Goal: Task Accomplishment & Management: Use online tool/utility

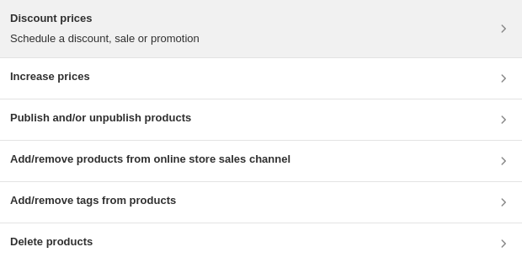
click at [413, 44] on div "Discount prices Schedule a discount, sale or promotion" at bounding box center [261, 28] width 502 height 37
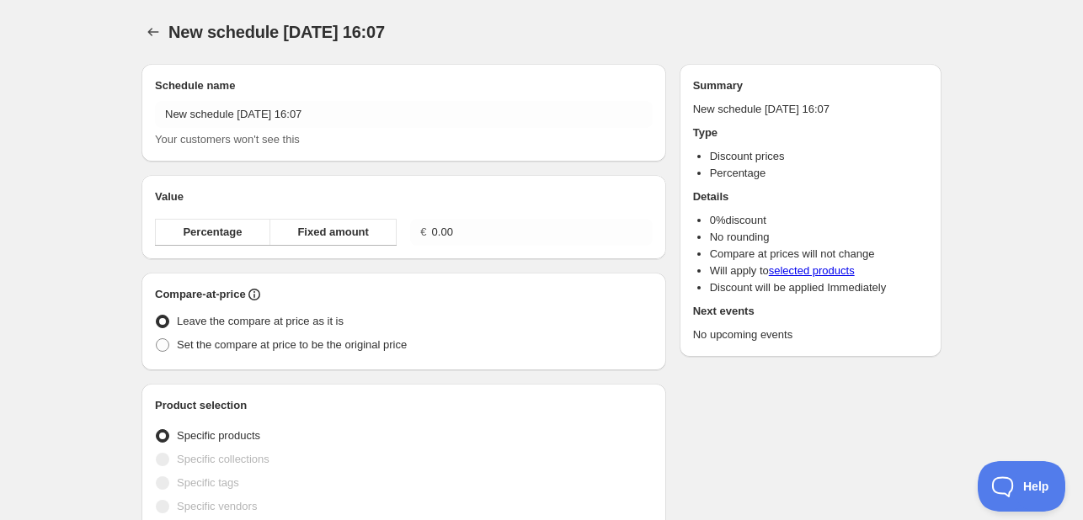
radio input "true"
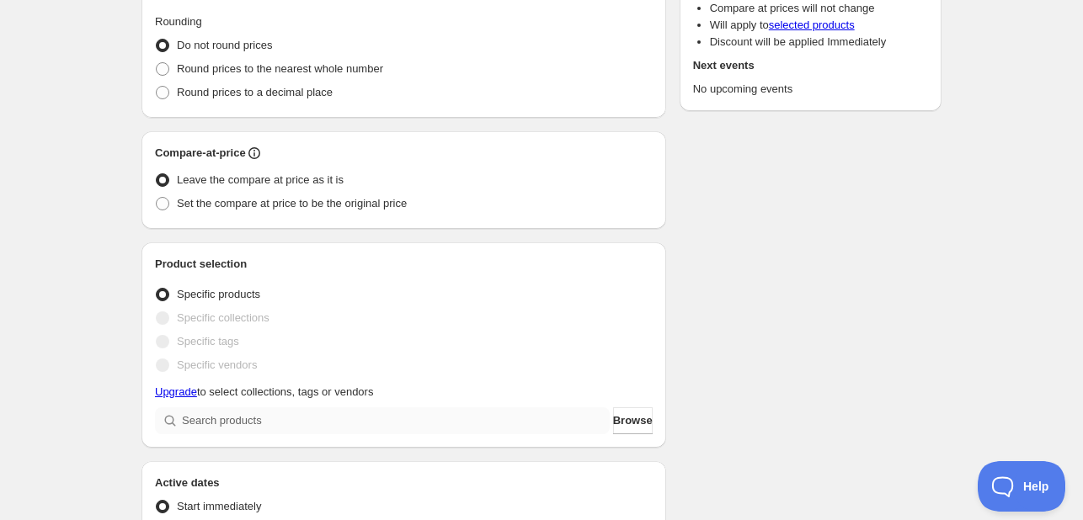
scroll to position [84, 0]
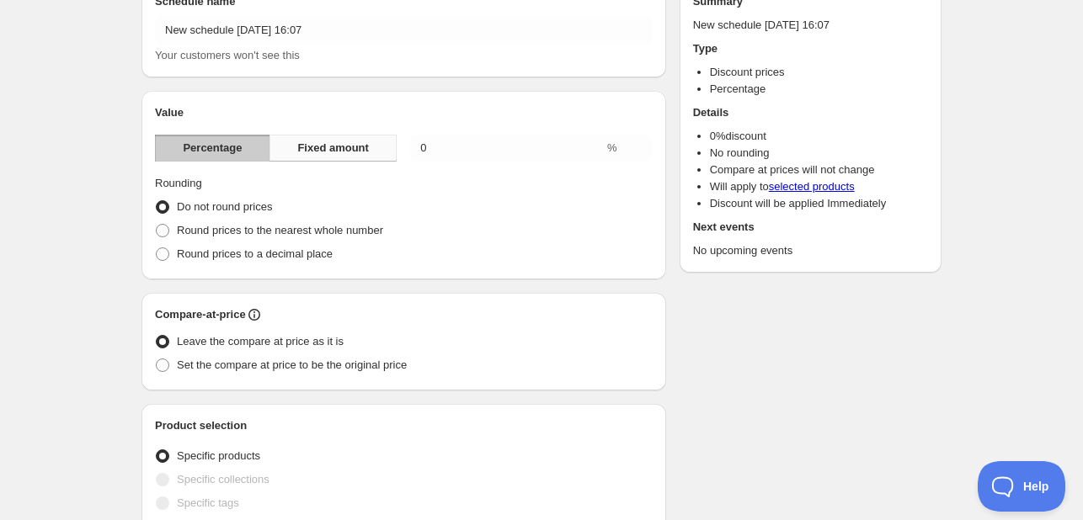
click at [333, 153] on span "Fixed amount" at bounding box center [333, 148] width 72 height 17
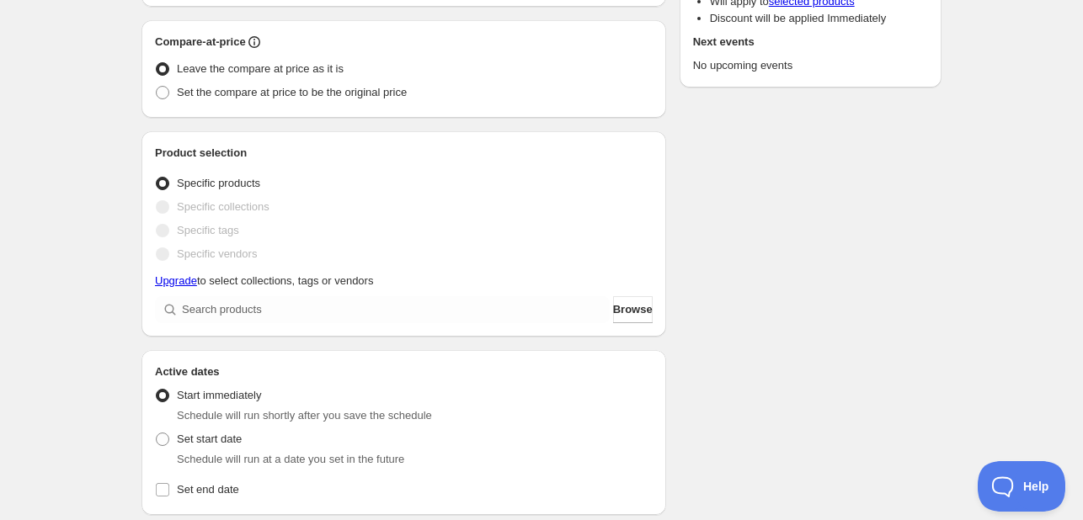
scroll to position [337, 0]
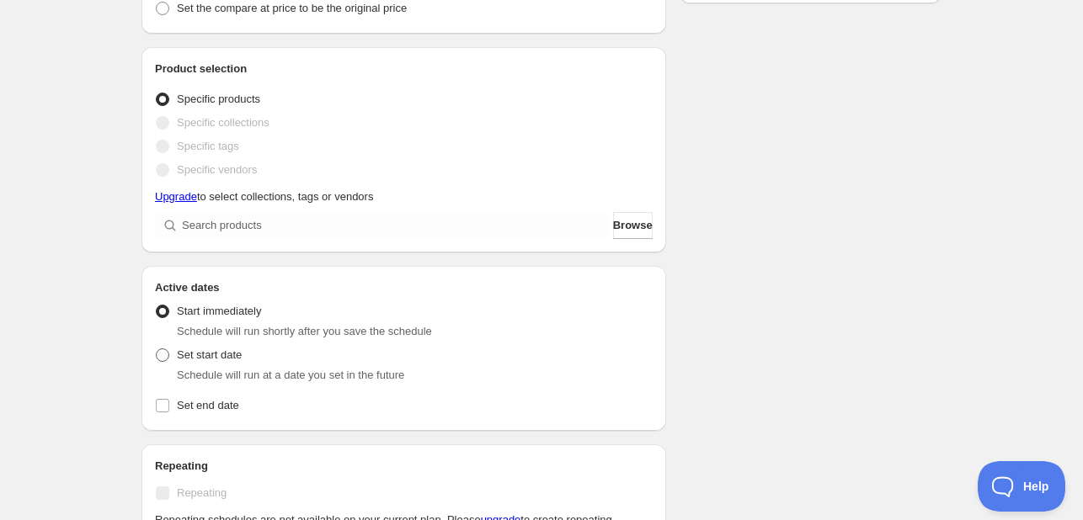
click at [205, 365] on label "Set start date" at bounding box center [198, 356] width 87 height 24
click at [157, 349] on input "Set start date" at bounding box center [156, 349] width 1 height 1
radio input "true"
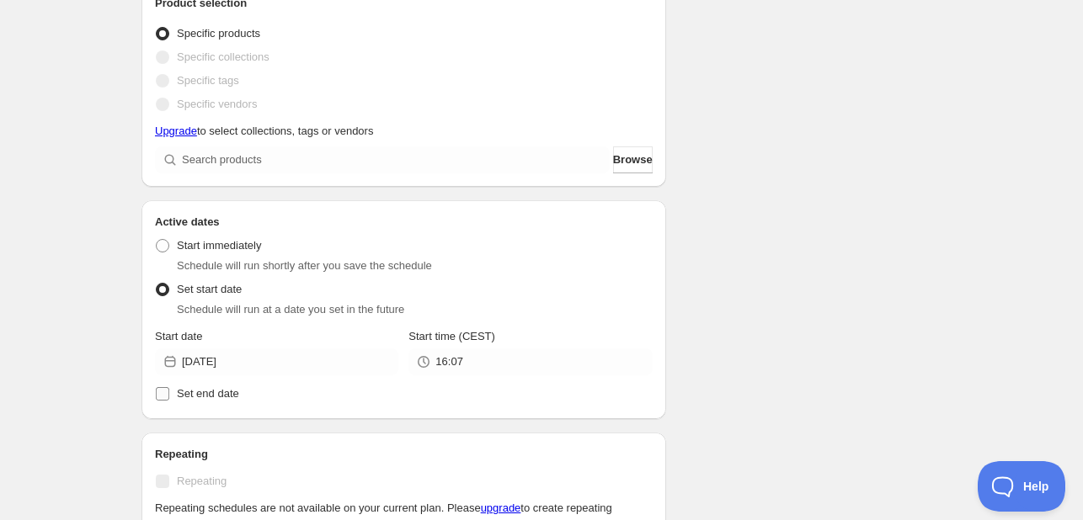
scroll to position [421, 0]
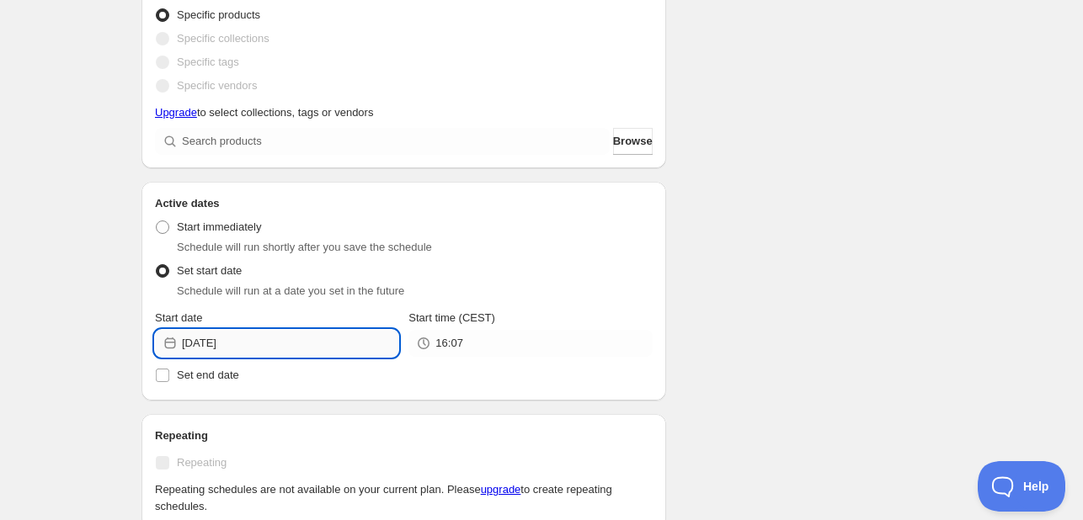
click at [365, 348] on input "2025-08-28" at bounding box center [290, 343] width 216 height 27
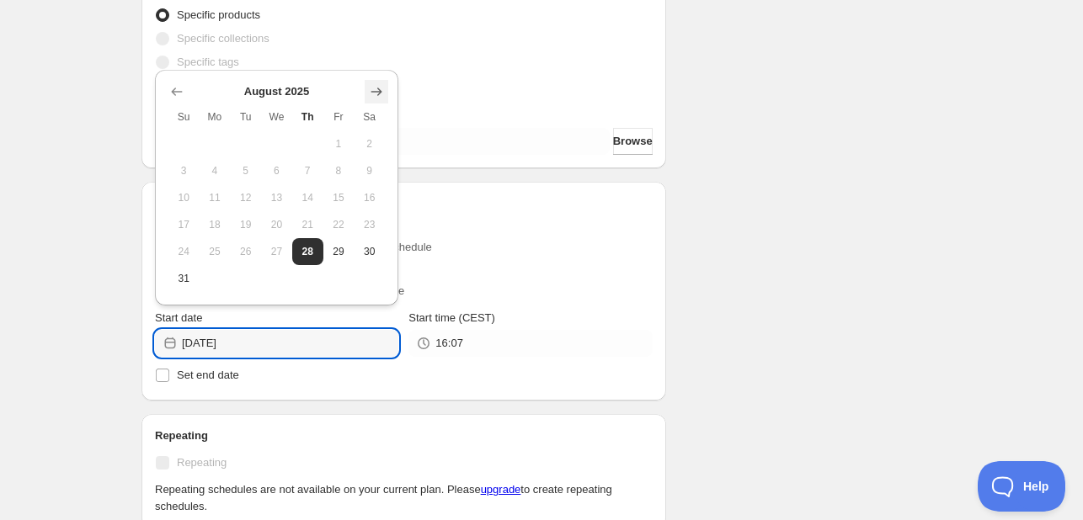
click at [381, 93] on icon "Show next month, September 2025" at bounding box center [376, 91] width 17 height 17
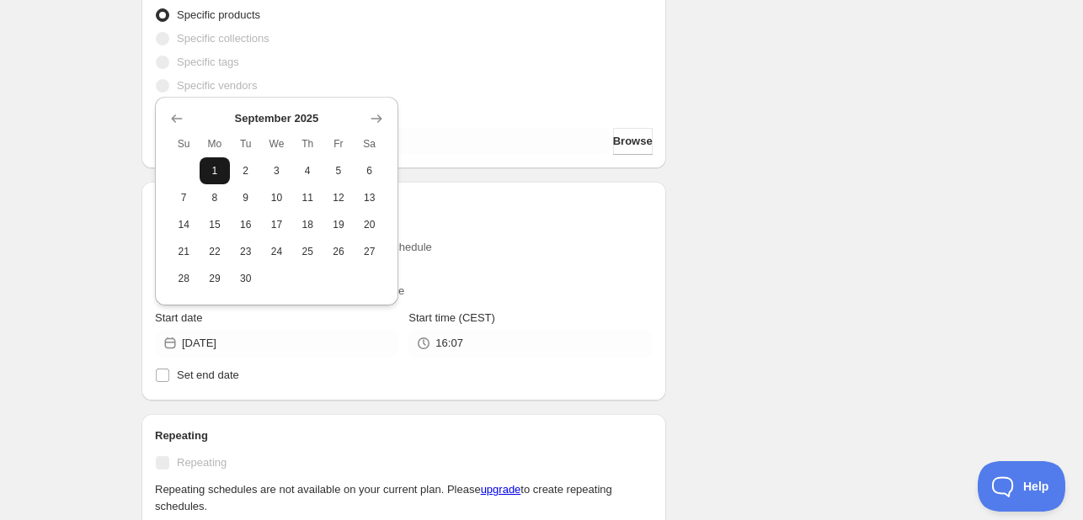
click at [205, 163] on button "1" at bounding box center [215, 170] width 31 height 27
type input "2025-09-01"
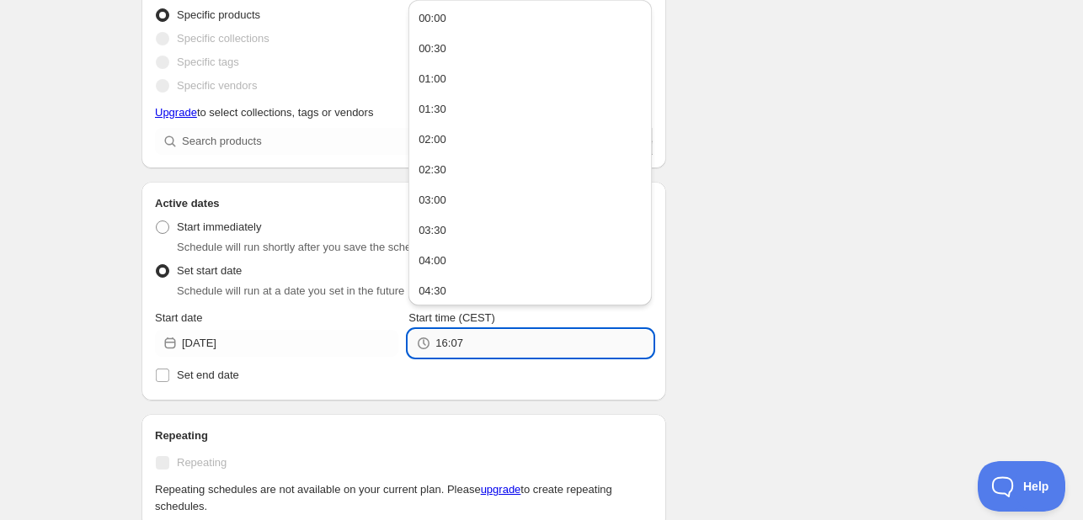
click at [457, 340] on input "16:07" at bounding box center [543, 343] width 216 height 27
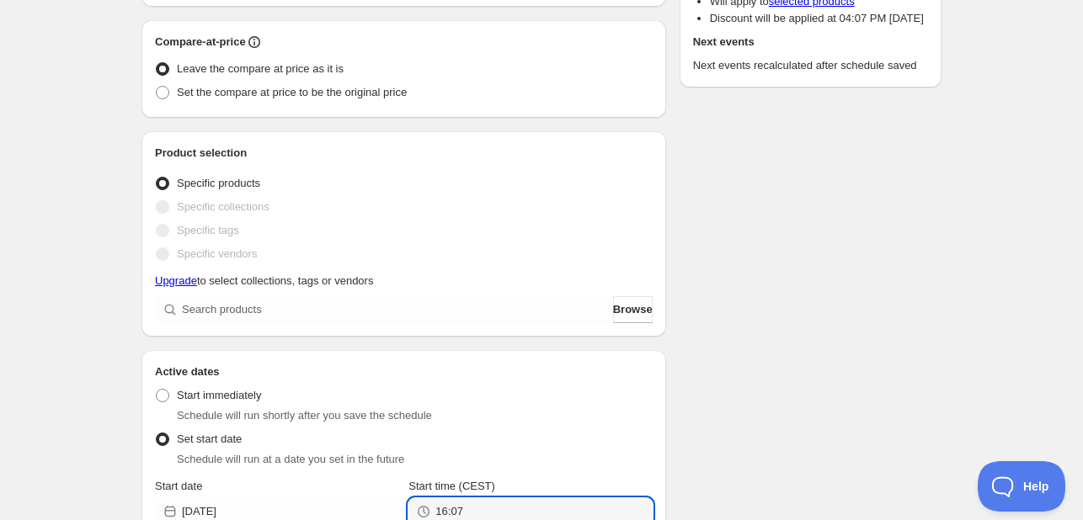
click at [835, 335] on div "Schedule name New schedule Aug 28 2025 16:07 Your customers won't see this Valu…" at bounding box center [534, 397] width 813 height 1199
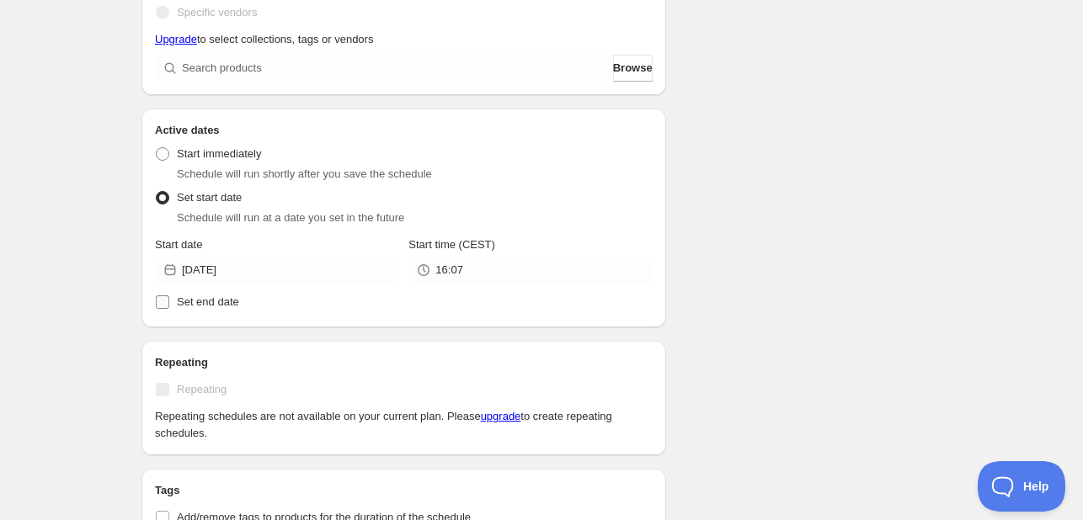
scroll to position [505, 0]
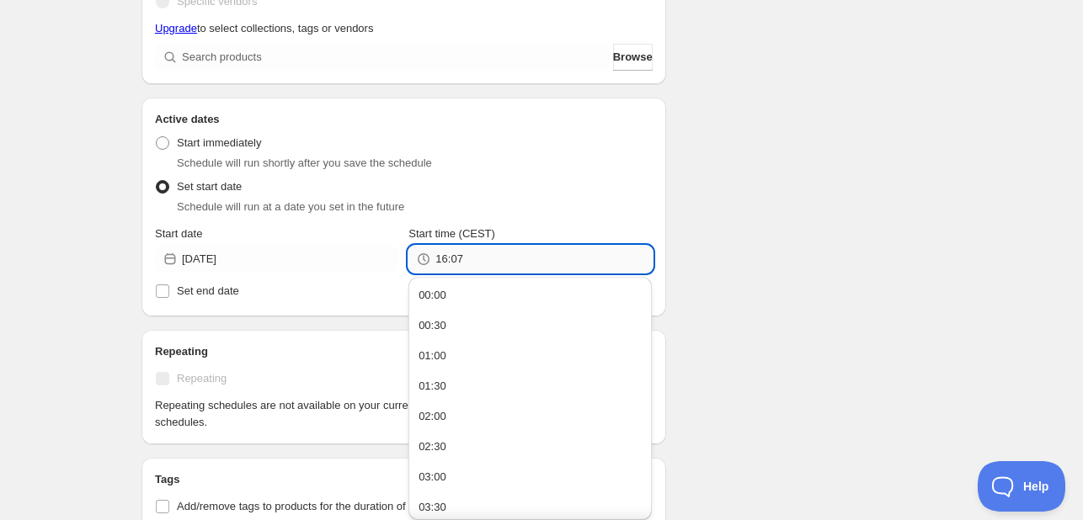
drag, startPoint x: 606, startPoint y: 268, endPoint x: 598, endPoint y: 267, distance: 8.5
click at [605, 268] on input "16:07" at bounding box center [543, 259] width 216 height 27
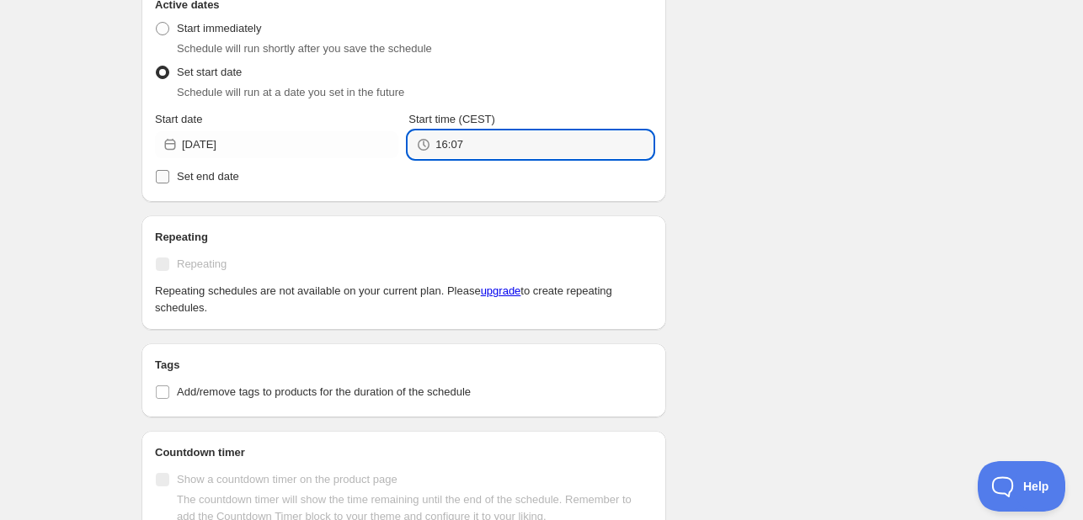
scroll to position [589, 0]
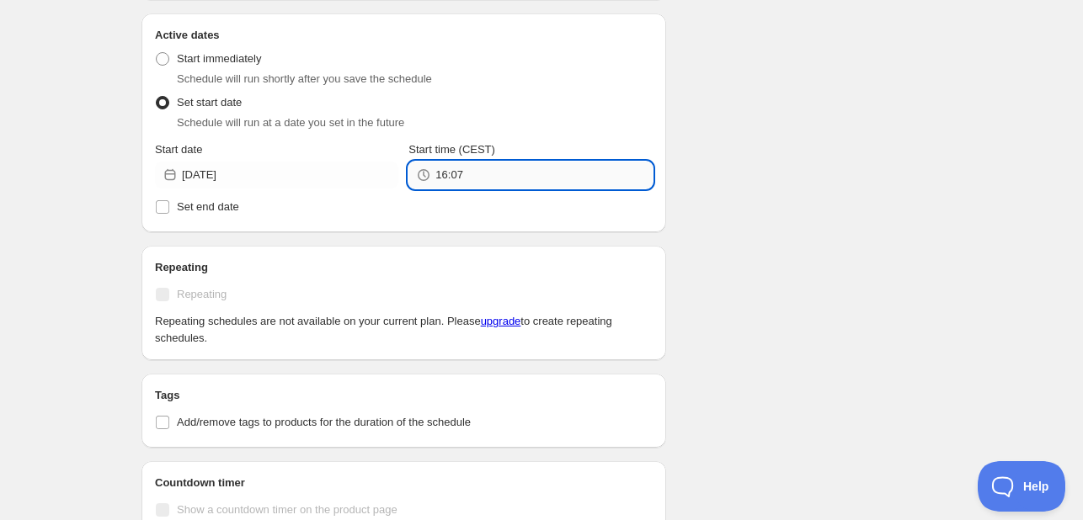
click at [445, 179] on input "16:07" at bounding box center [543, 175] width 216 height 27
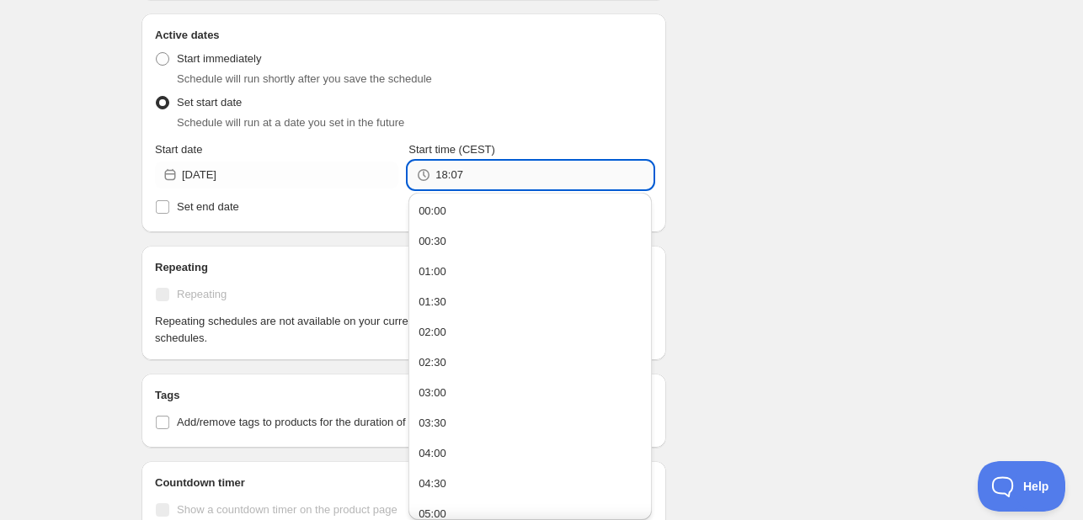
click at [477, 182] on input "18:07" at bounding box center [543, 175] width 216 height 27
type input "18:06"
click at [765, 220] on div "Schedule name New schedule Aug 28 2025 16:07 Your customers won't see this Valu…" at bounding box center [534, 60] width 813 height 1199
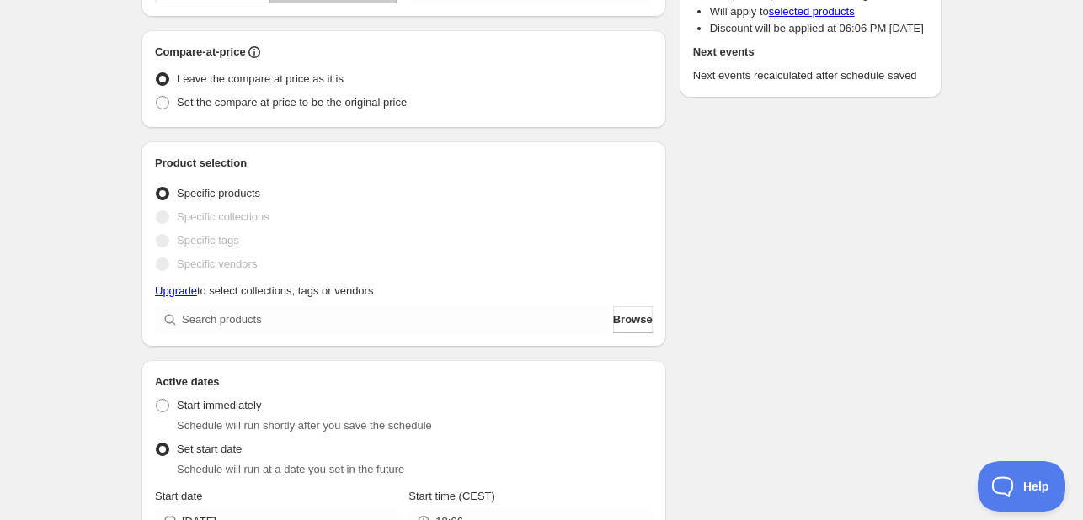
scroll to position [253, 0]
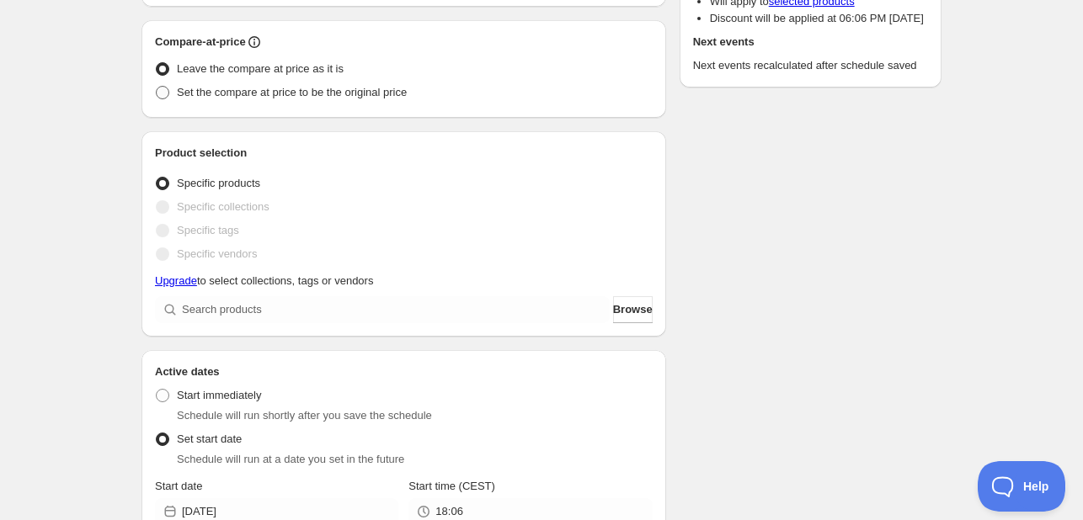
click at [338, 99] on span "Set the compare at price to be the original price" at bounding box center [292, 92] width 230 height 13
click at [157, 87] on input "Set the compare at price to be the original price" at bounding box center [156, 86] width 1 height 1
radio input "true"
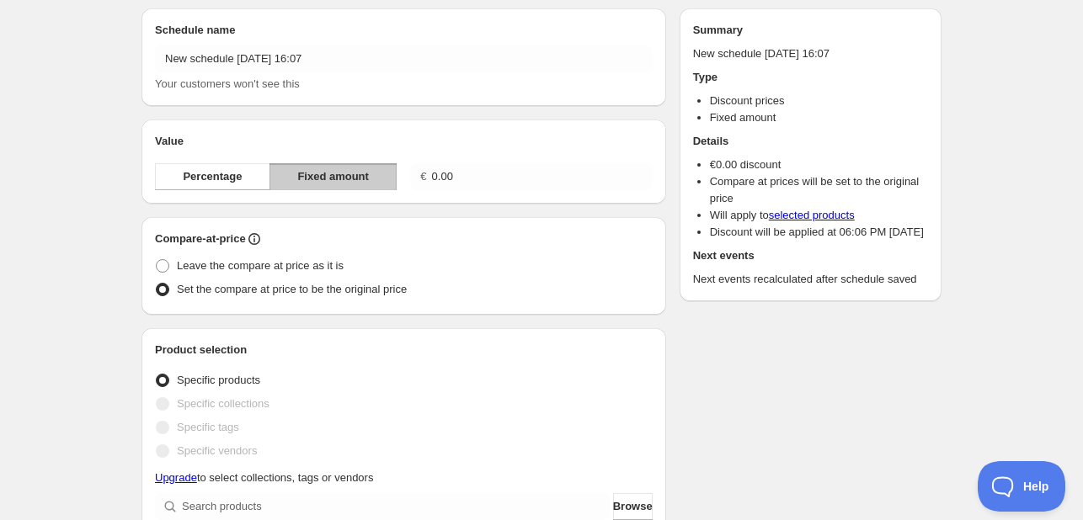
scroll to position [0, 0]
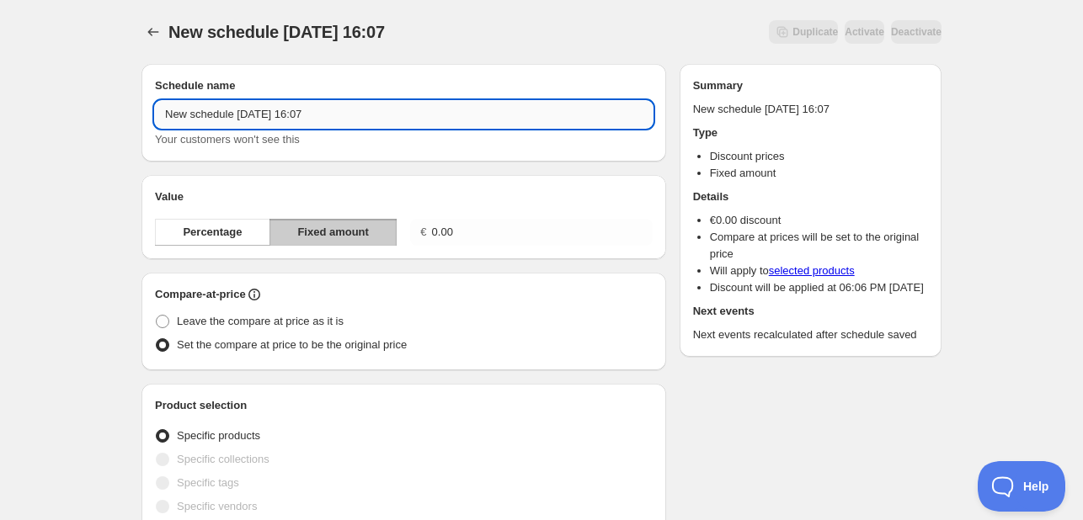
click at [374, 103] on input "New schedule Aug 28 2025 16:07" at bounding box center [404, 114] width 498 height 27
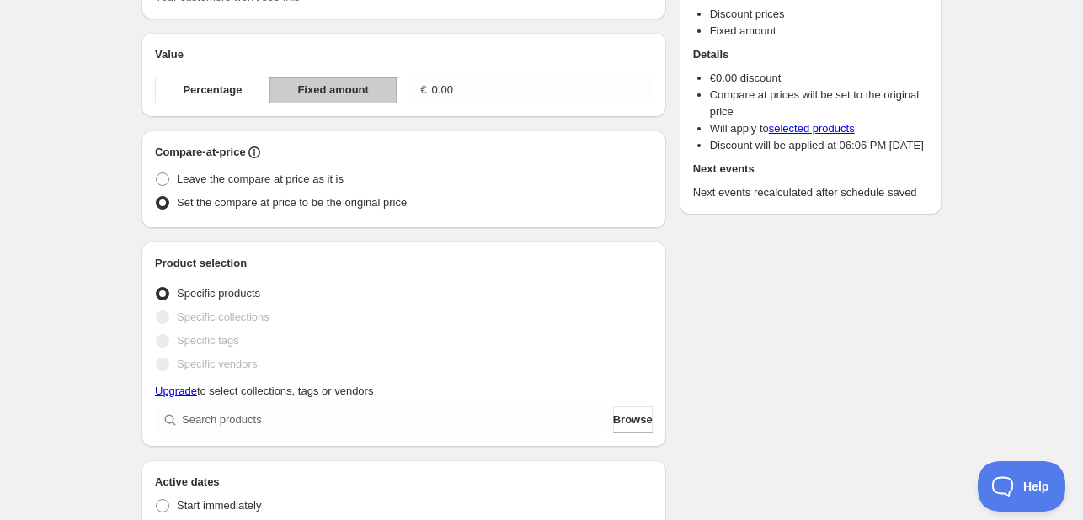
scroll to position [168, 0]
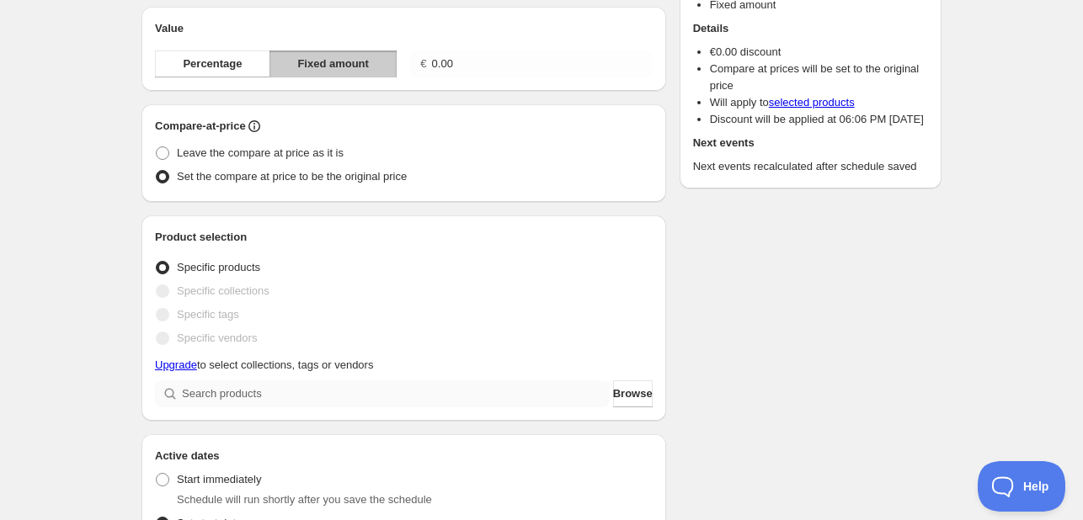
type input "Back to School 1"
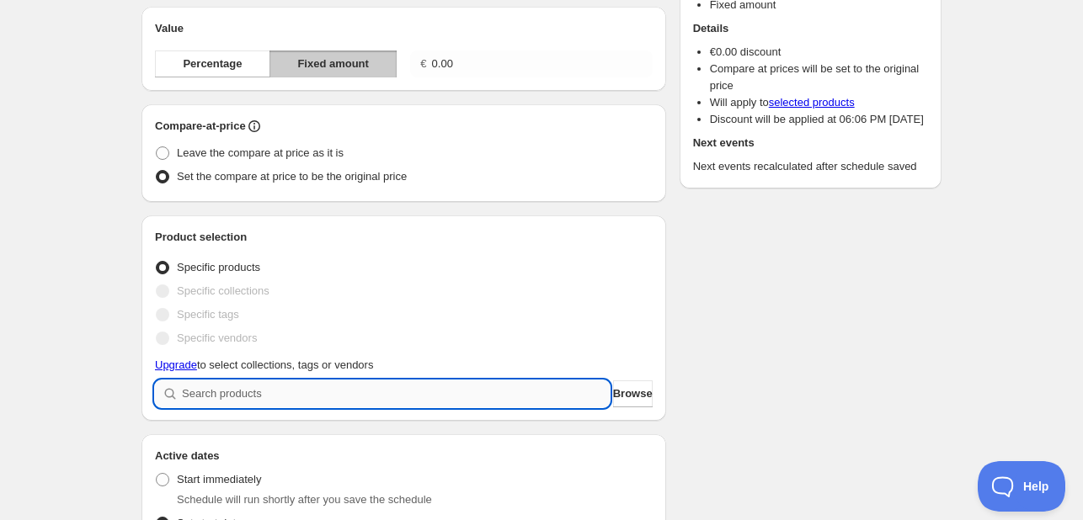
click at [285, 394] on input "search" at bounding box center [396, 394] width 428 height 27
click at [311, 402] on input "search" at bounding box center [396, 394] width 428 height 27
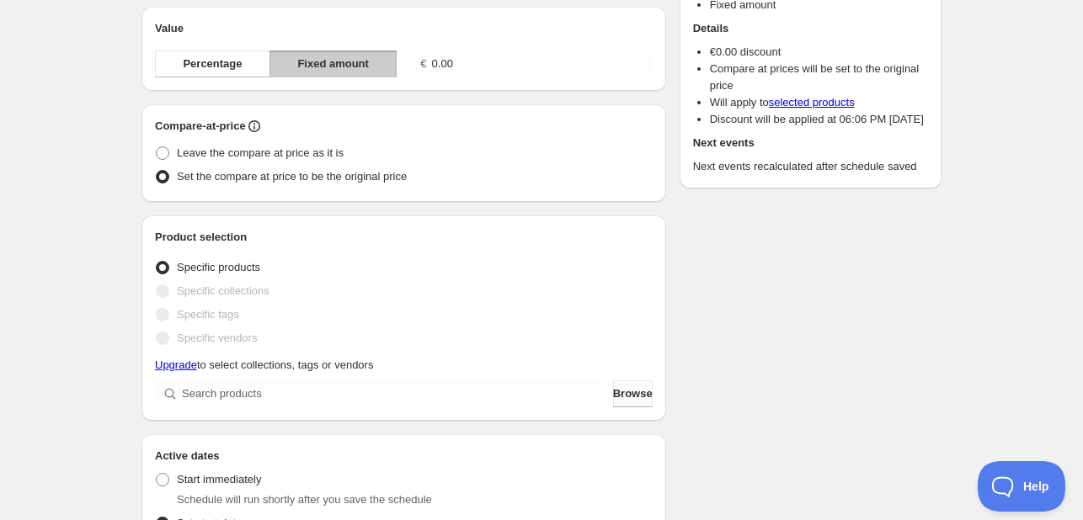
click at [630, 394] on span "Browse" at bounding box center [633, 394] width 40 height 17
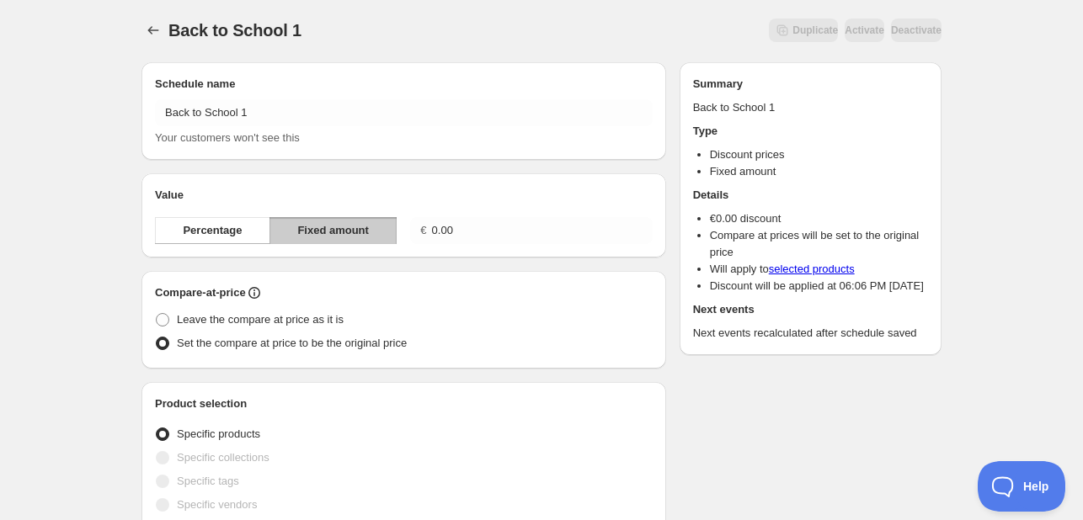
scroll to position [0, 0]
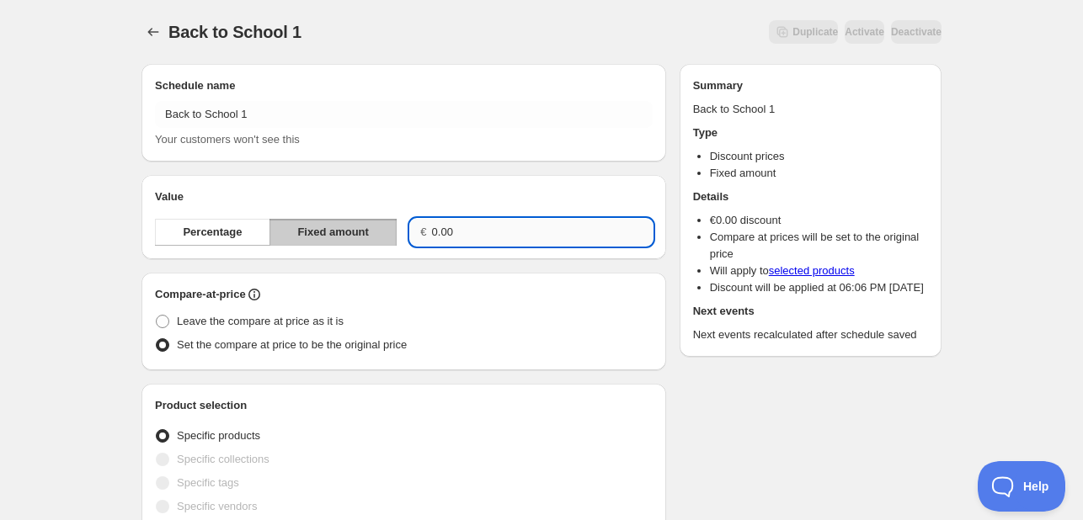
click at [485, 223] on input "0.00" at bounding box center [542, 232] width 221 height 27
click at [524, 240] on input "0.0014" at bounding box center [542, 232] width 221 height 27
type input "14.00"
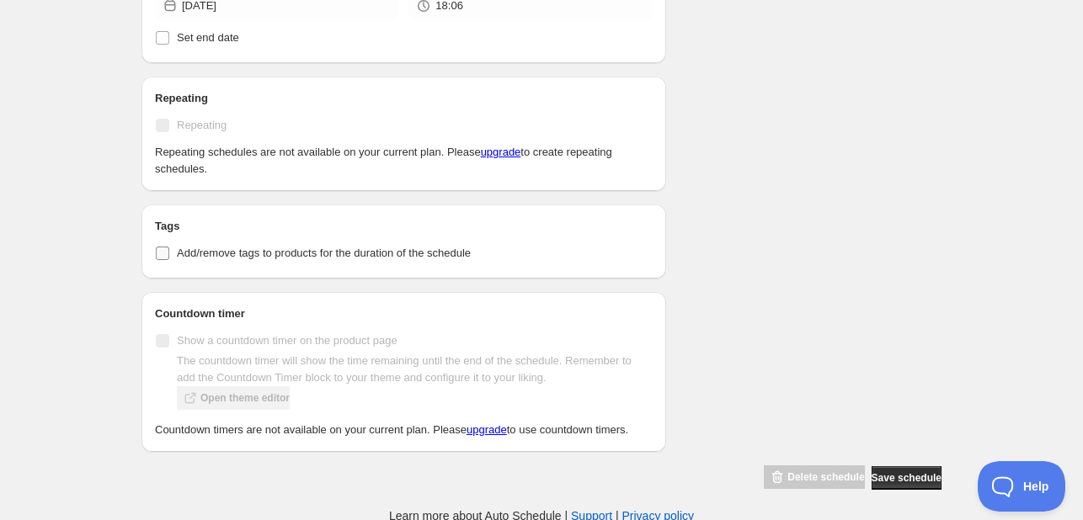
scroll to position [864, 0]
click at [889, 471] on span "Save schedule" at bounding box center [907, 476] width 70 height 13
click at [915, 470] on span "Save schedule" at bounding box center [907, 476] width 70 height 13
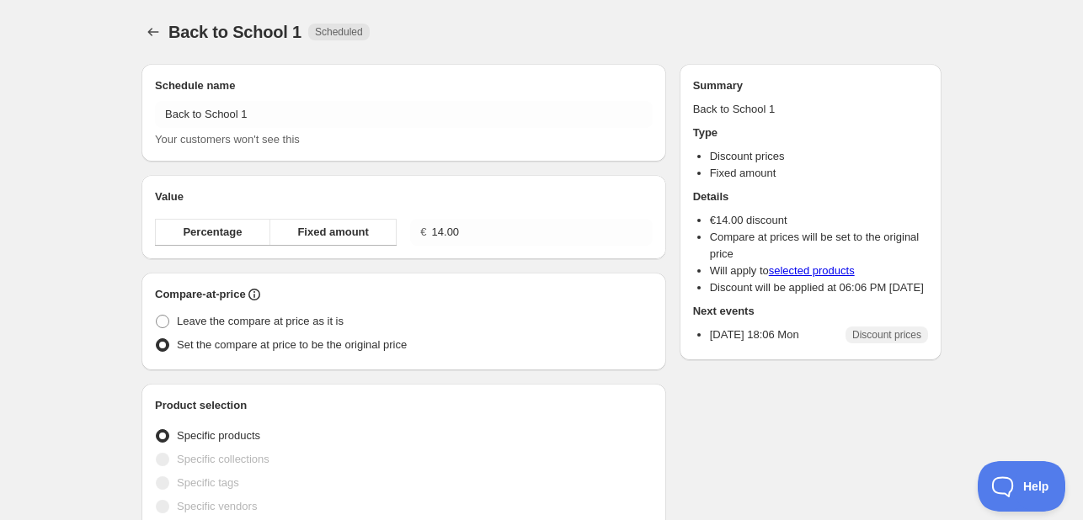
radio input "true"
click at [792, 38] on span "Duplicate" at bounding box center [814, 31] width 45 height 13
radio input "true"
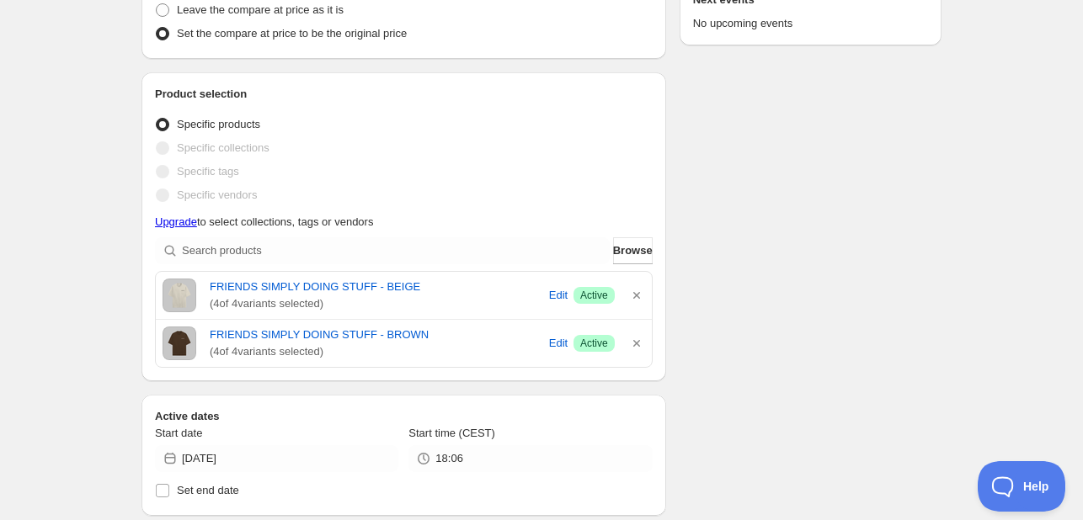
scroll to position [337, 0]
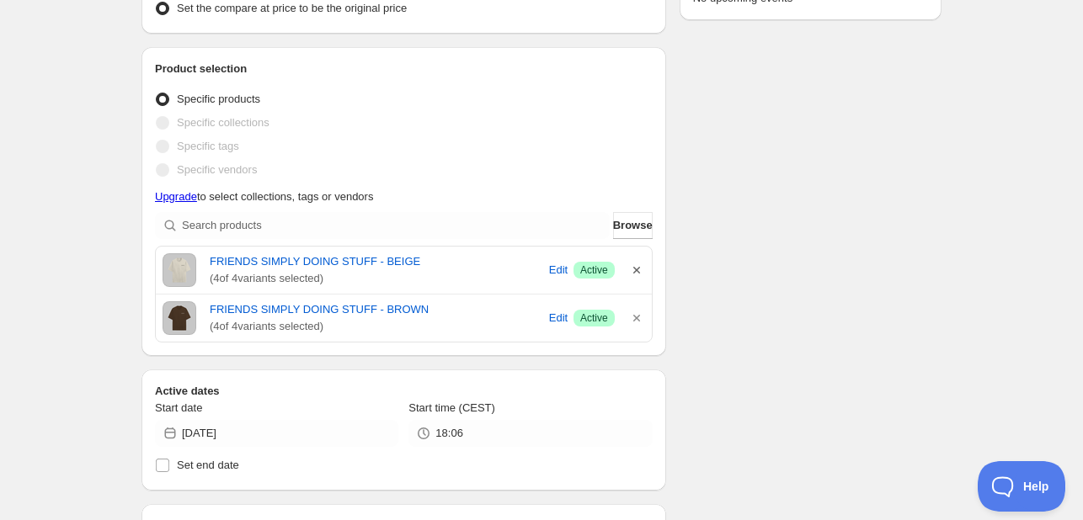
click at [640, 269] on icon "button" at bounding box center [636, 270] width 17 height 17
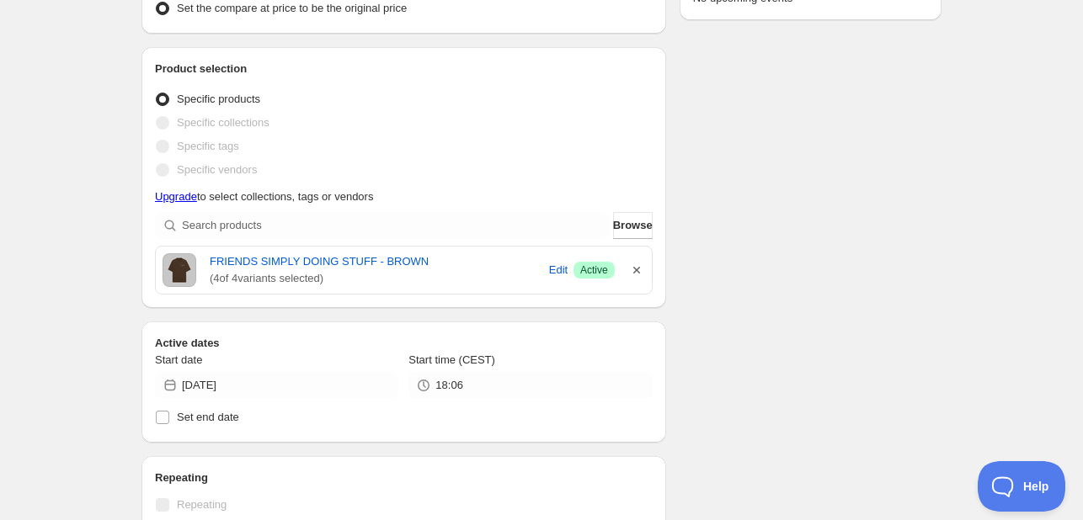
click at [639, 275] on icon "button" at bounding box center [636, 270] width 17 height 17
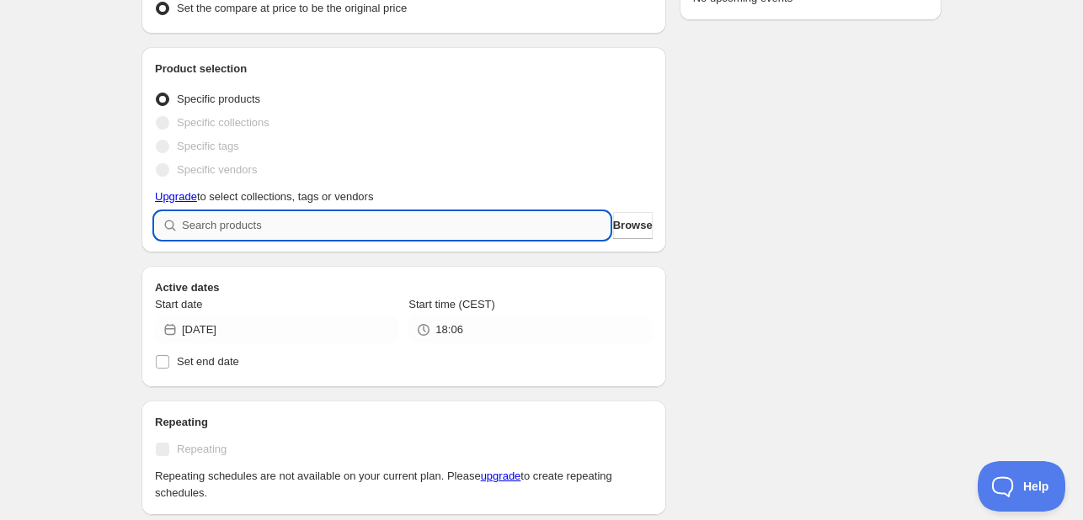
click at [482, 233] on input "search" at bounding box center [396, 225] width 428 height 27
click at [631, 232] on span "Browse" at bounding box center [633, 225] width 40 height 17
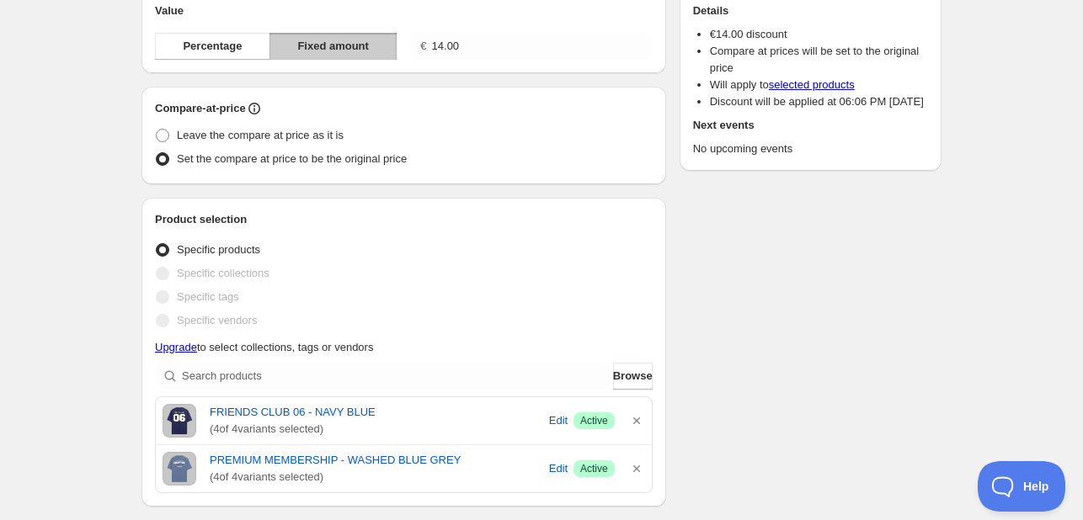
scroll to position [168, 0]
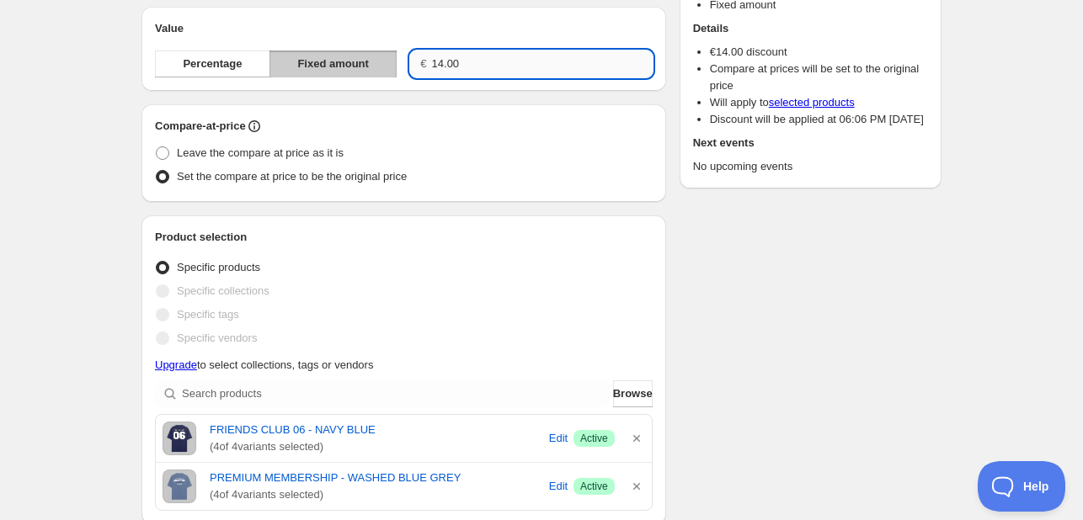
click at [500, 63] on input "14.00" at bounding box center [542, 64] width 221 height 27
type input "15.00"
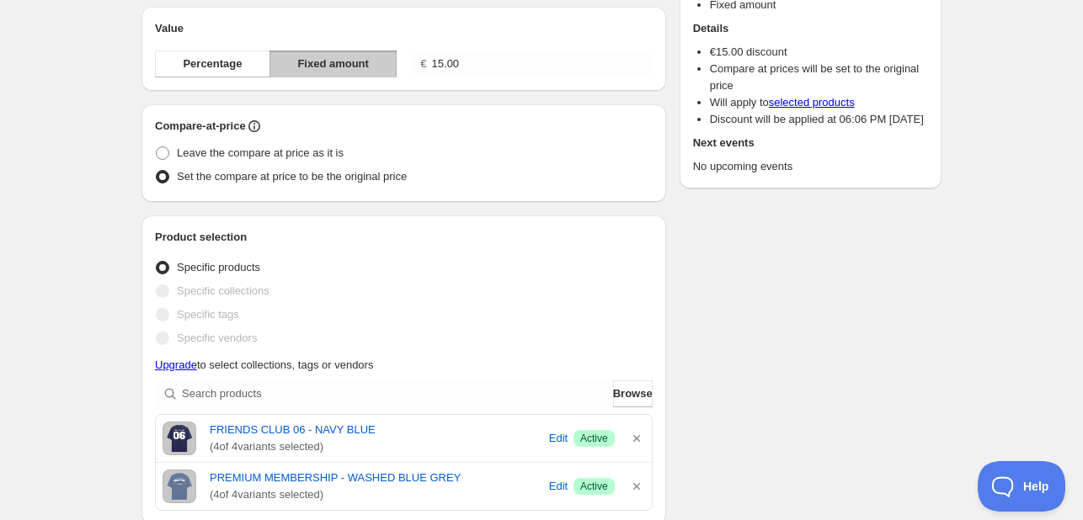
click at [699, 215] on div "Schedule name Copy of Back to School 1 Your customers won't see this Value Perc…" at bounding box center [534, 484] width 813 height 1205
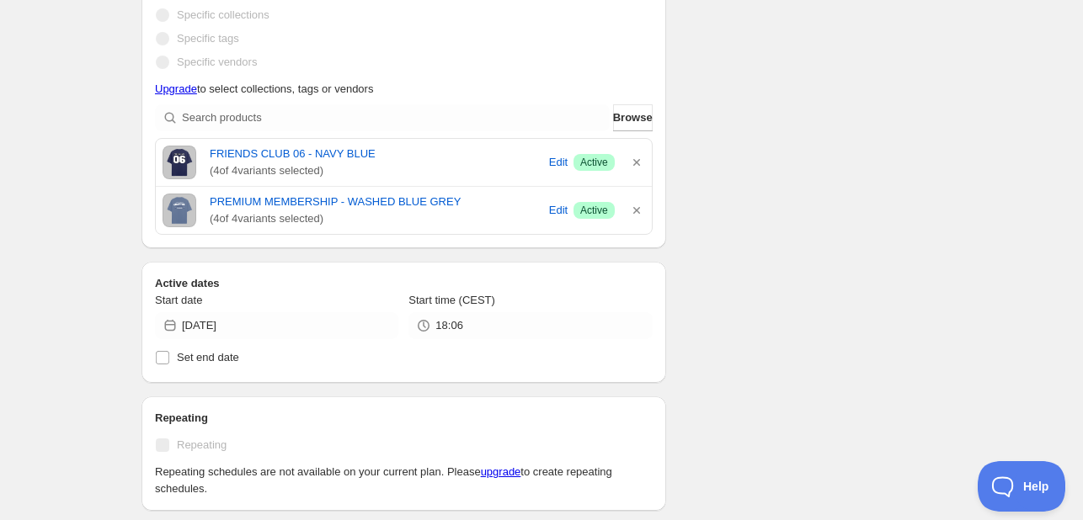
scroll to position [766, 0]
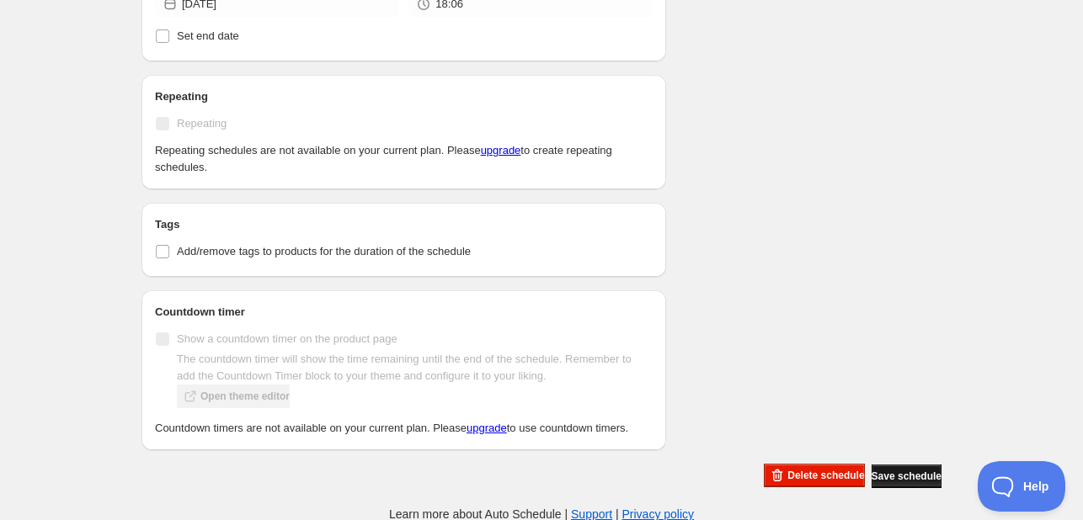
click at [911, 478] on span "Save schedule" at bounding box center [907, 476] width 70 height 13
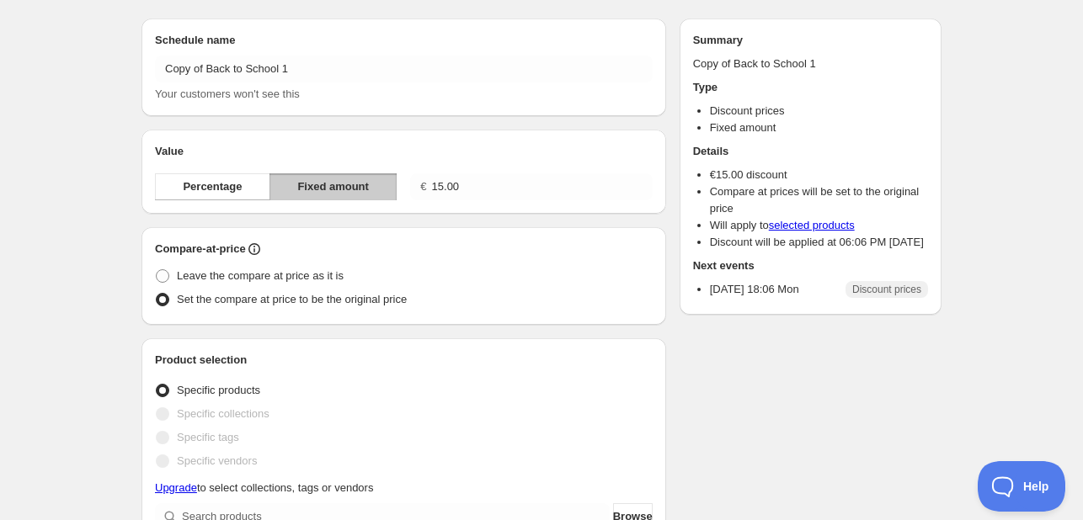
scroll to position [0, 0]
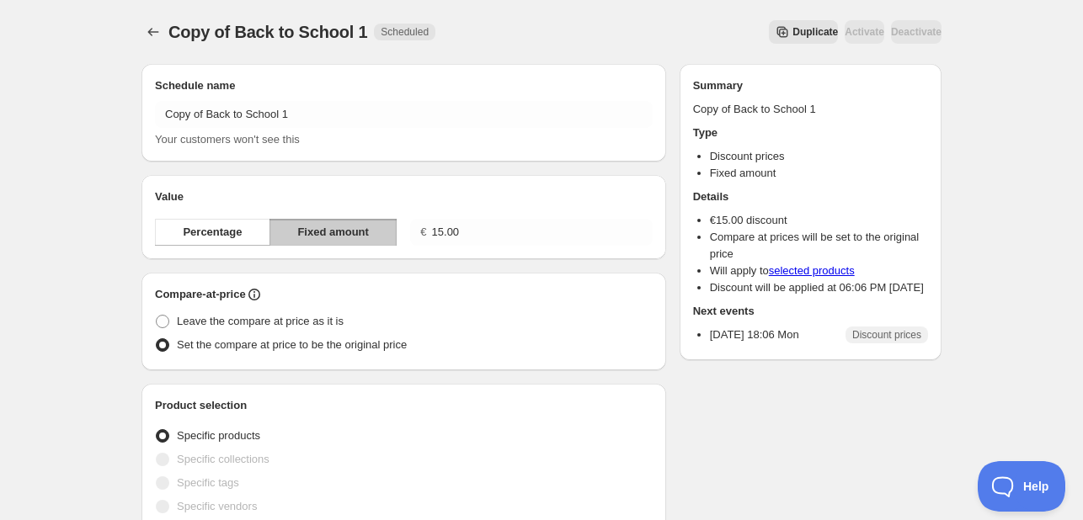
click at [769, 40] on button "Duplicate" at bounding box center [803, 32] width 69 height 24
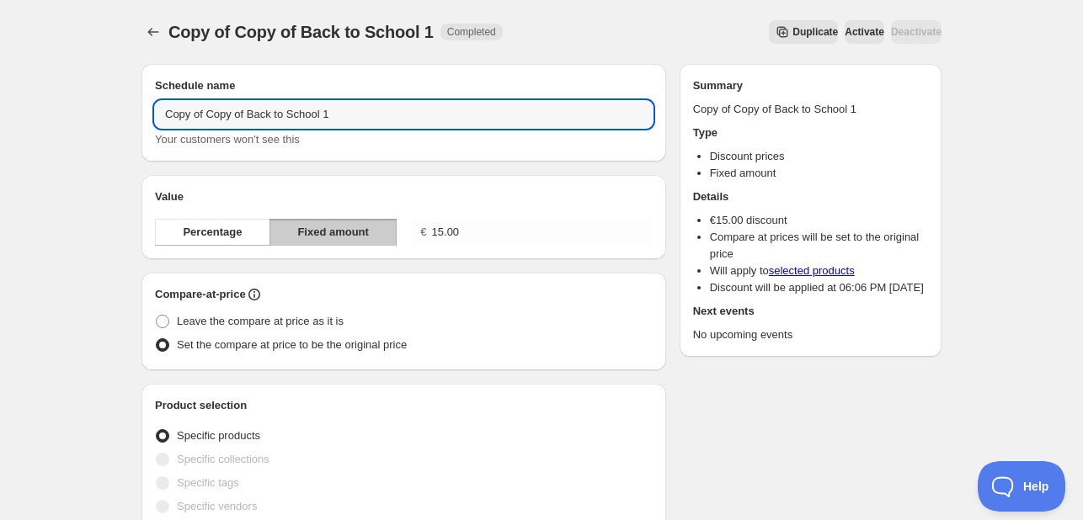
drag, startPoint x: 245, startPoint y: 115, endPoint x: 14, endPoint y: 100, distance: 231.2
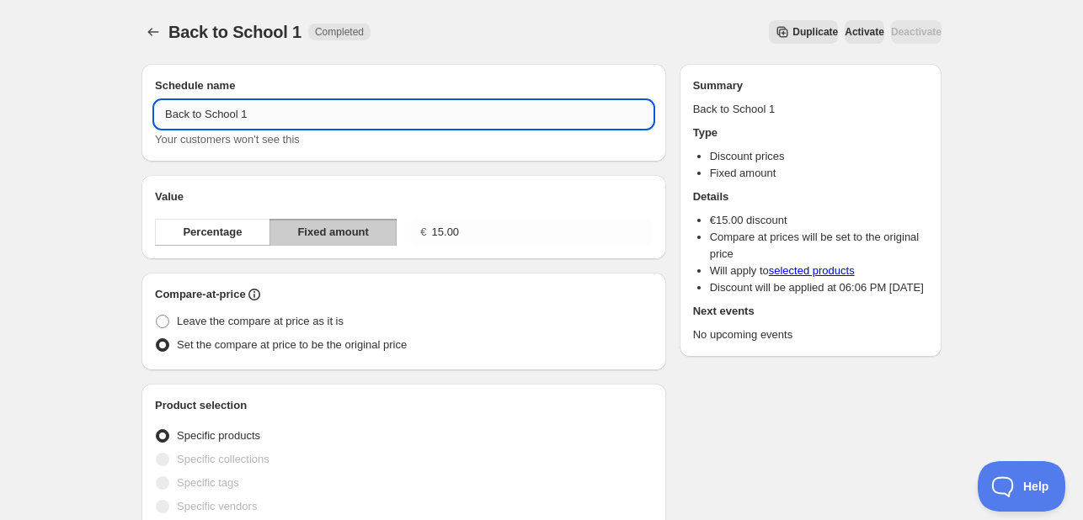
click at [342, 110] on input "Back to School 1" at bounding box center [404, 114] width 498 height 27
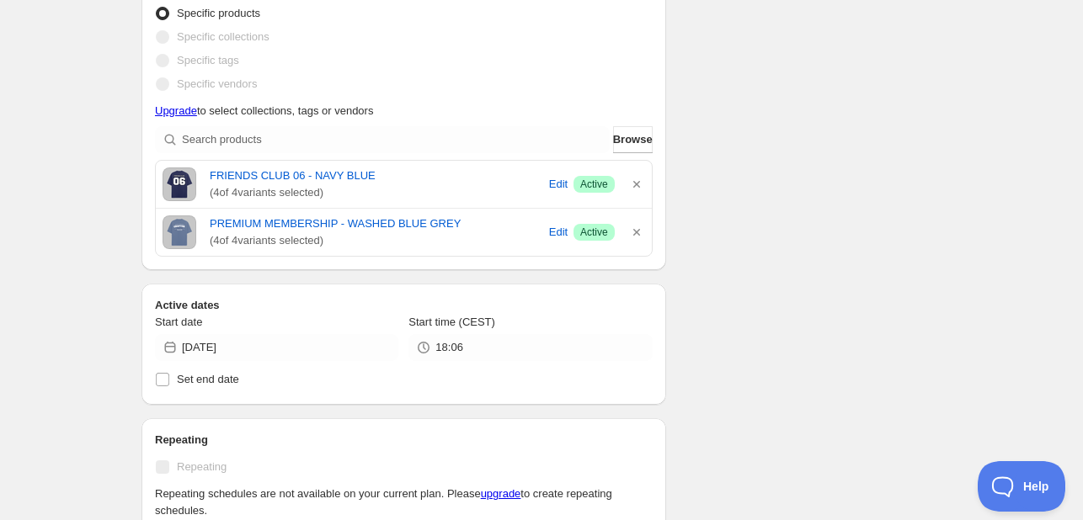
scroll to position [421, 0]
type input "Back to School 2"
click at [633, 186] on icon "button" at bounding box center [636, 186] width 17 height 17
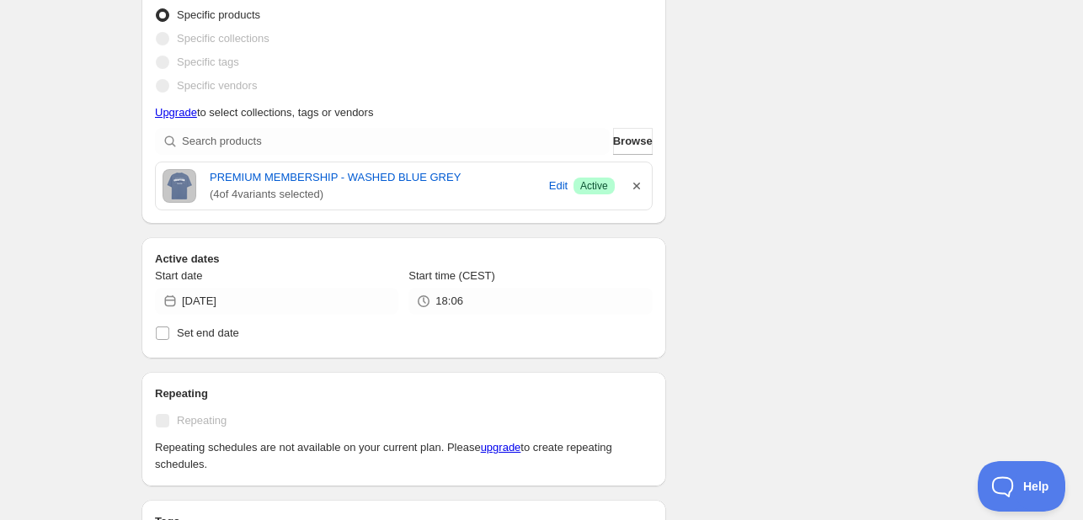
click at [637, 189] on icon "button" at bounding box center [636, 186] width 17 height 17
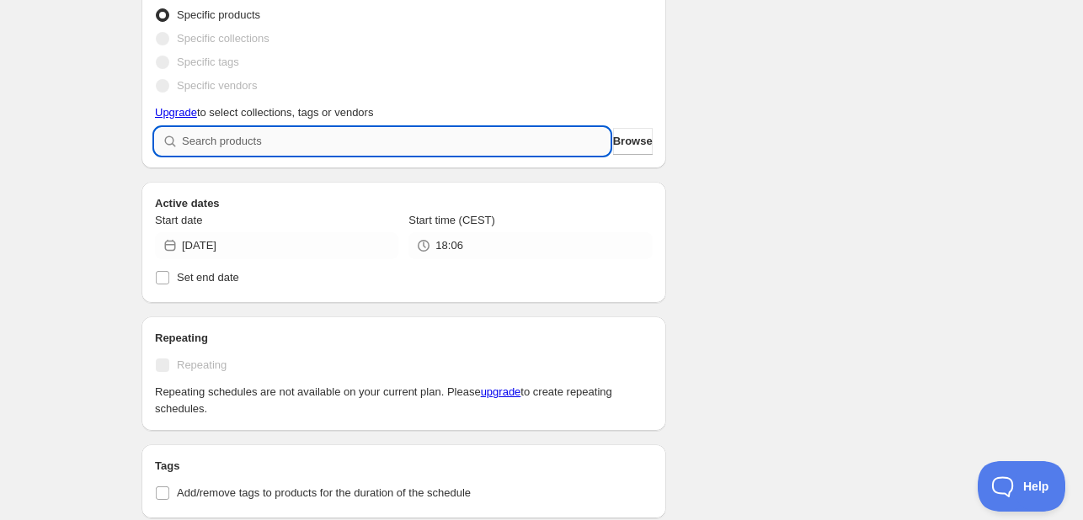
click at [352, 144] on input "search" at bounding box center [396, 141] width 428 height 27
click at [613, 139] on span "Browse" at bounding box center [633, 141] width 40 height 17
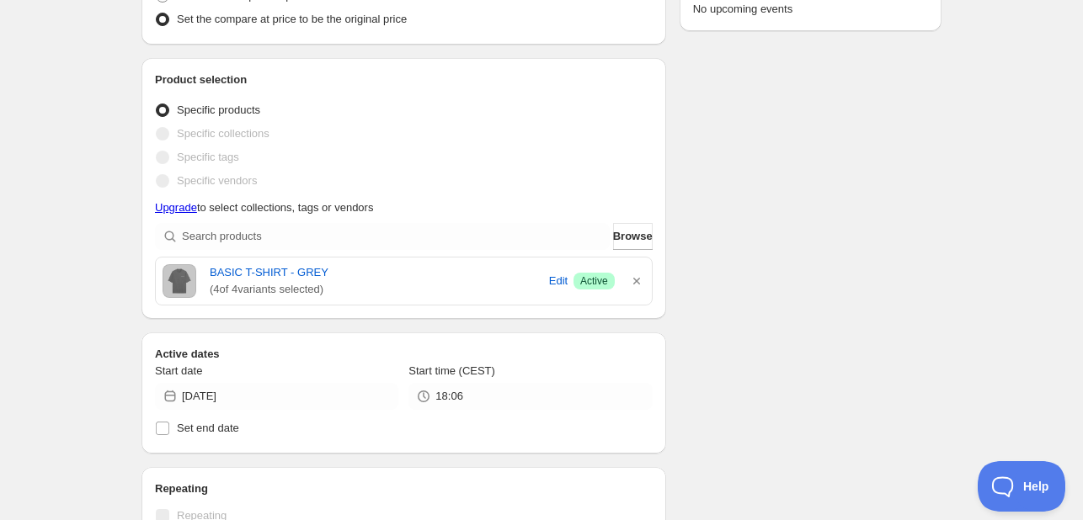
scroll to position [337, 0]
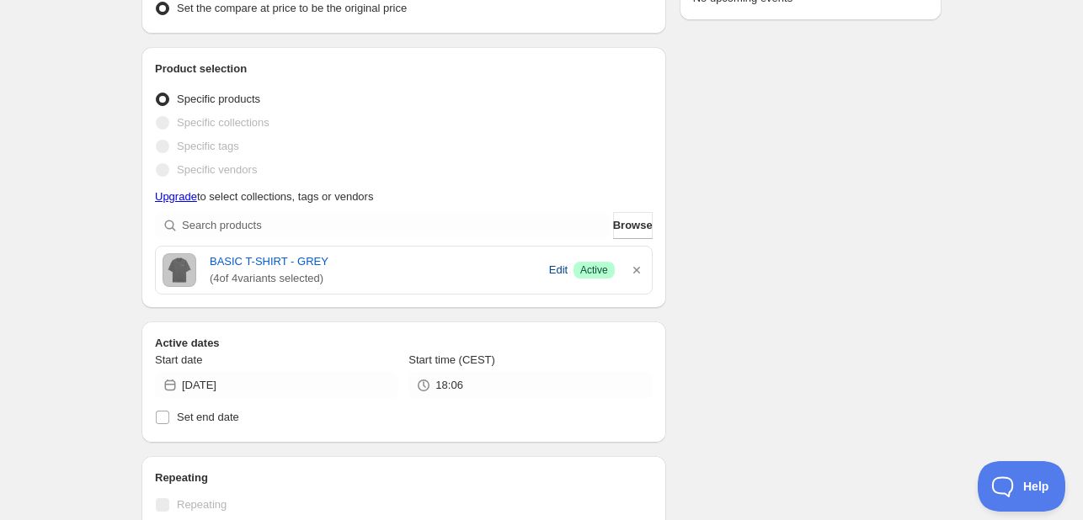
click at [559, 276] on span "Edit" at bounding box center [558, 270] width 19 height 17
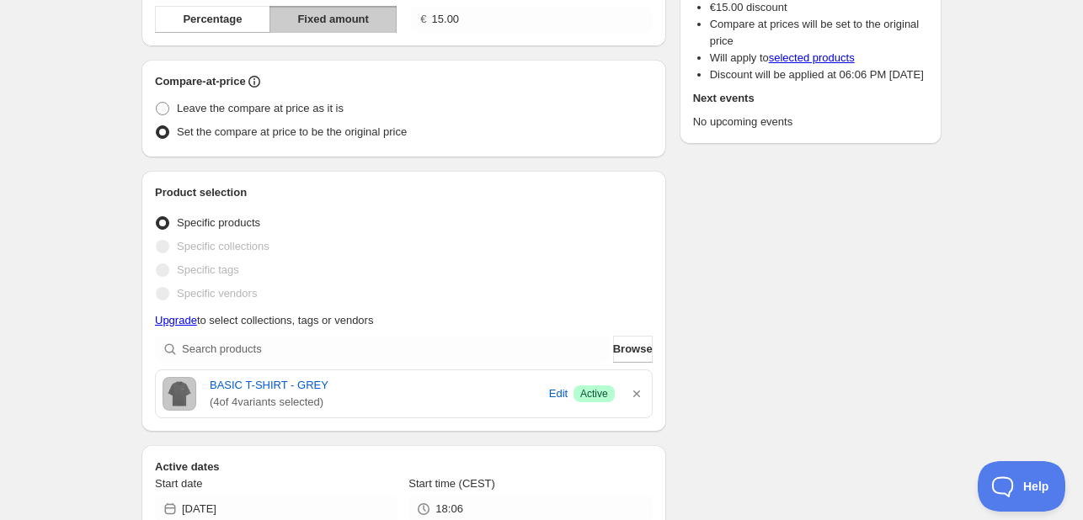
scroll to position [0, 0]
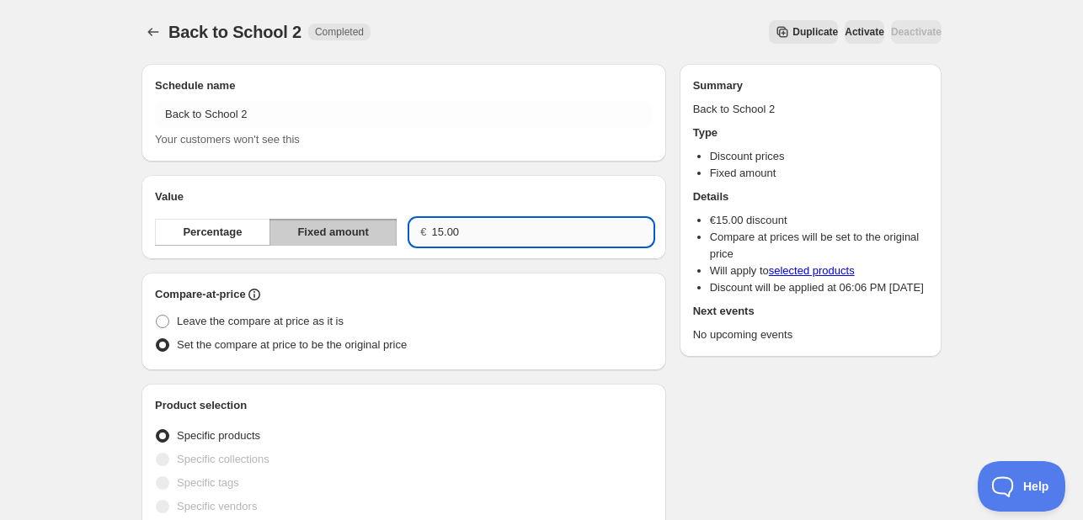
click at [508, 234] on input "15.00" at bounding box center [542, 232] width 221 height 27
type input "10.00"
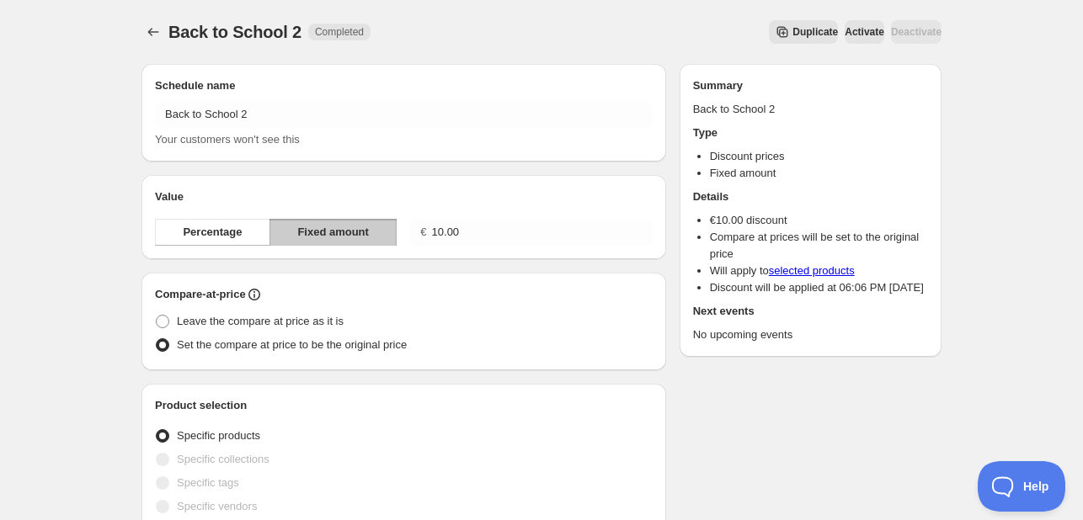
click at [520, 193] on h2 "Value" at bounding box center [404, 197] width 498 height 17
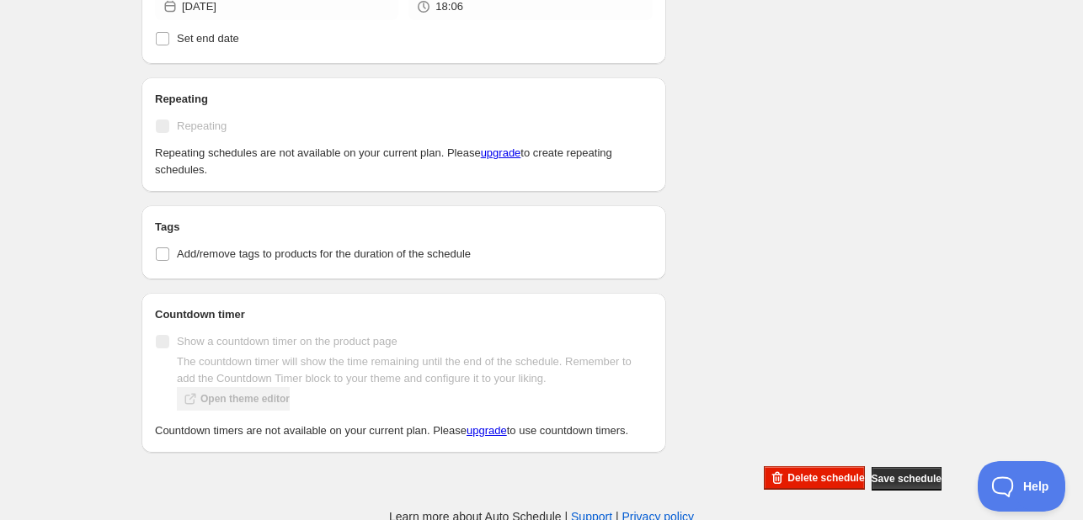
scroll to position [718, 0]
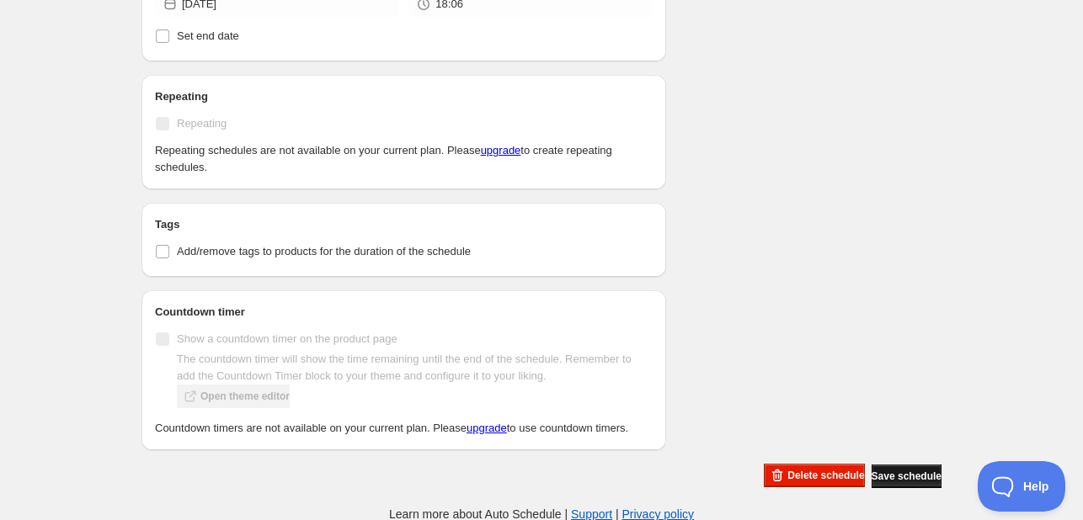
click at [924, 474] on span "Save schedule" at bounding box center [907, 476] width 70 height 13
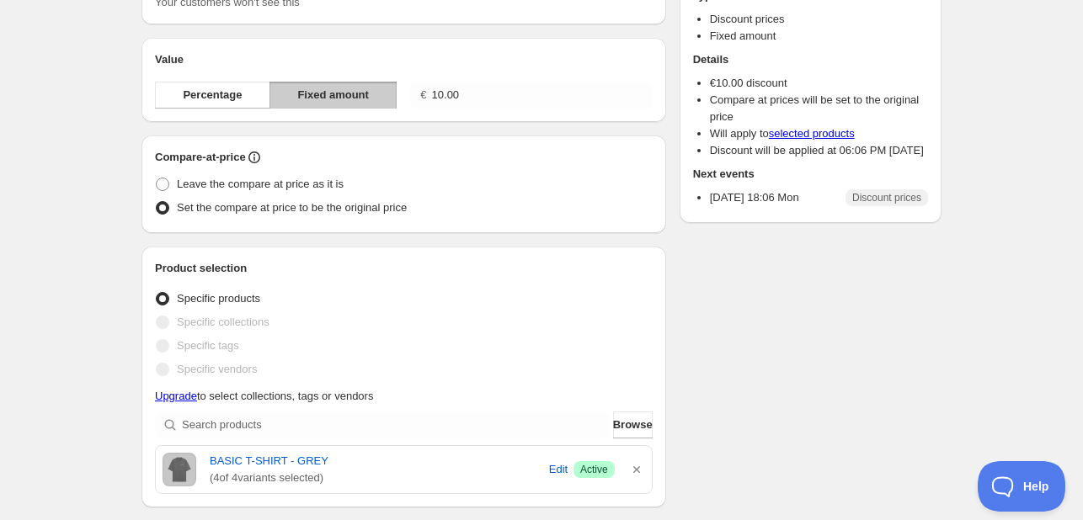
scroll to position [0, 0]
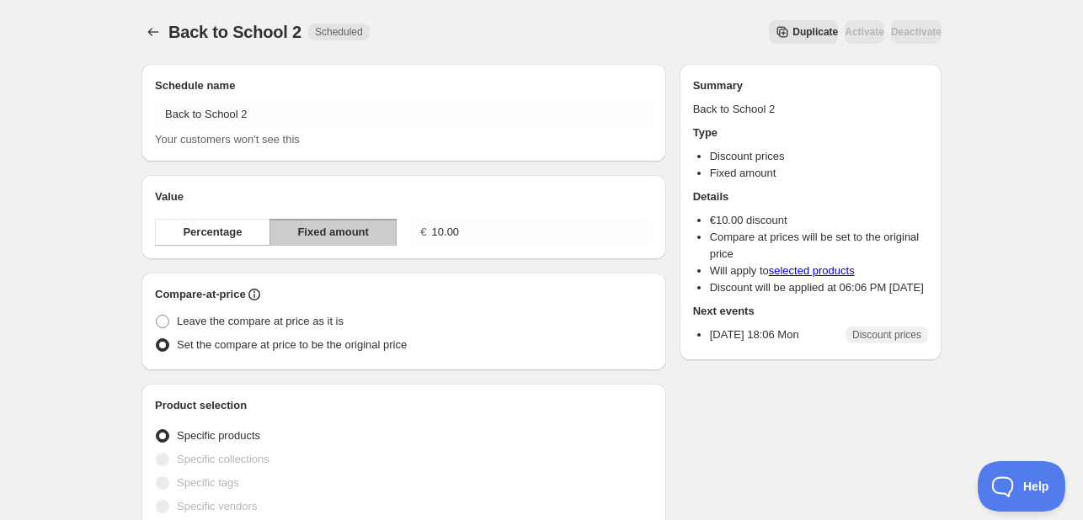
click at [792, 35] on span "Duplicate" at bounding box center [814, 31] width 45 height 13
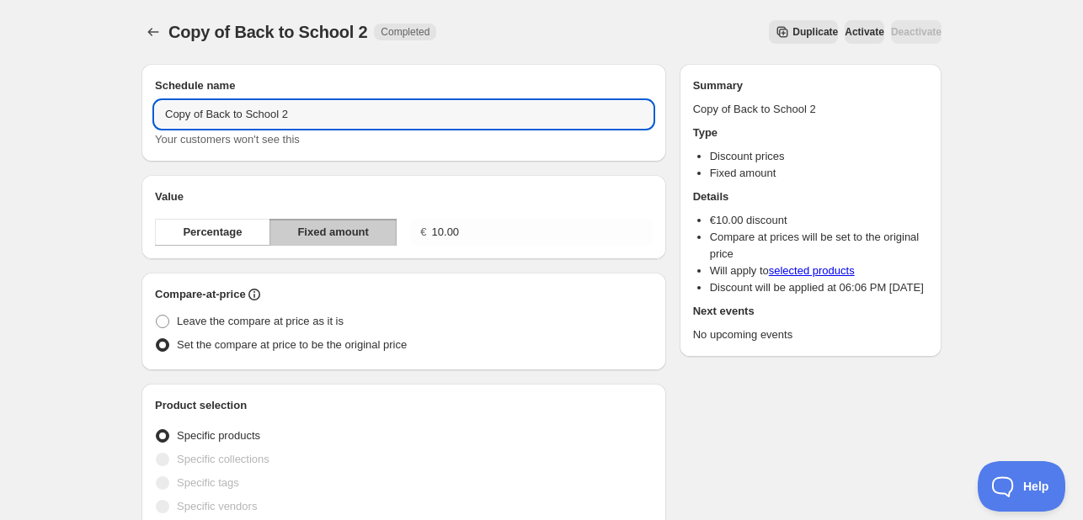
drag, startPoint x: 205, startPoint y: 119, endPoint x: 23, endPoint y: 99, distance: 183.9
click at [306, 119] on input "Back to School 2" at bounding box center [404, 114] width 498 height 27
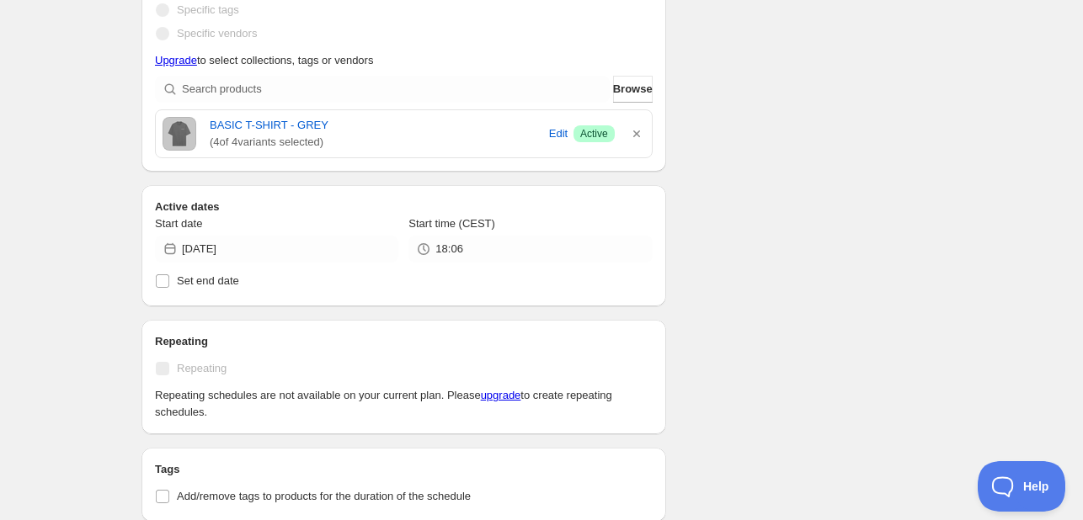
scroll to position [381, 0]
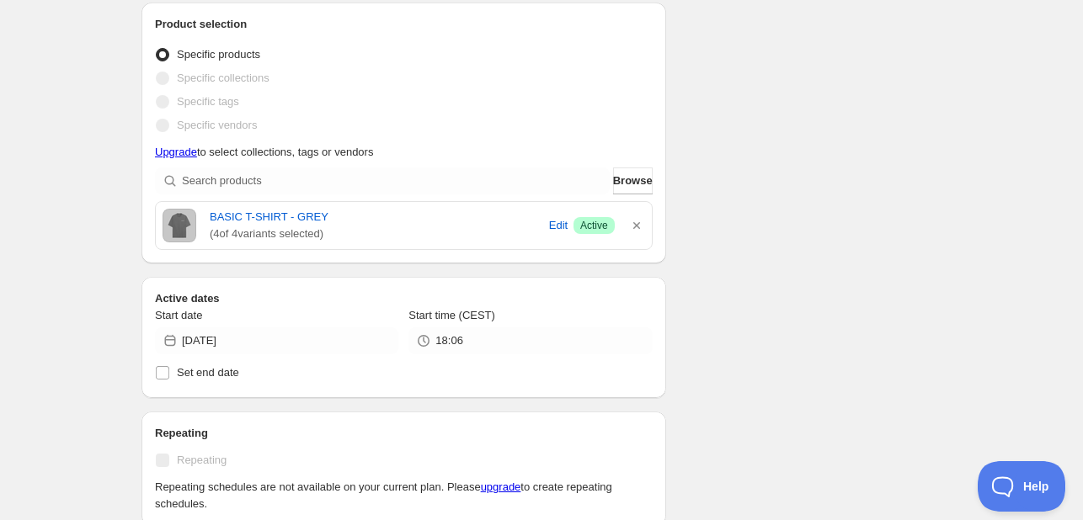
type input "Back to School 3"
click at [627, 223] on div "BASIC T-SHIRT - GREY ( 4 of 4 variants selected) Edit Success Active" at bounding box center [404, 226] width 483 height 34
click at [633, 223] on icon "button" at bounding box center [636, 225] width 17 height 17
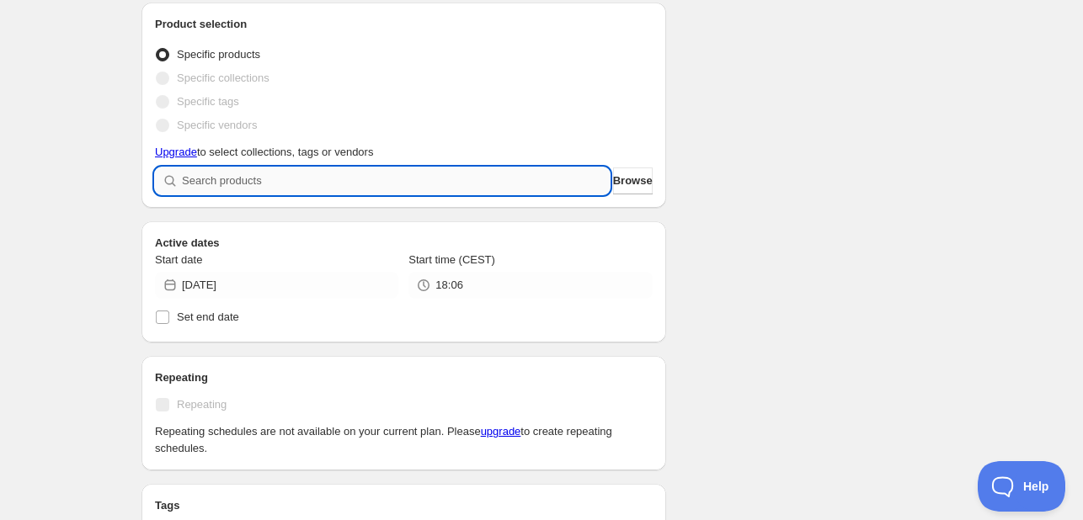
click at [522, 183] on input "search" at bounding box center [396, 181] width 428 height 27
click at [620, 175] on span "Browse" at bounding box center [633, 181] width 40 height 17
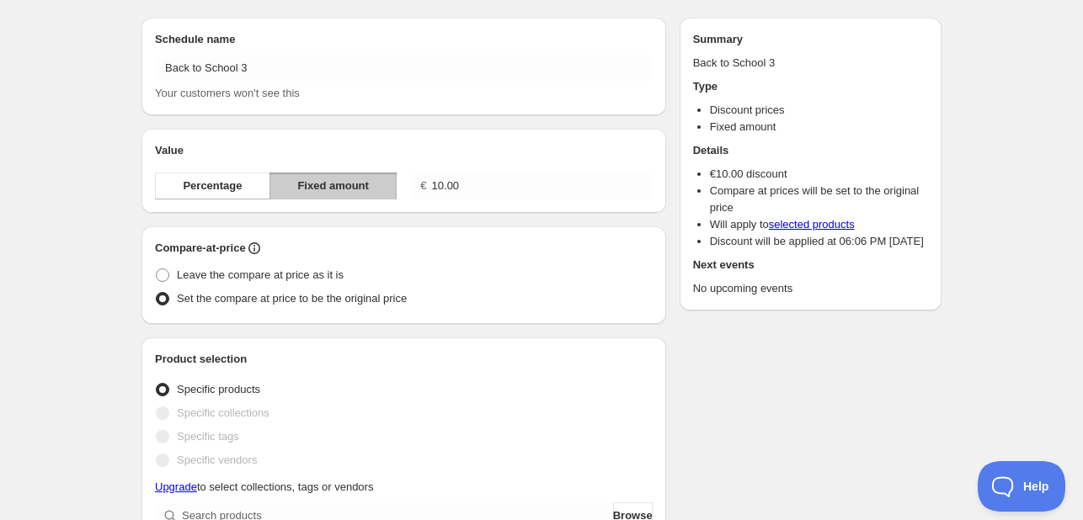
scroll to position [45, 0]
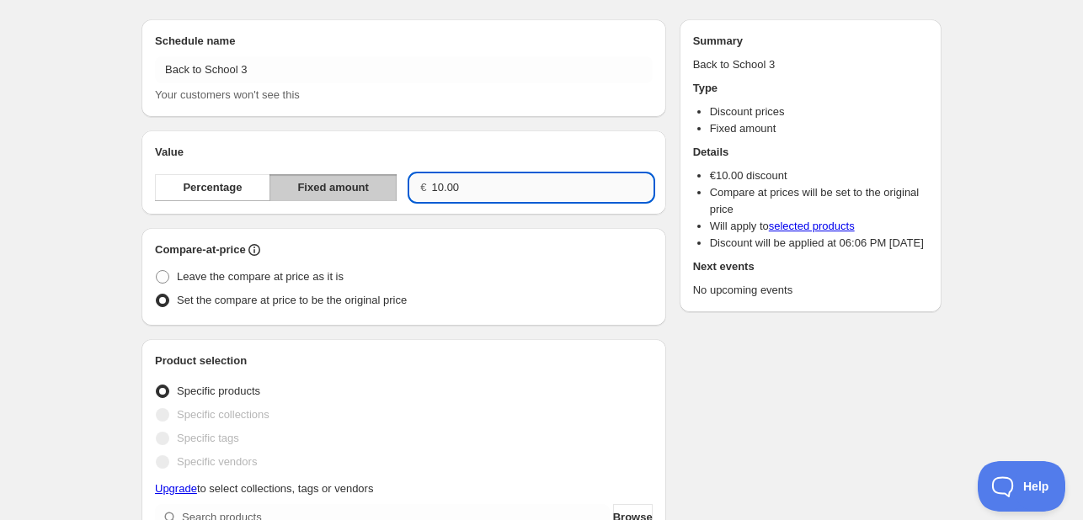
click at [470, 189] on input "10.00" at bounding box center [542, 187] width 221 height 27
type input "3"
type input "4.00"
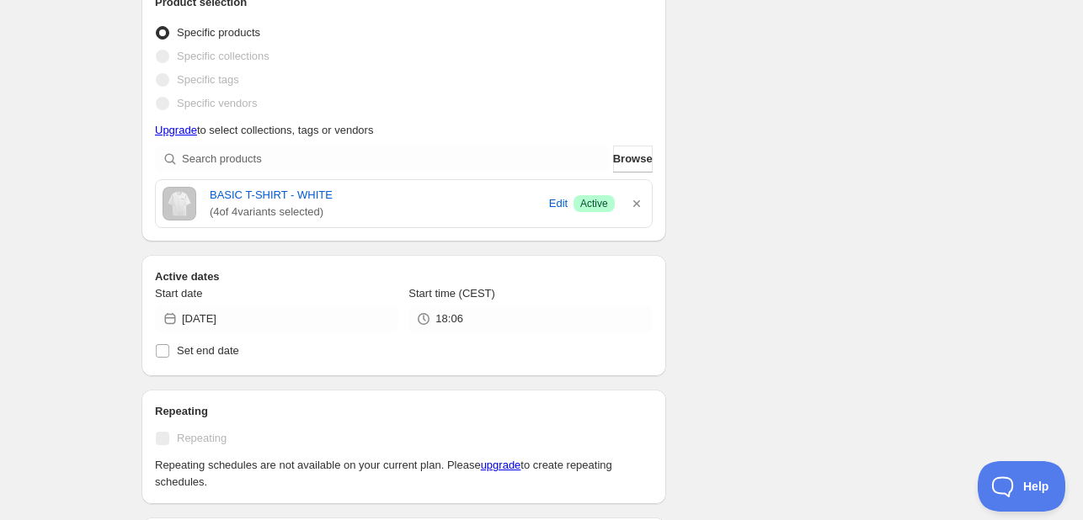
scroll to position [718, 0]
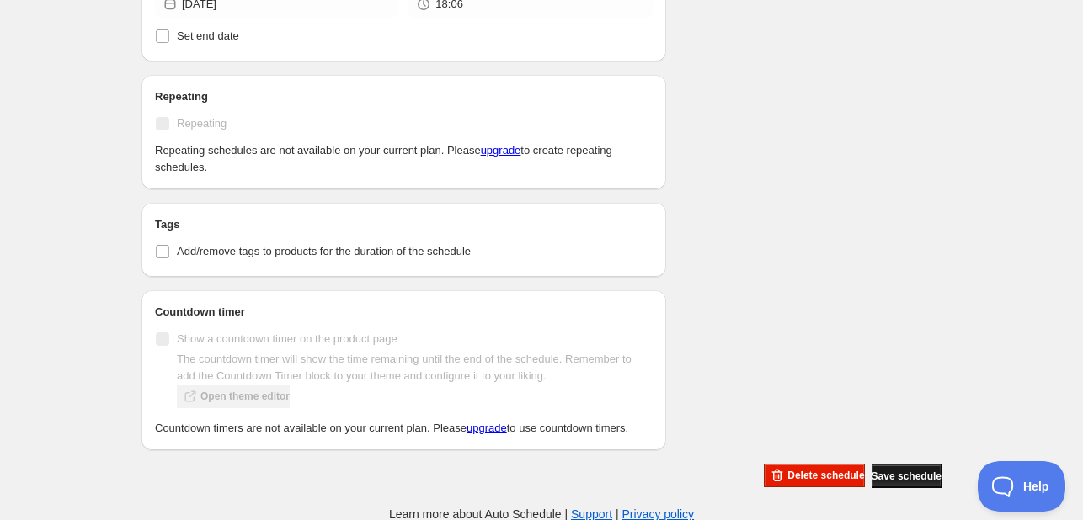
click at [919, 475] on span "Save schedule" at bounding box center [907, 476] width 70 height 13
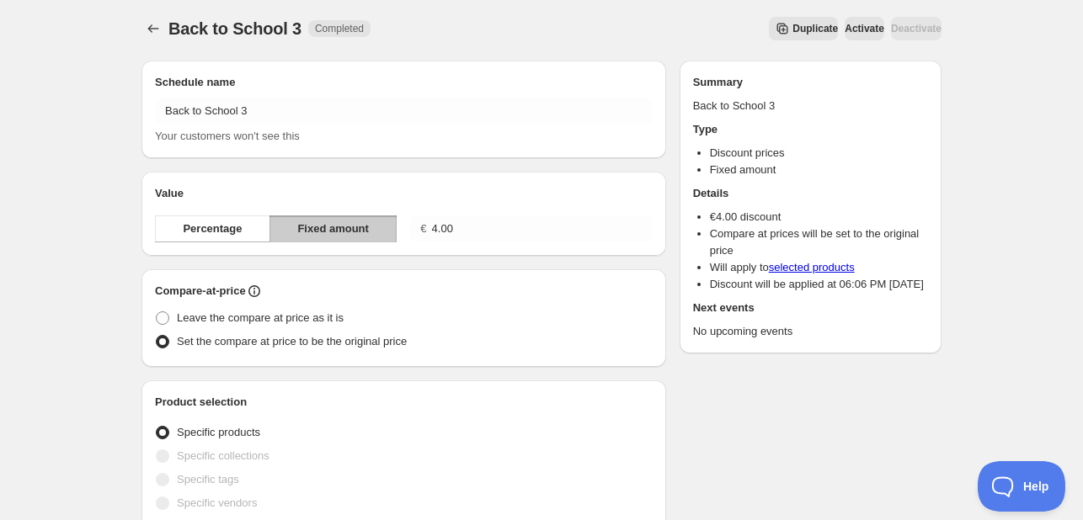
scroll to position [0, 0]
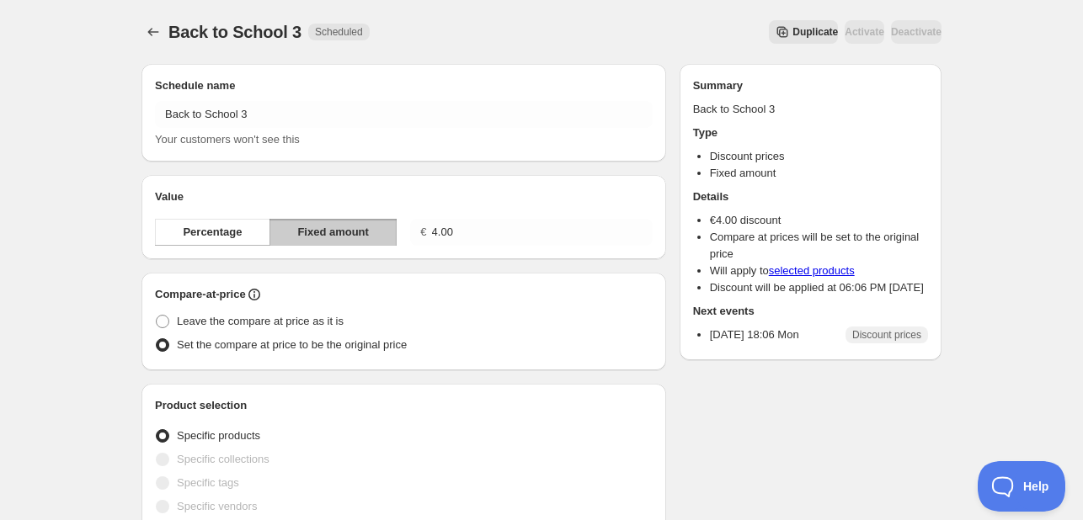
click at [792, 35] on span "Duplicate" at bounding box center [814, 31] width 45 height 13
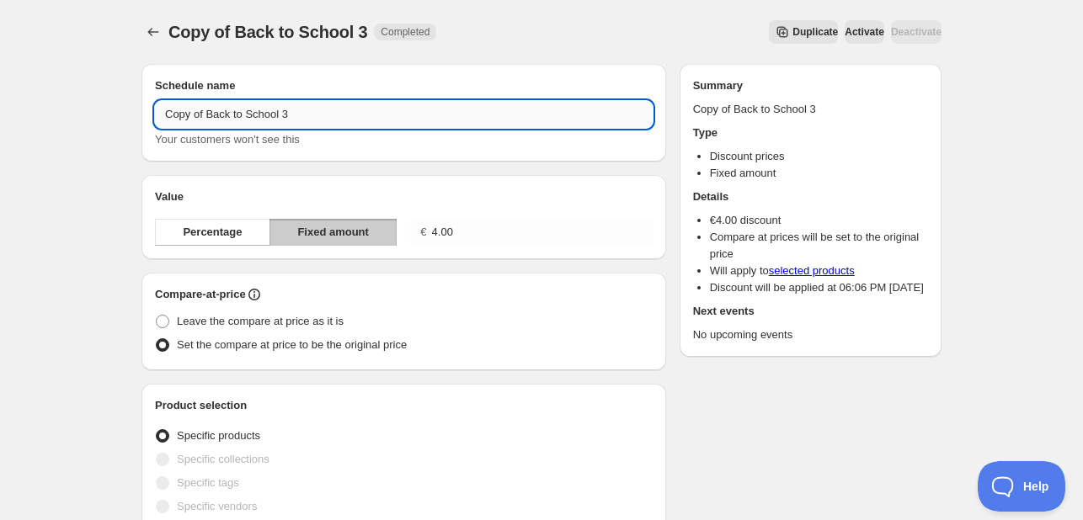
click at [333, 109] on input "Copy of Back to School 3" at bounding box center [404, 114] width 498 height 27
drag, startPoint x: 208, startPoint y: 115, endPoint x: 58, endPoint y: 93, distance: 151.5
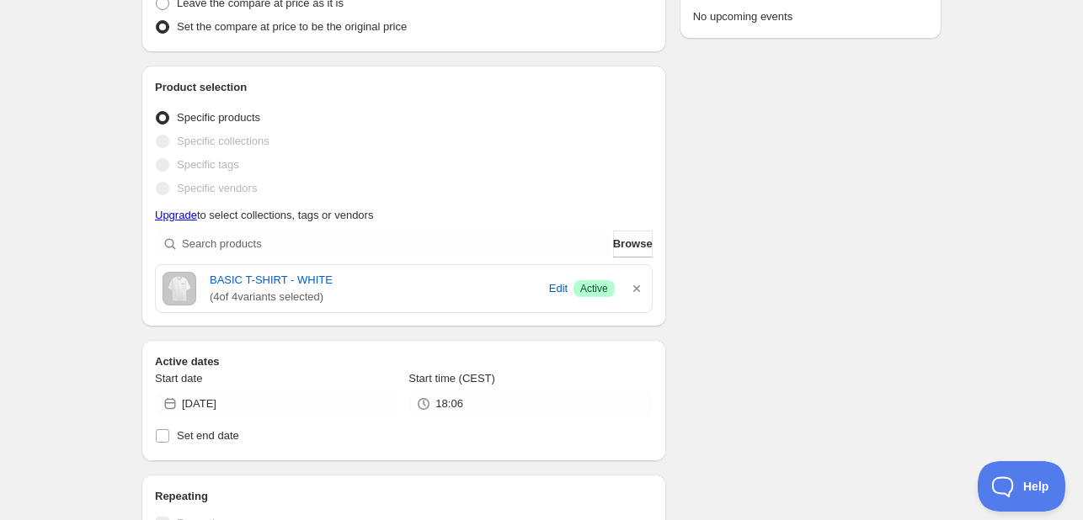
scroll to position [337, 0]
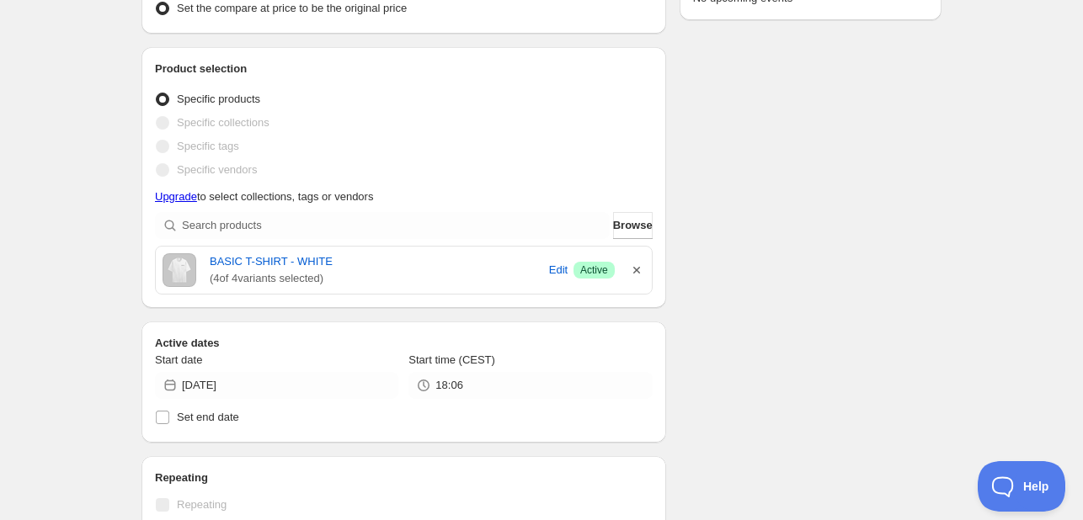
type input "Back to School 4"
click at [628, 268] on icon "button" at bounding box center [636, 270] width 17 height 17
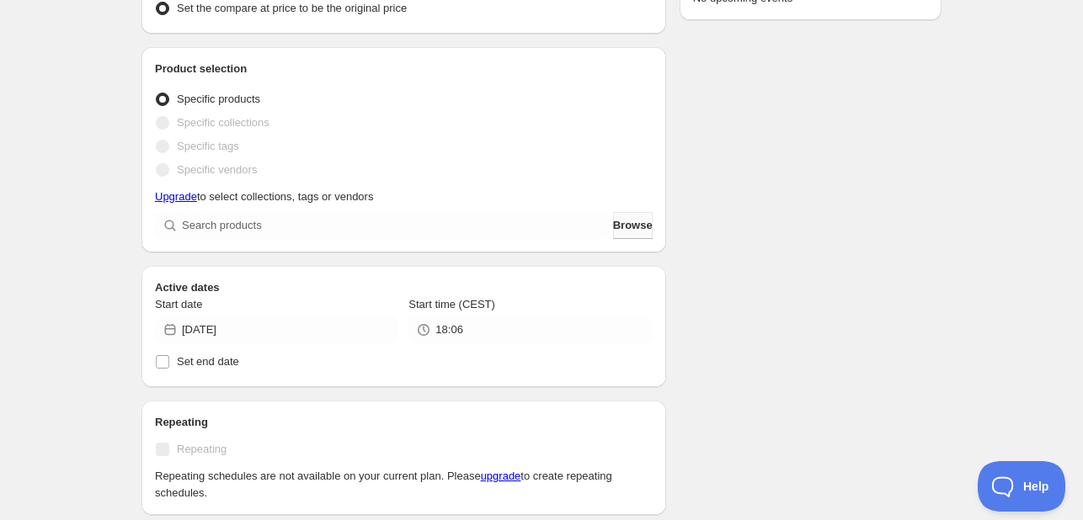
click at [633, 230] on span "Browse" at bounding box center [633, 225] width 40 height 17
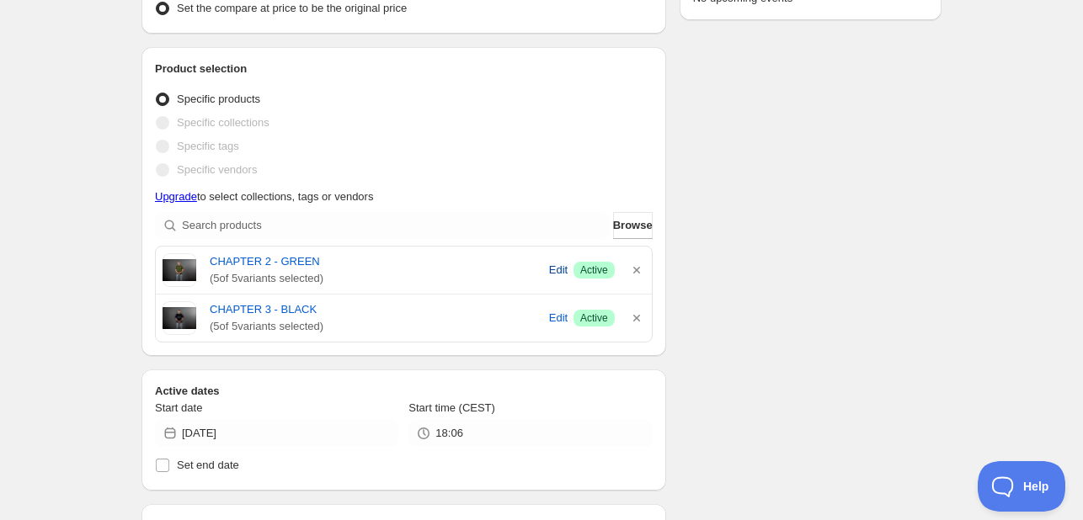
click at [552, 271] on span "Edit" at bounding box center [558, 270] width 19 height 17
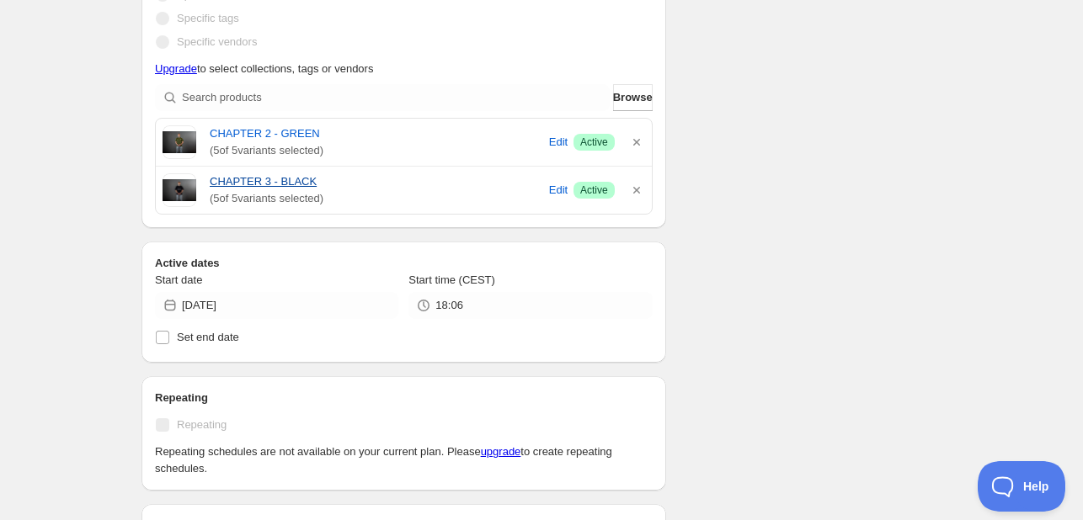
scroll to position [168, 0]
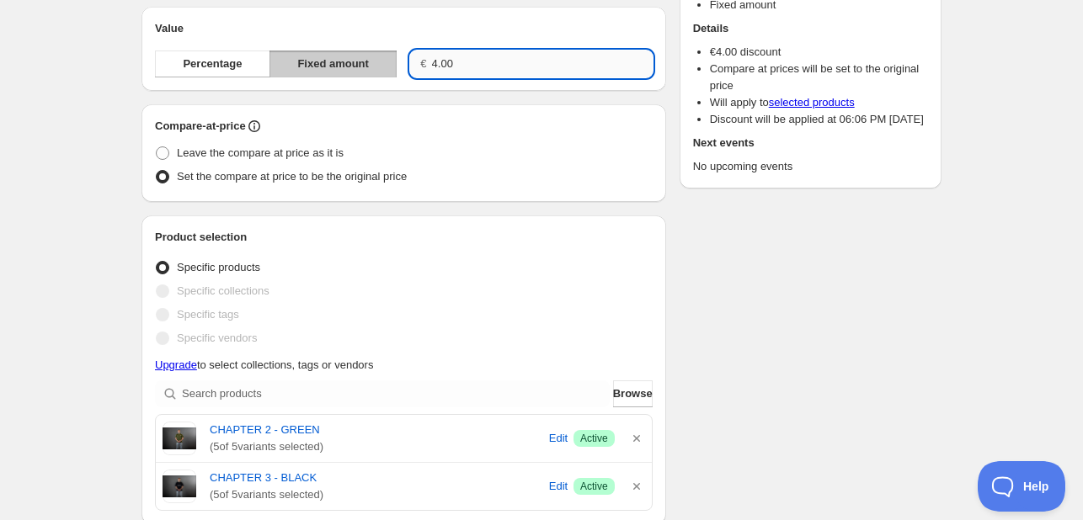
click at [491, 75] on input "4.00" at bounding box center [542, 64] width 221 height 27
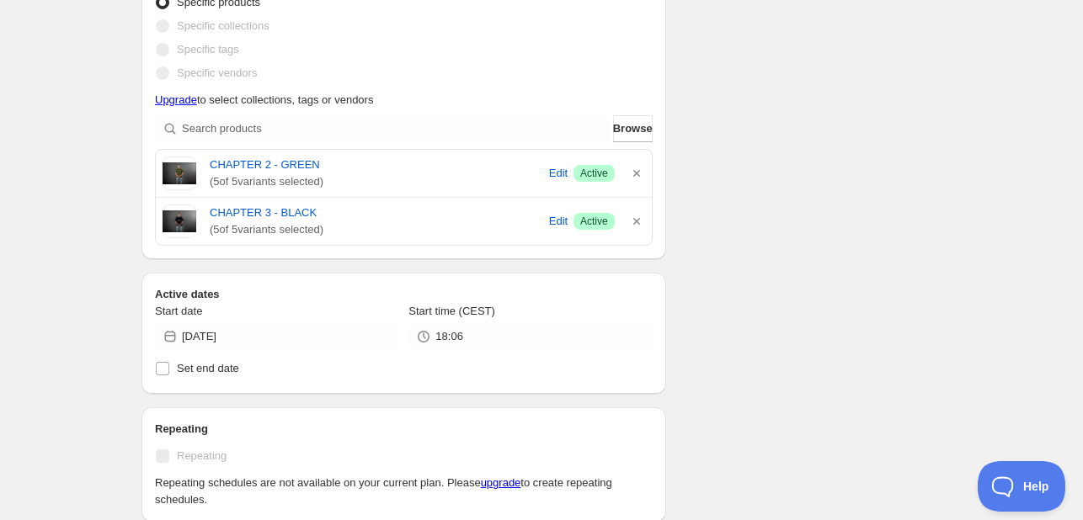
type input "14.00"
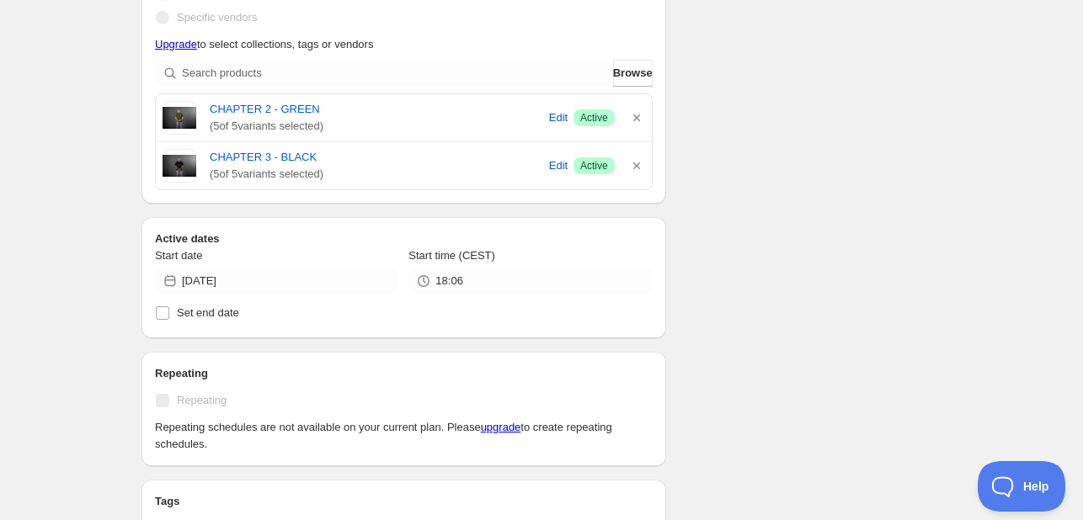
click at [891, 341] on div "Schedule name Back to School 4 Your customers won't see this Value Percentage F…" at bounding box center [534, 163] width 813 height 1205
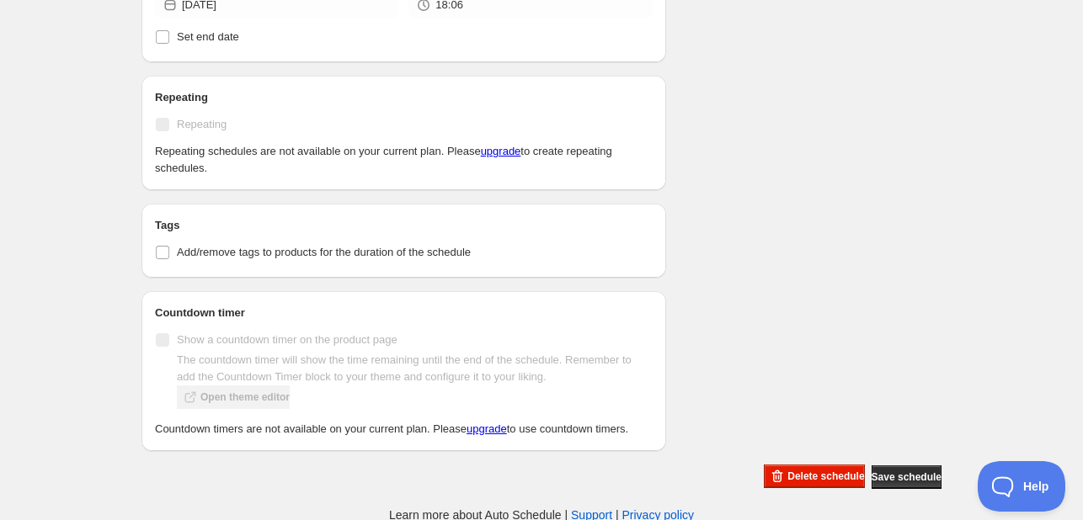
scroll to position [766, 0]
click at [887, 472] on span "Save schedule" at bounding box center [907, 476] width 70 height 13
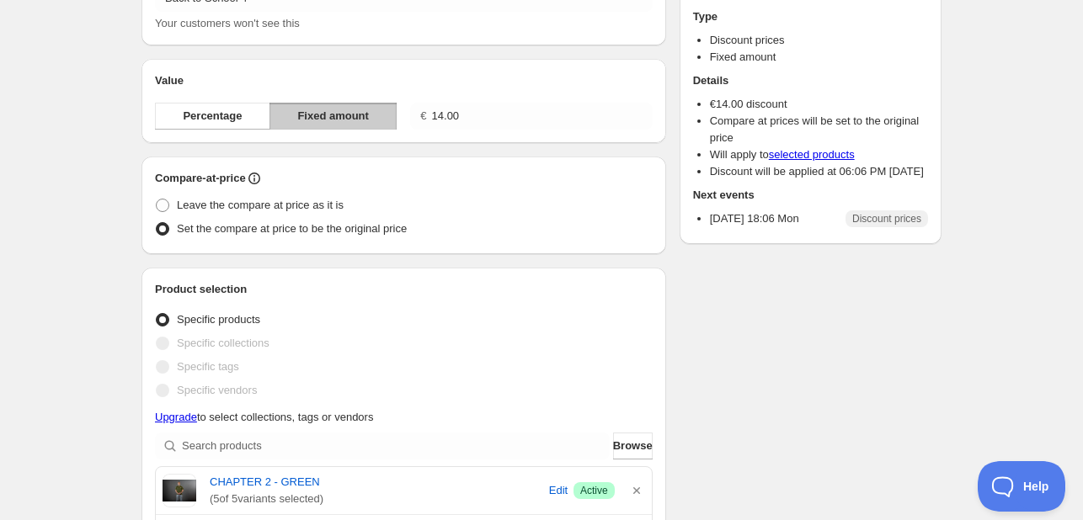
scroll to position [0, 0]
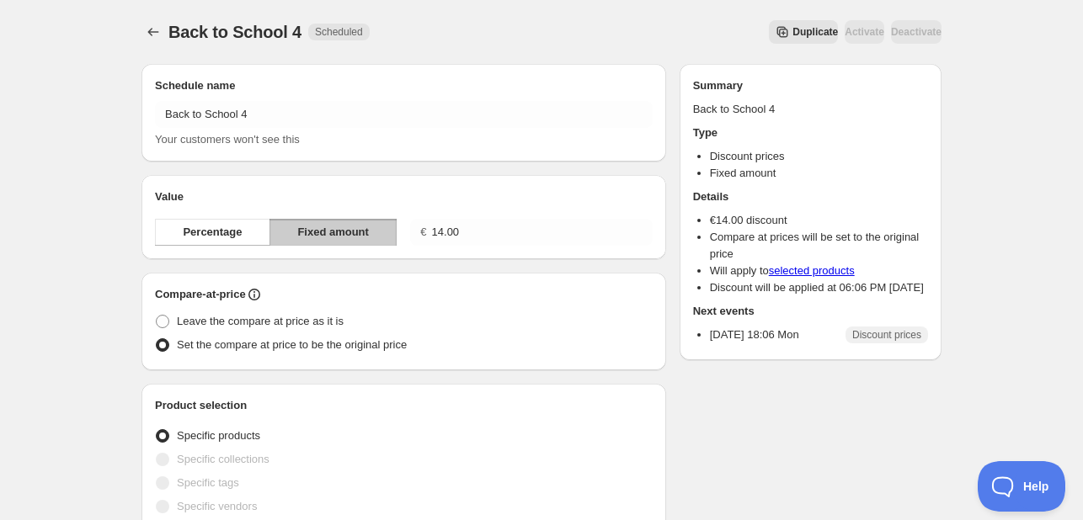
click at [792, 31] on span "Duplicate" at bounding box center [814, 31] width 45 height 13
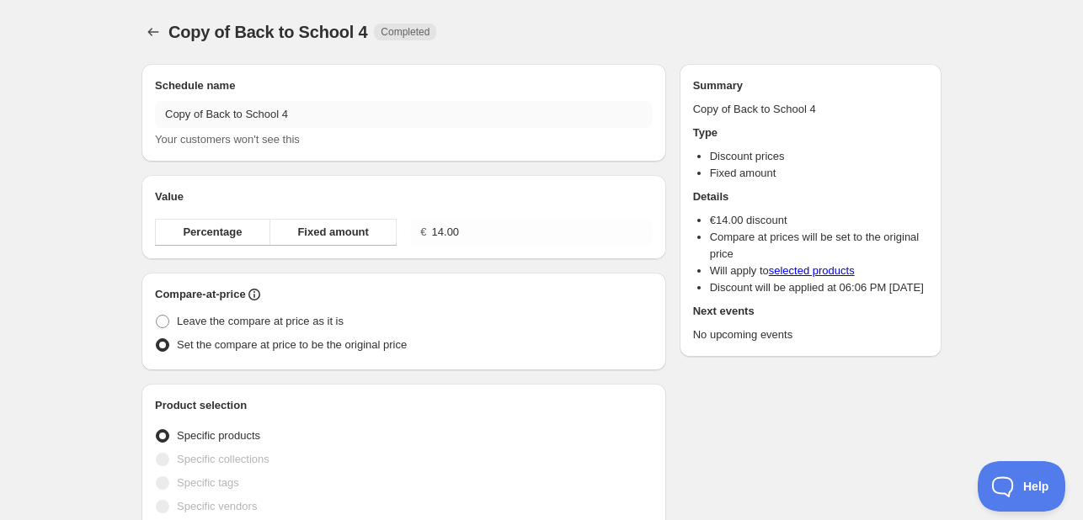
radio input "true"
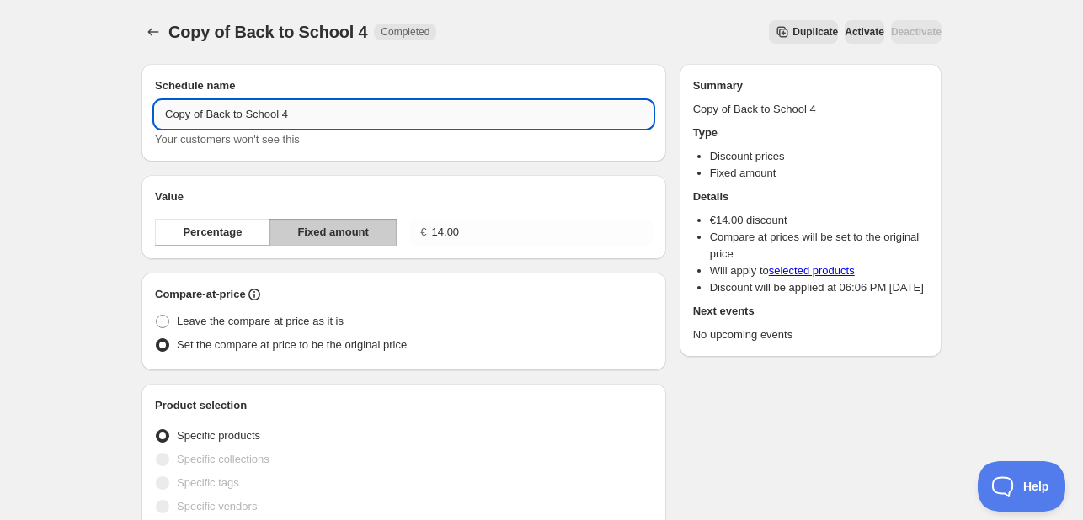
click at [309, 121] on input "Copy of Back to School 4" at bounding box center [404, 114] width 498 height 27
drag, startPoint x: 206, startPoint y: 113, endPoint x: -13, endPoint y: 82, distance: 222.0
click at [0, 82] on html "Copy of Back to School 5. This page is ready Copy of Back to School 5 Completed…" at bounding box center [541, 260] width 1083 height 520
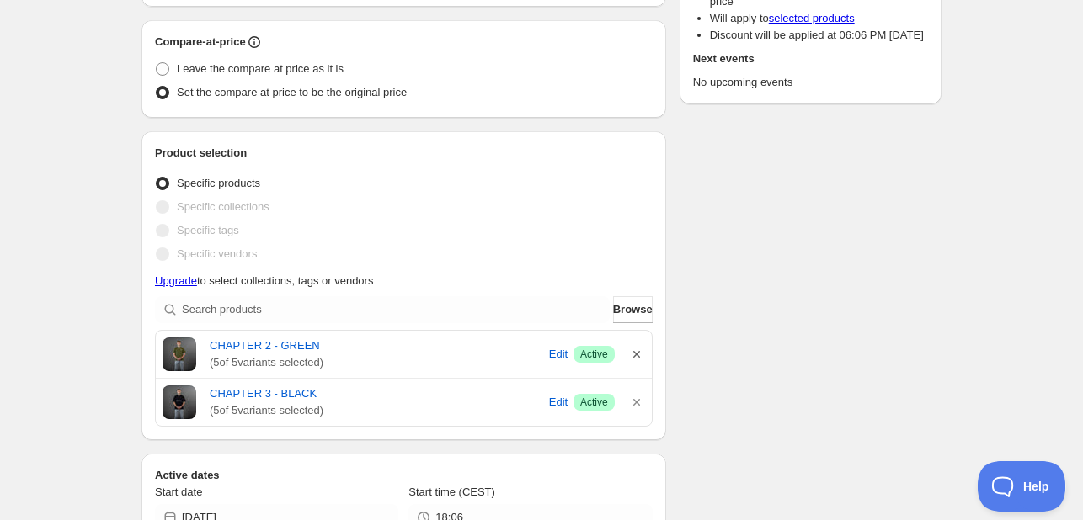
type input "Back to School 5"
click at [637, 352] on icon "button" at bounding box center [636, 354] width 17 height 17
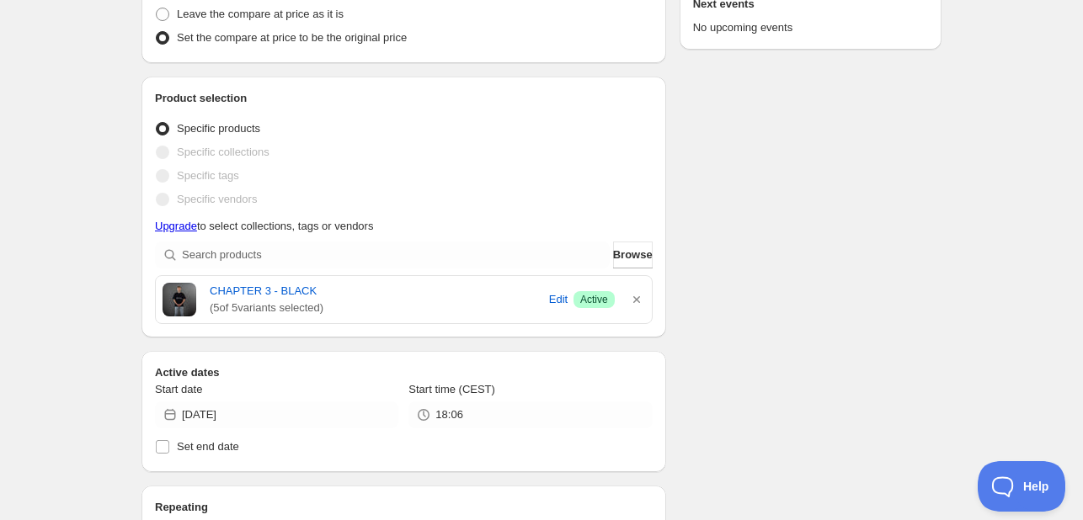
scroll to position [337, 0]
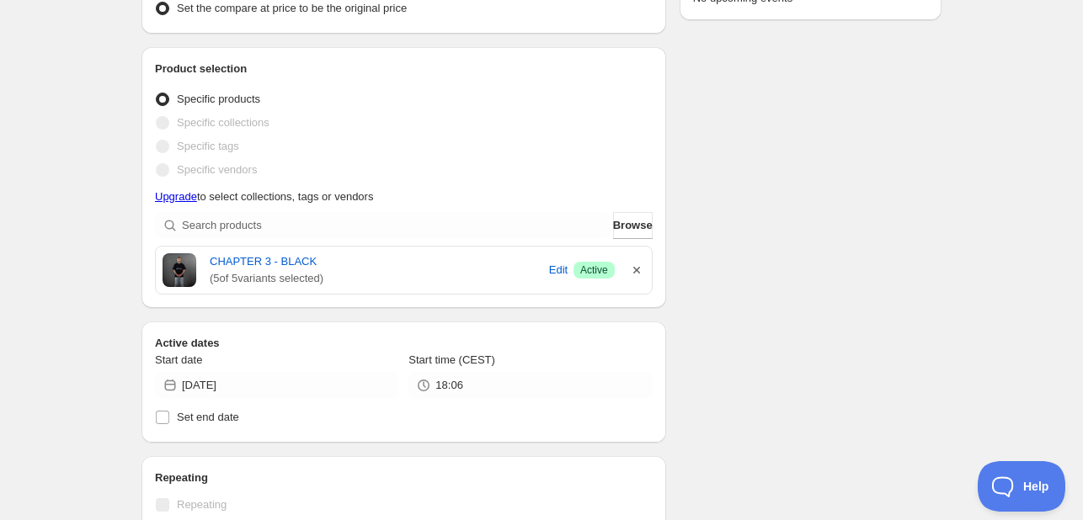
click at [634, 269] on icon "button" at bounding box center [636, 270] width 17 height 17
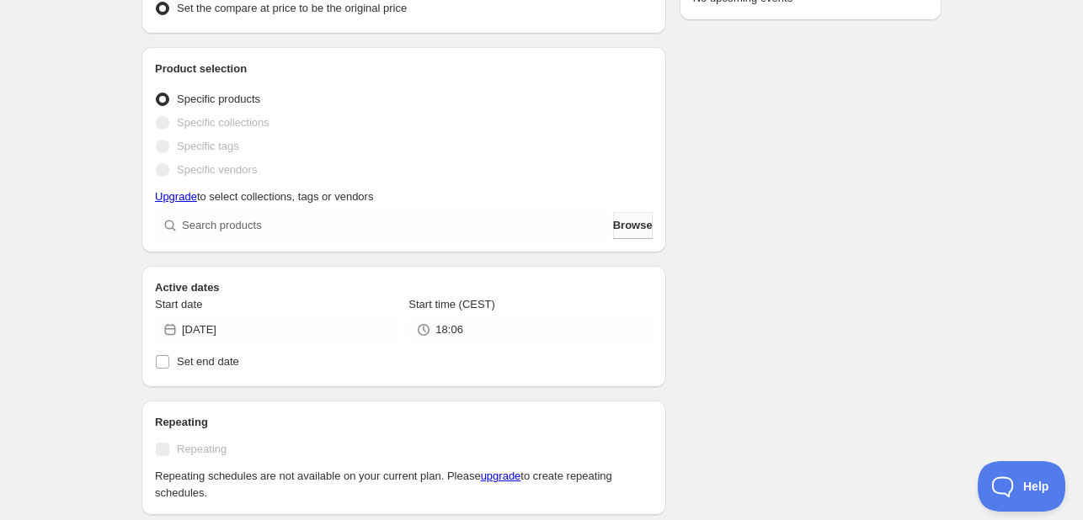
click at [620, 216] on button "Browse" at bounding box center [633, 225] width 40 height 27
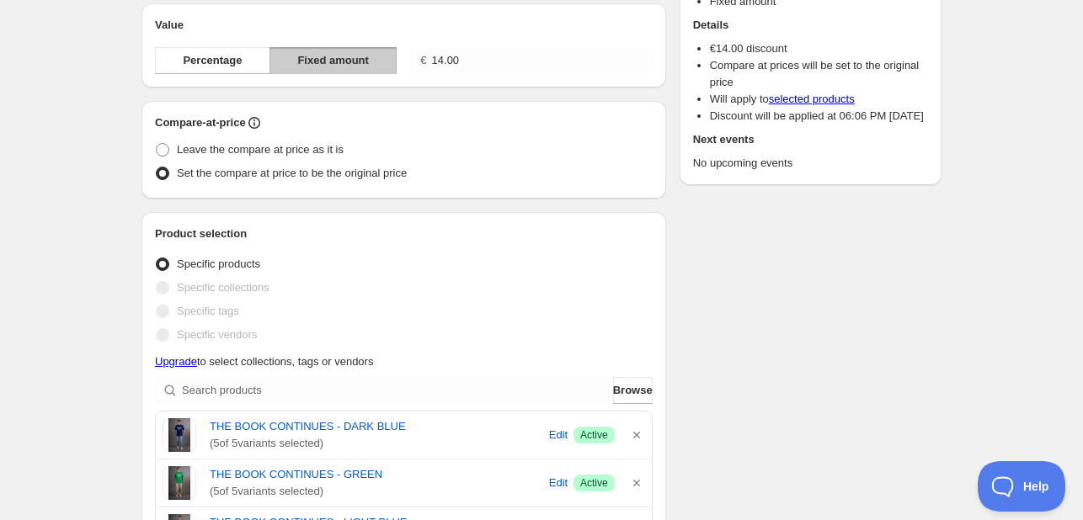
scroll to position [168, 0]
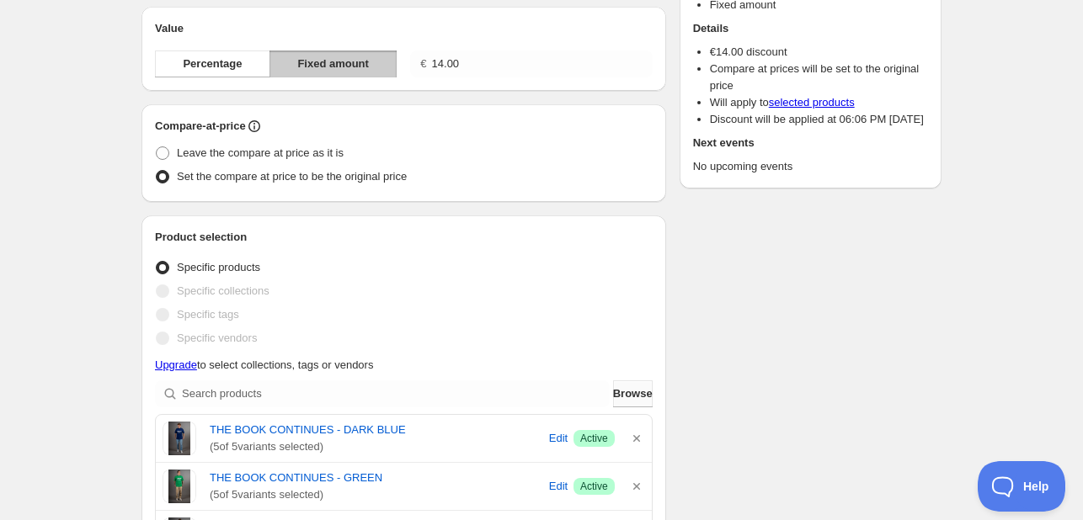
click at [630, 395] on span "Browse" at bounding box center [633, 394] width 40 height 17
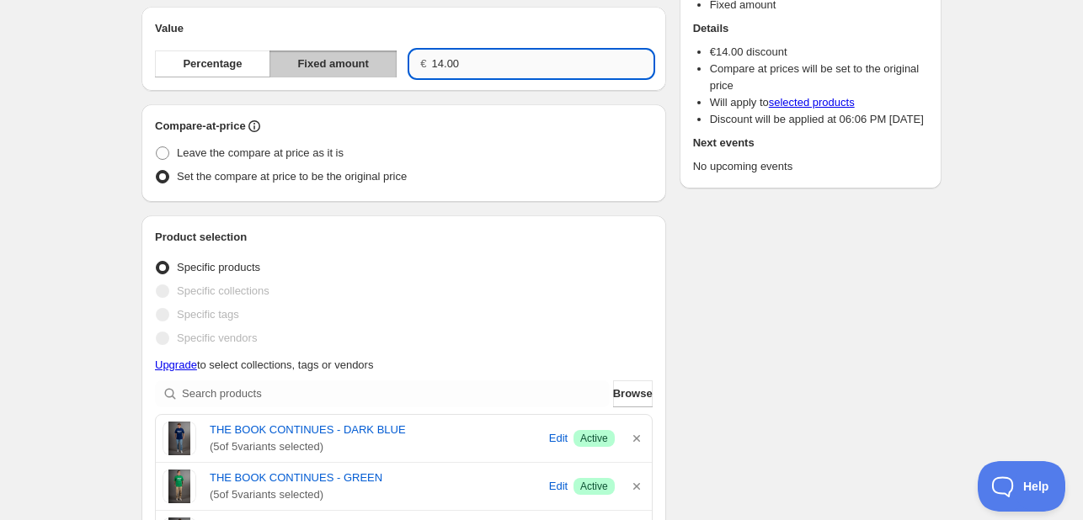
click at [472, 66] on input "14.00" at bounding box center [542, 64] width 221 height 27
click at [473, 66] on input "14.00" at bounding box center [542, 64] width 221 height 27
type input "1.00"
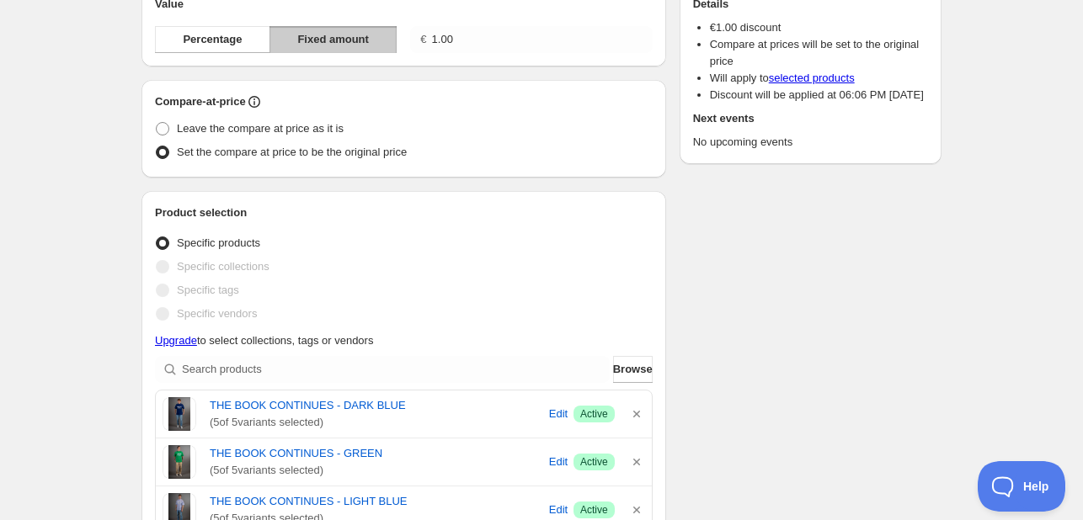
scroll to position [189, 0]
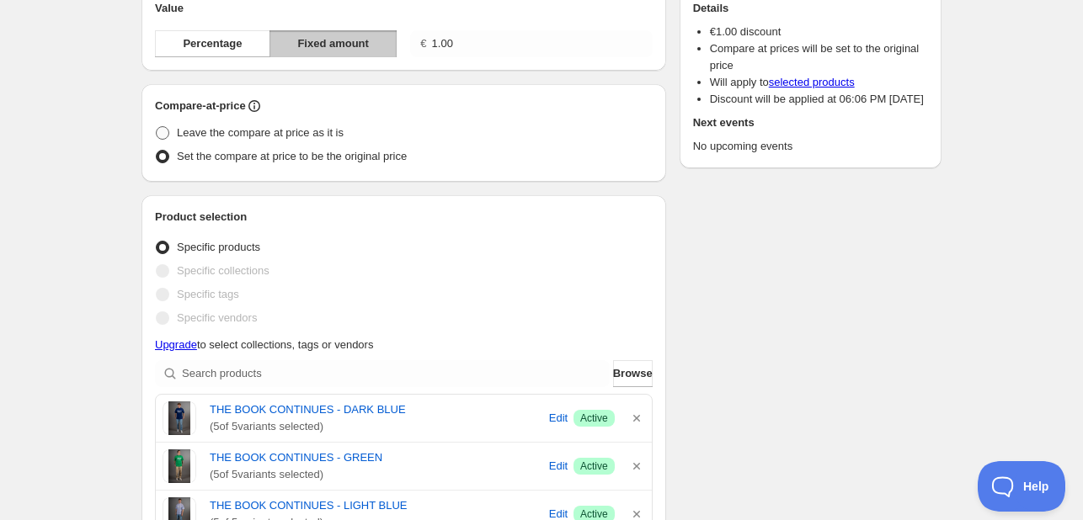
click at [320, 129] on span "Leave the compare at price as it is" at bounding box center [260, 132] width 167 height 13
click at [157, 127] on input "Leave the compare at price as it is" at bounding box center [156, 126] width 1 height 1
radio input "true"
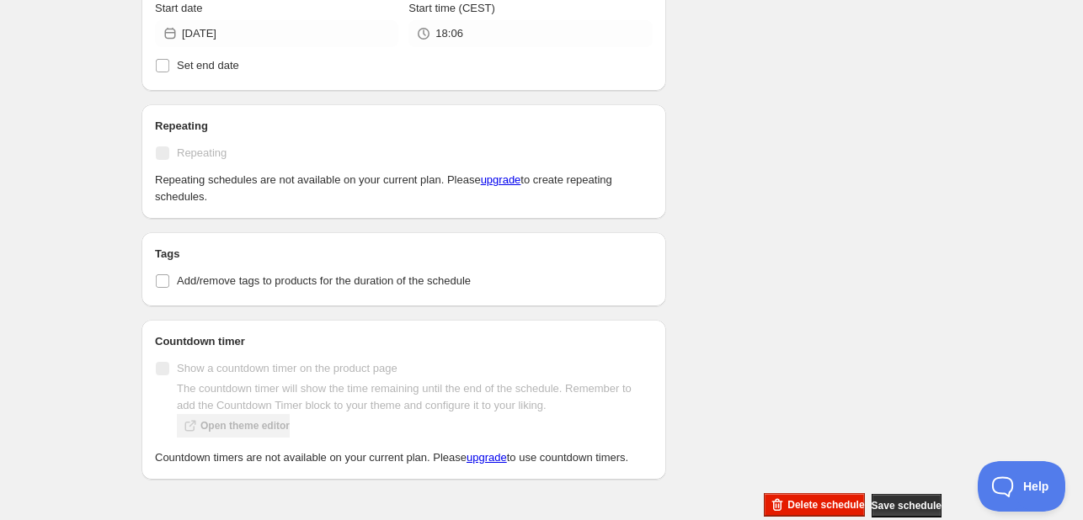
scroll to position [862, 0]
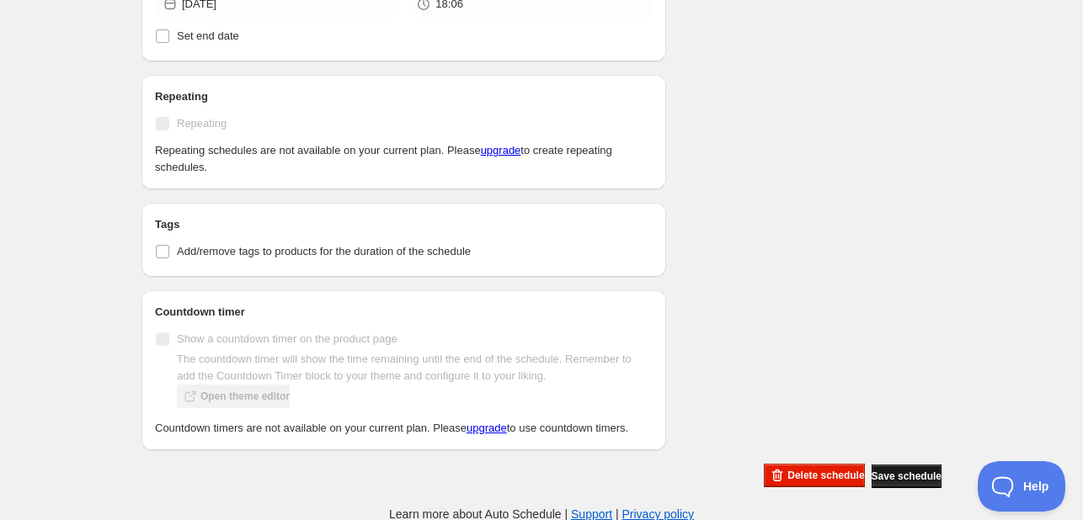
click at [909, 476] on span "Save schedule" at bounding box center [907, 476] width 70 height 13
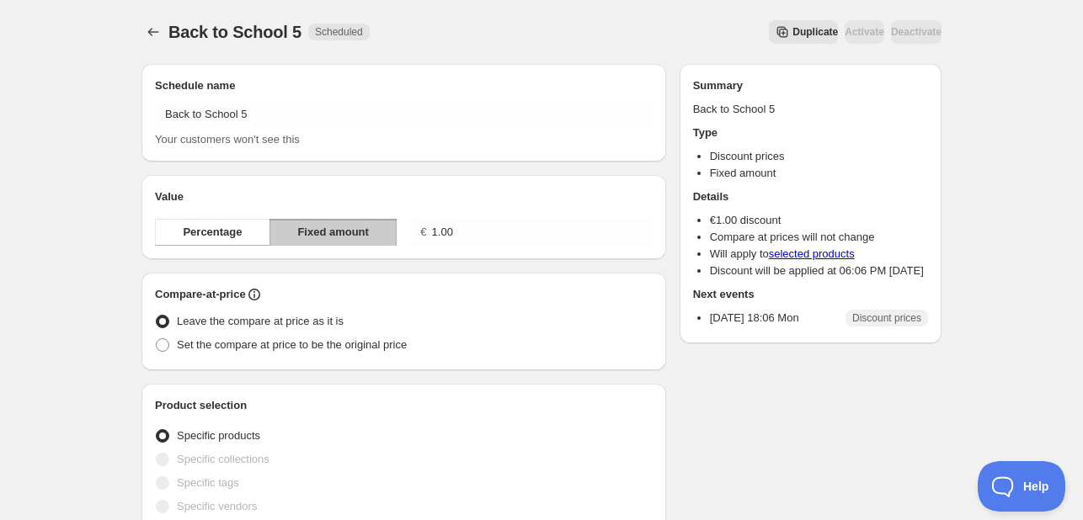
scroll to position [0, 0]
click at [147, 28] on icon "Schedules" at bounding box center [153, 32] width 17 height 17
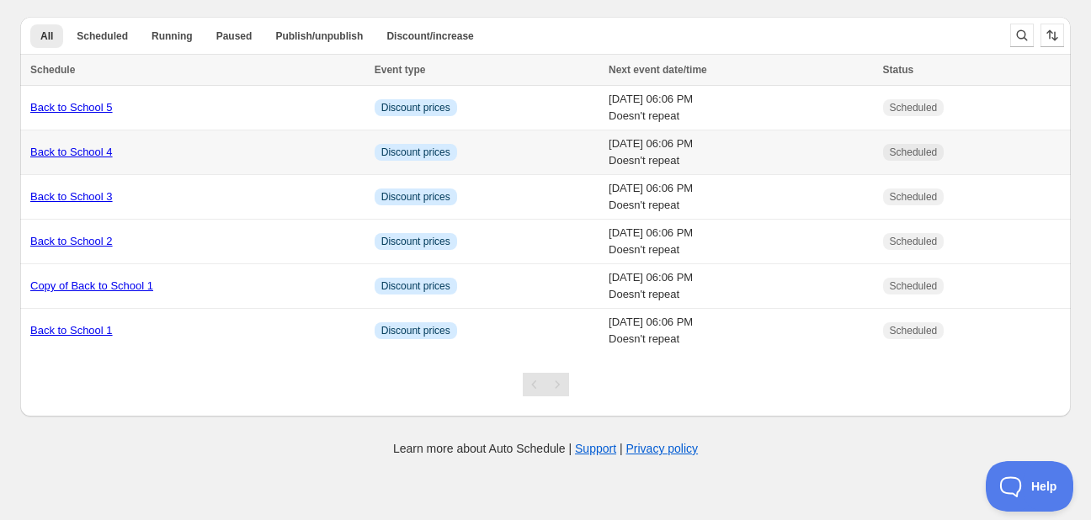
click at [206, 140] on td "Back to School 4" at bounding box center [194, 153] width 349 height 45
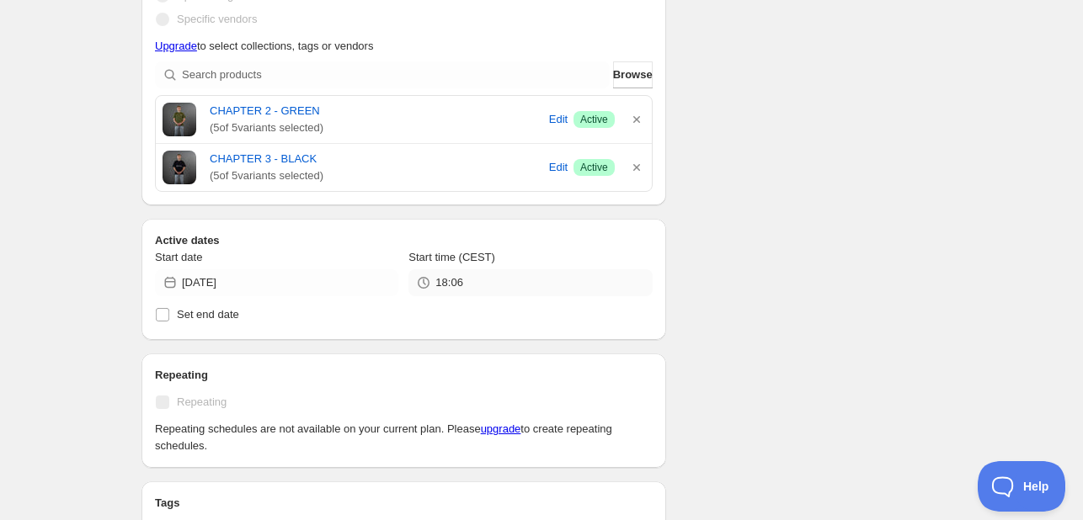
scroll to position [505, 0]
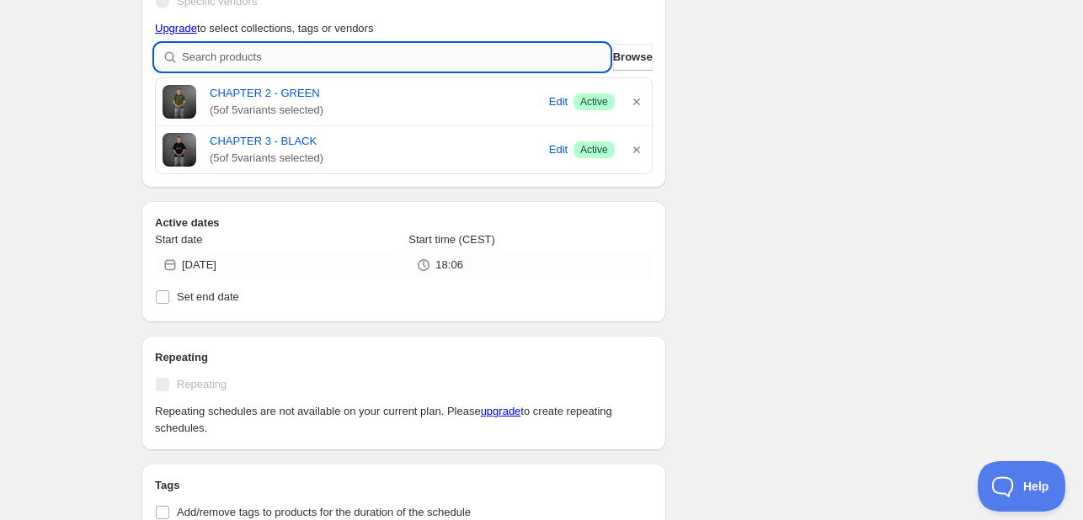
click at [576, 51] on input "search" at bounding box center [396, 57] width 428 height 27
type input "s"
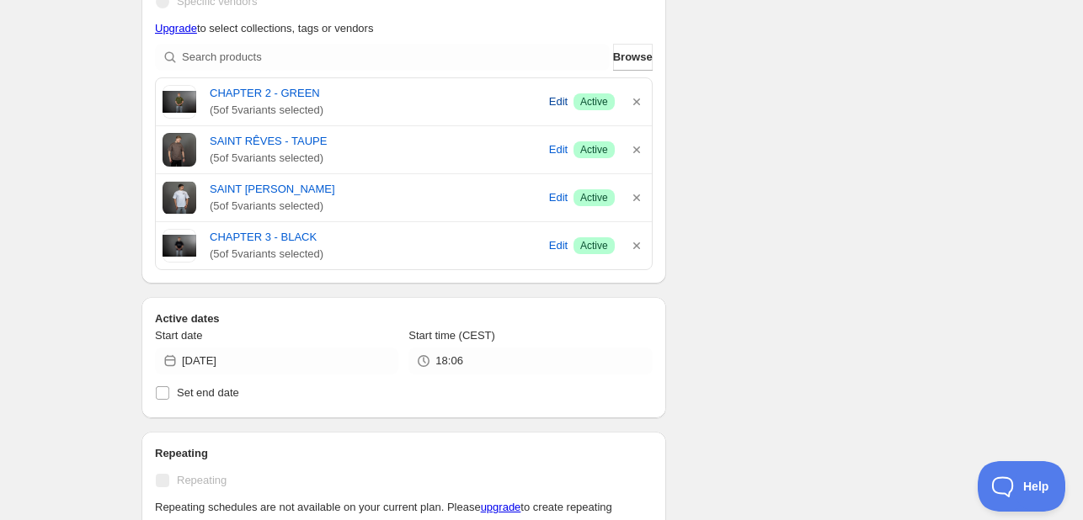
click at [559, 104] on span "Edit" at bounding box center [558, 101] width 19 height 17
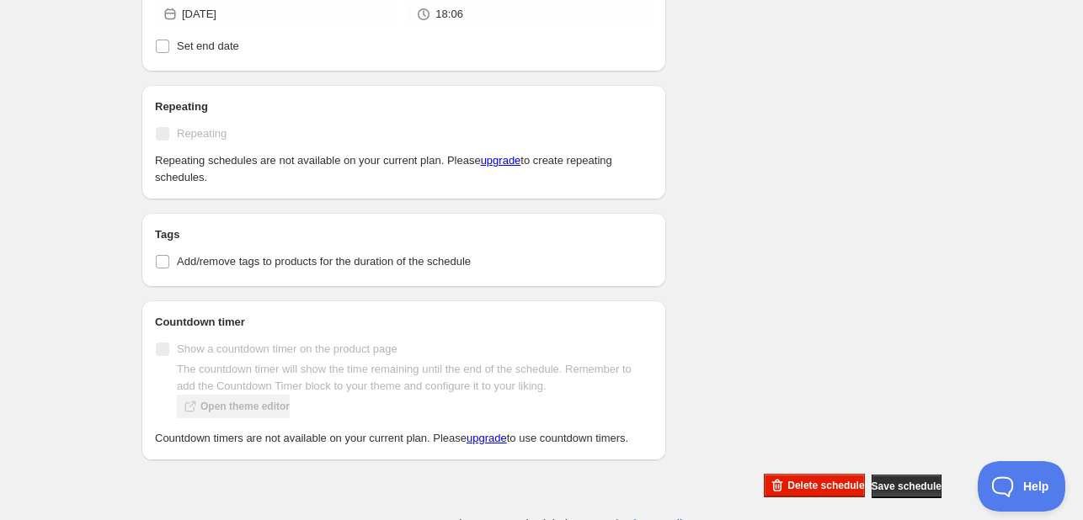
scroll to position [862, 0]
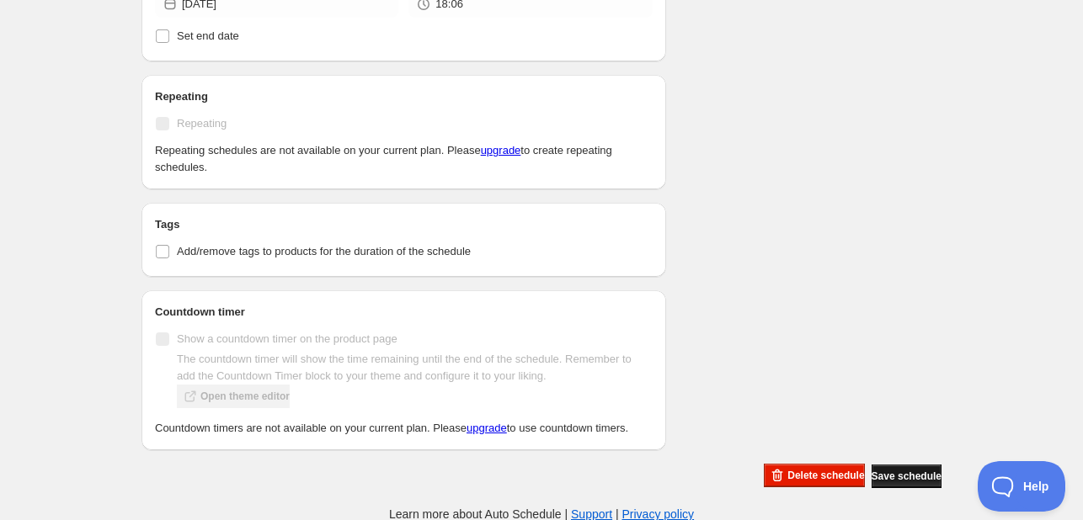
click at [889, 466] on button "Save schedule" at bounding box center [907, 477] width 70 height 24
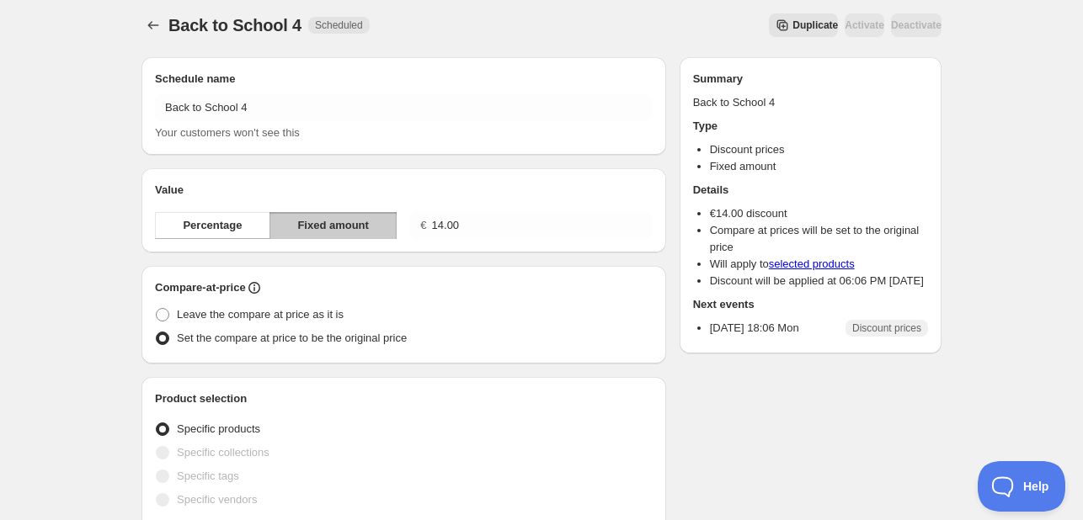
scroll to position [0, 0]
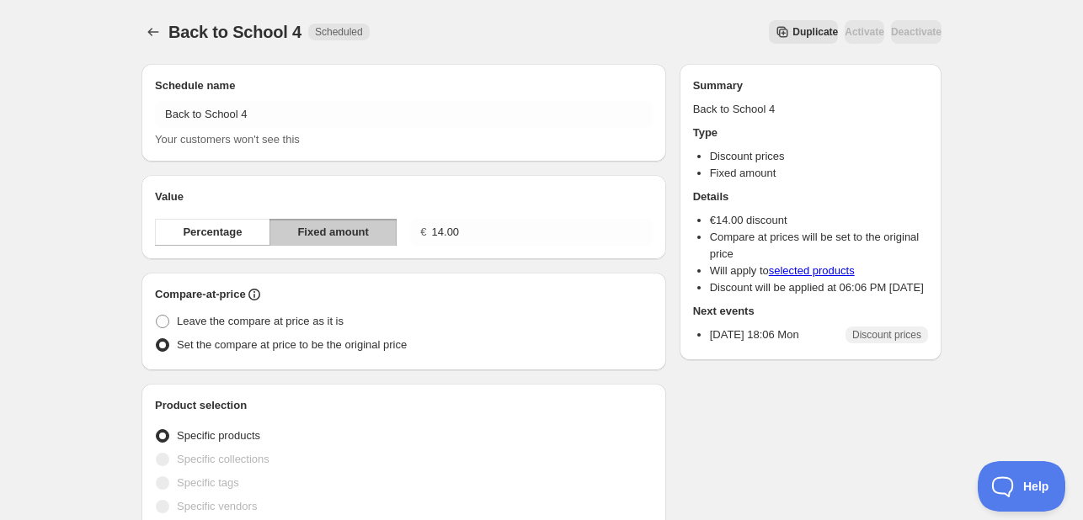
click at [769, 39] on button "Duplicate" at bounding box center [803, 32] width 69 height 24
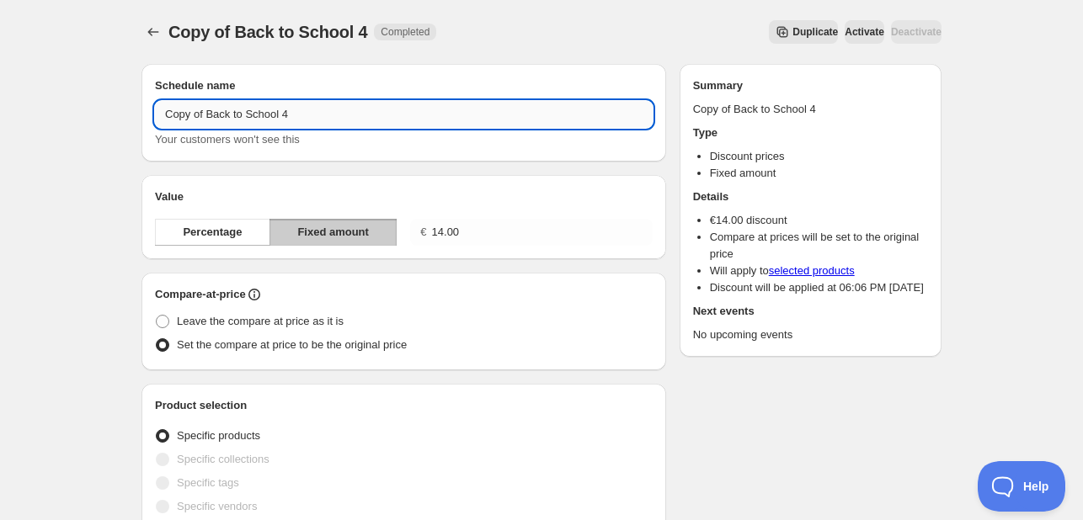
click at [355, 116] on input "Copy of Back to School 4" at bounding box center [404, 114] width 498 height 27
drag, startPoint x: 206, startPoint y: 115, endPoint x: 109, endPoint y: 113, distance: 96.9
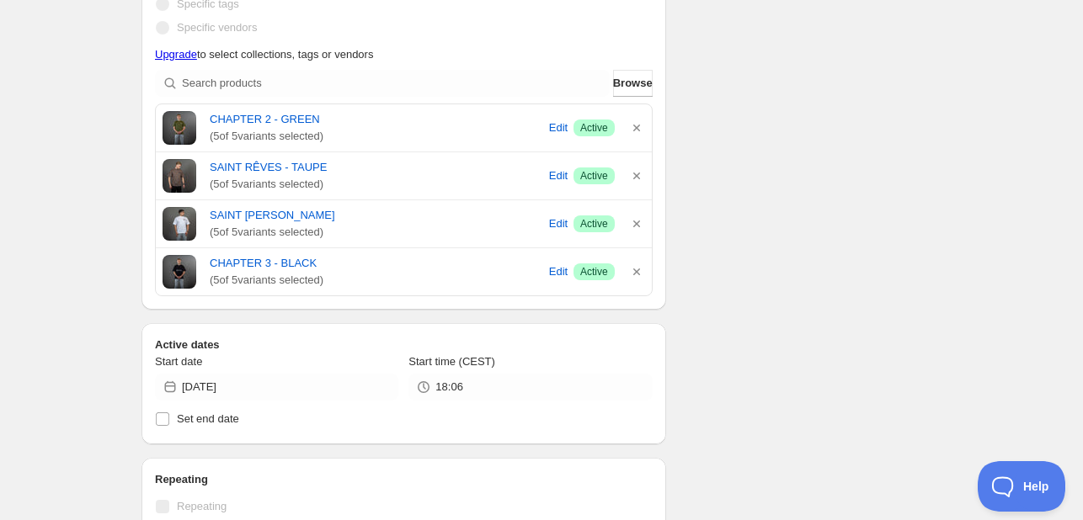
scroll to position [505, 0]
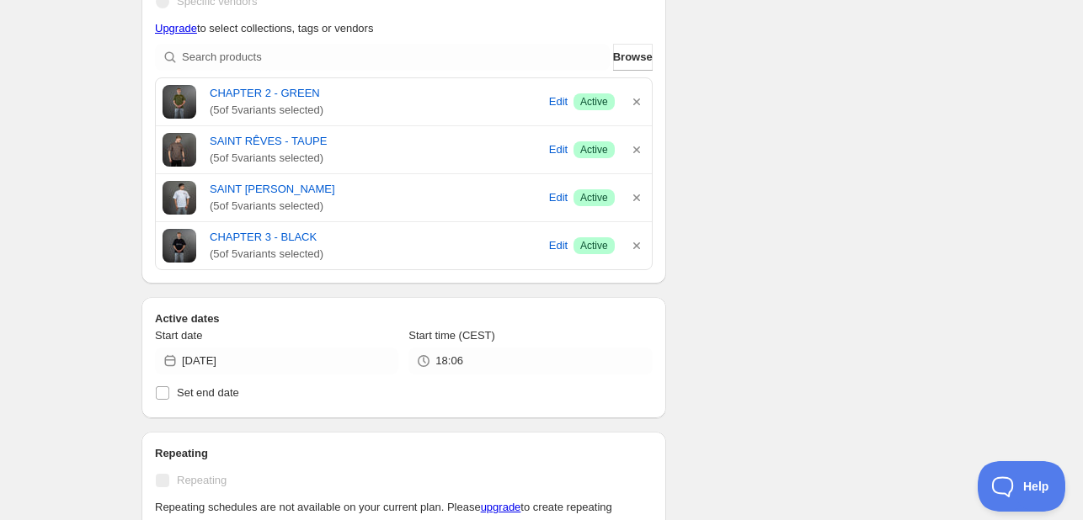
type input "Back to School 6"
click at [636, 176] on div "SAINT RÊVES - WHITE ( 5 of 5 variants selected) Edit Success Active" at bounding box center [404, 197] width 496 height 47
click at [632, 189] on div "SAINT RÊVES - WHITE ( 5 of 5 variants selected) Edit Success Active" at bounding box center [404, 198] width 483 height 34
click at [630, 195] on icon "button" at bounding box center [636, 197] width 17 height 17
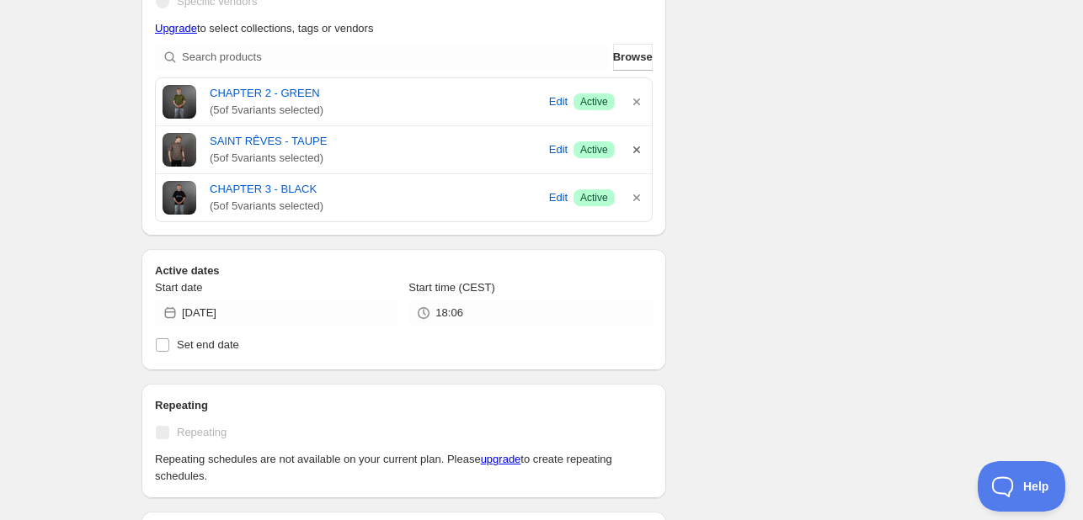
click at [637, 149] on icon "button" at bounding box center [636, 149] width 17 height 17
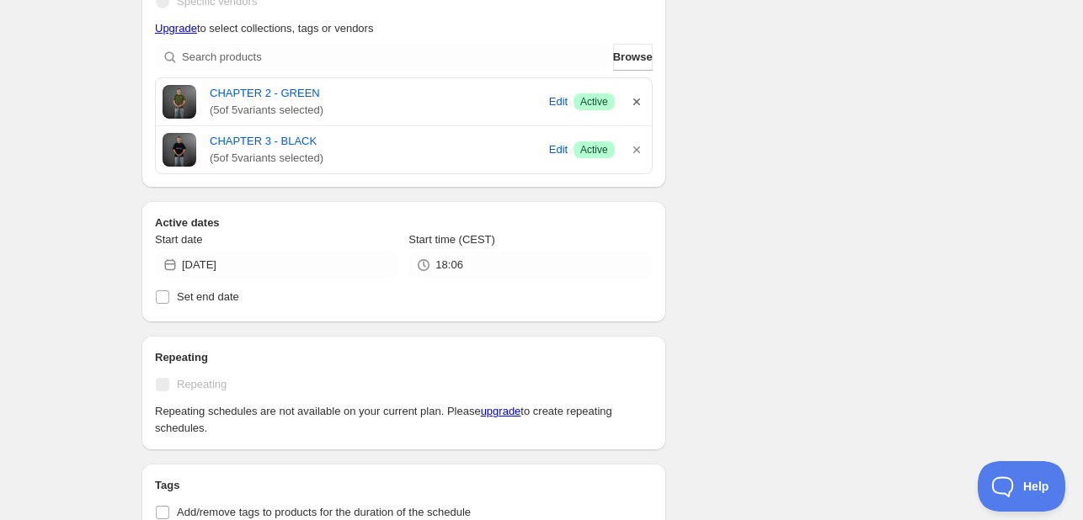
click at [633, 107] on icon "button" at bounding box center [636, 101] width 17 height 17
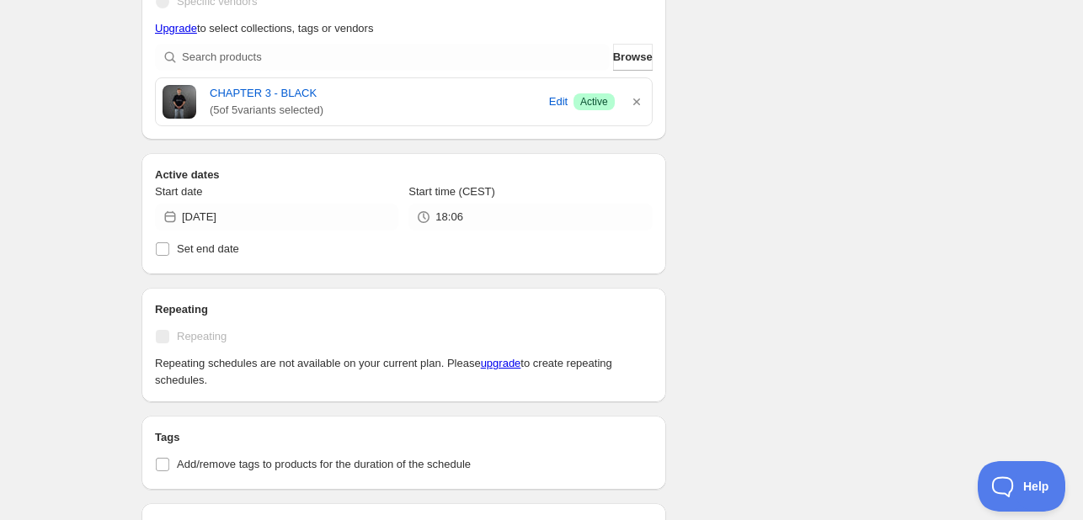
click at [633, 107] on icon "button" at bounding box center [636, 101] width 17 height 17
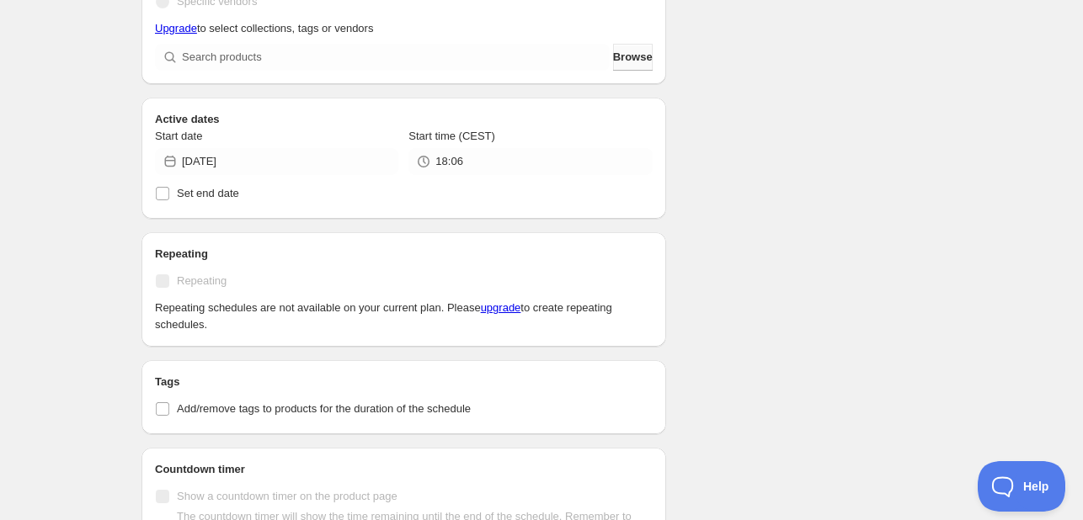
click at [613, 61] on span "Browse" at bounding box center [633, 57] width 40 height 17
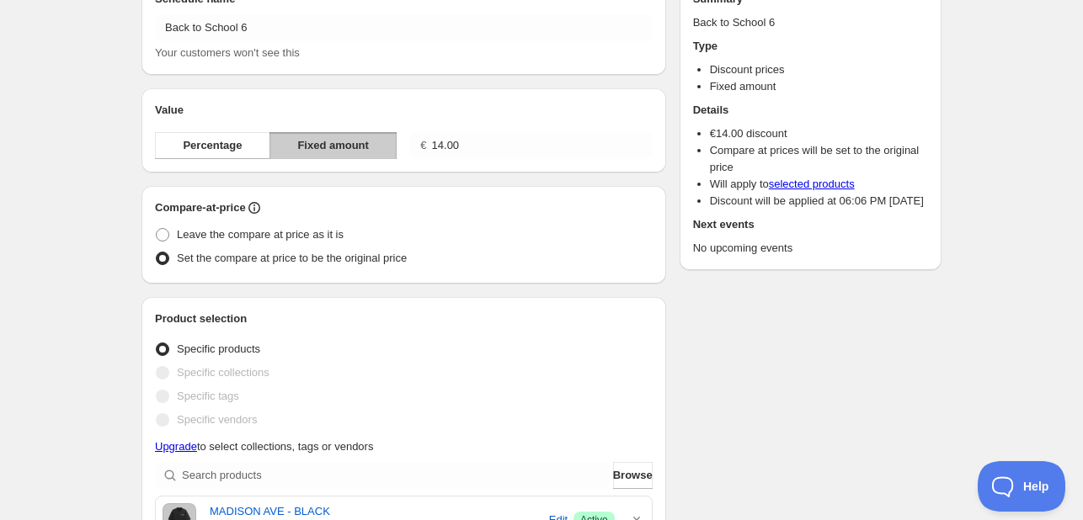
scroll to position [84, 0]
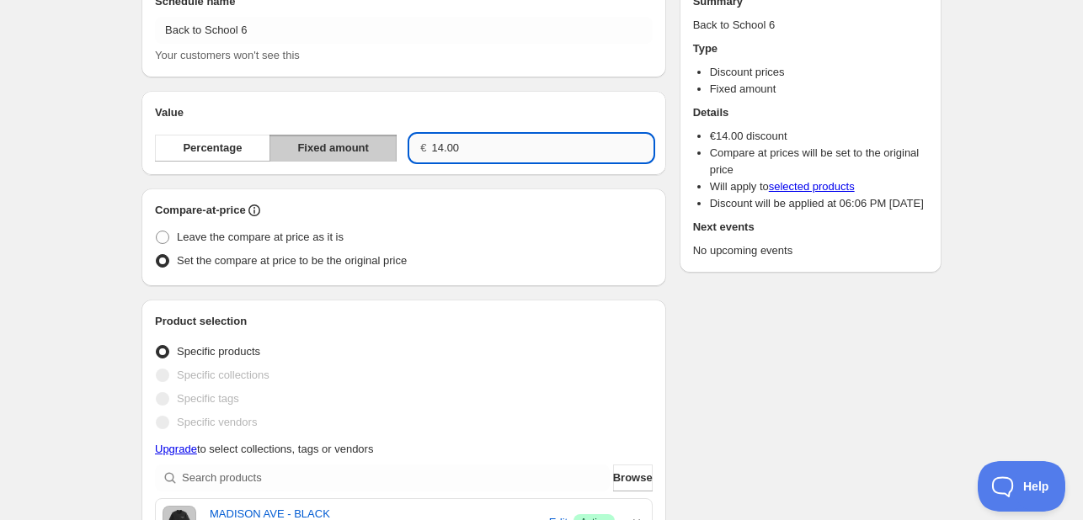
click at [499, 136] on input "14.00" at bounding box center [542, 148] width 221 height 27
type input "19.00"
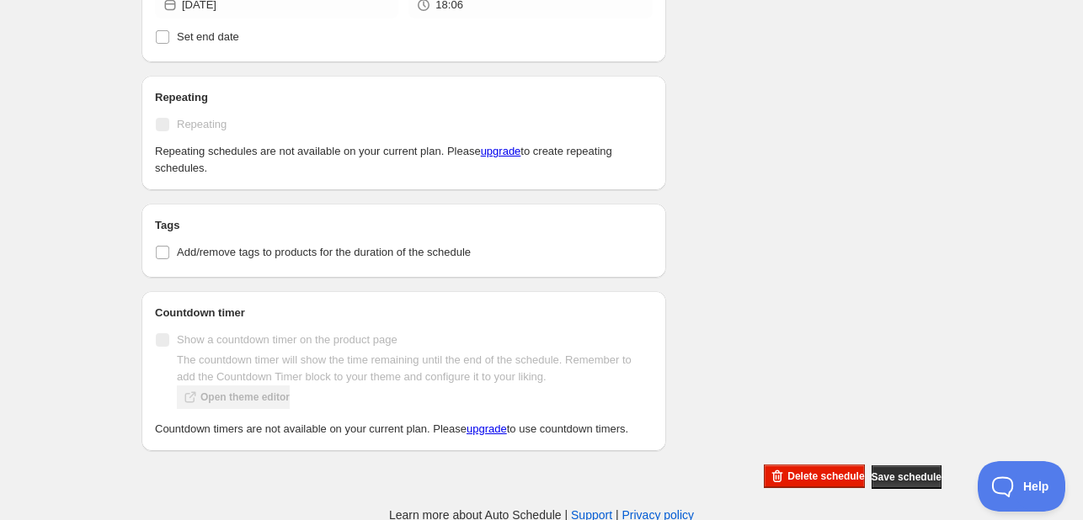
scroll to position [814, 0]
click at [916, 470] on span "Save schedule" at bounding box center [907, 476] width 70 height 13
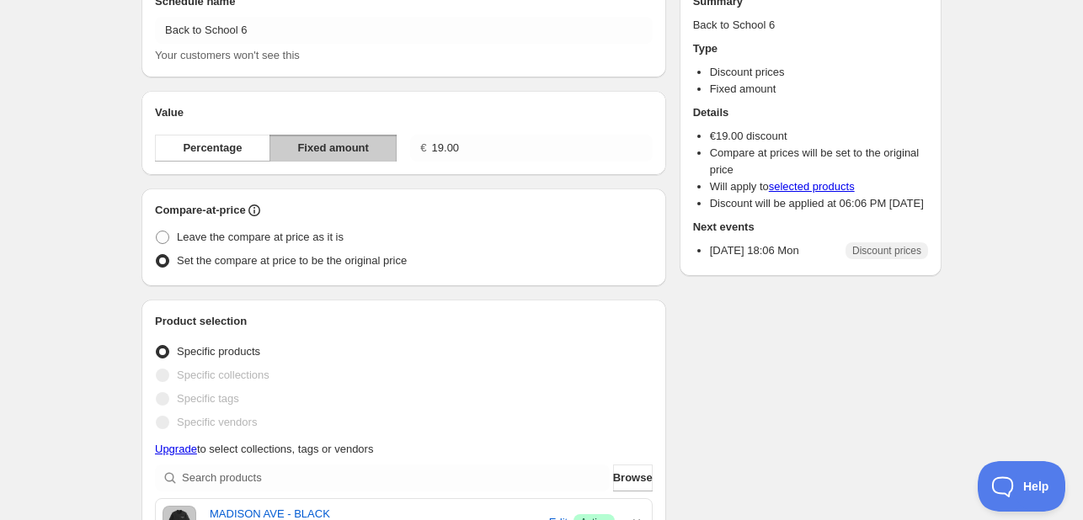
scroll to position [0, 0]
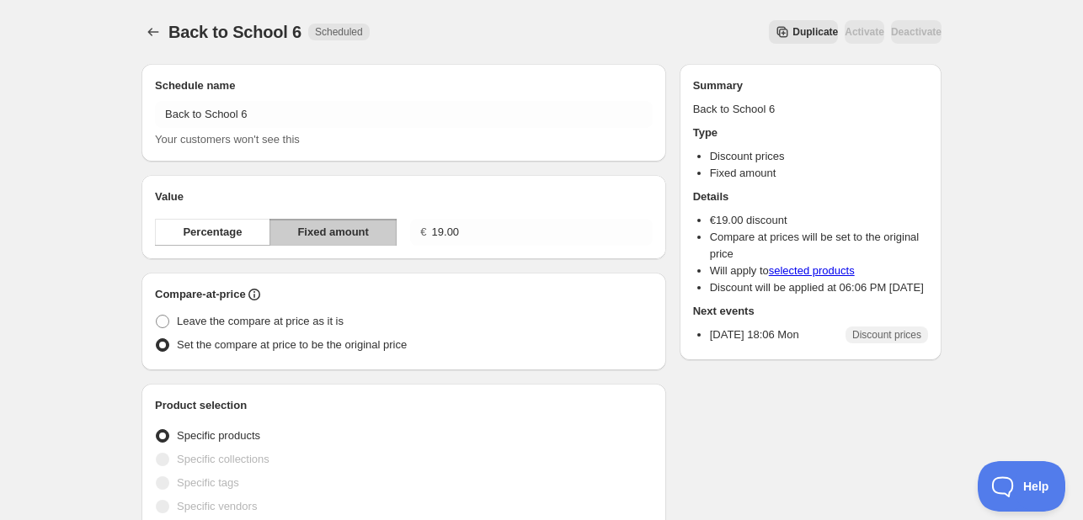
click at [792, 37] on span "Duplicate" at bounding box center [814, 31] width 45 height 13
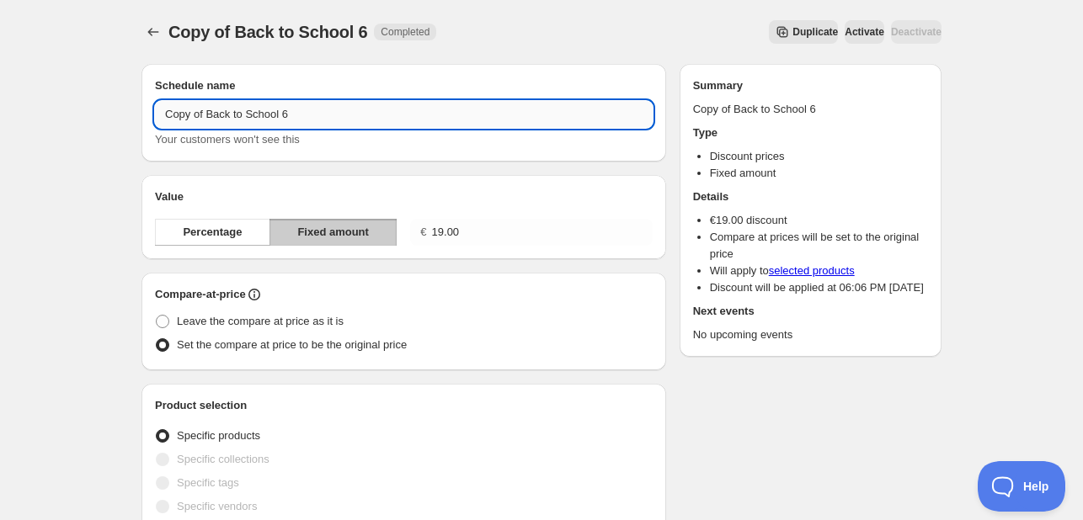
click at [495, 109] on input "Copy of Back to School 6" at bounding box center [404, 114] width 498 height 27
drag, startPoint x: 206, startPoint y: 115, endPoint x: 49, endPoint y: 102, distance: 158.0
type input "Back to School 7"
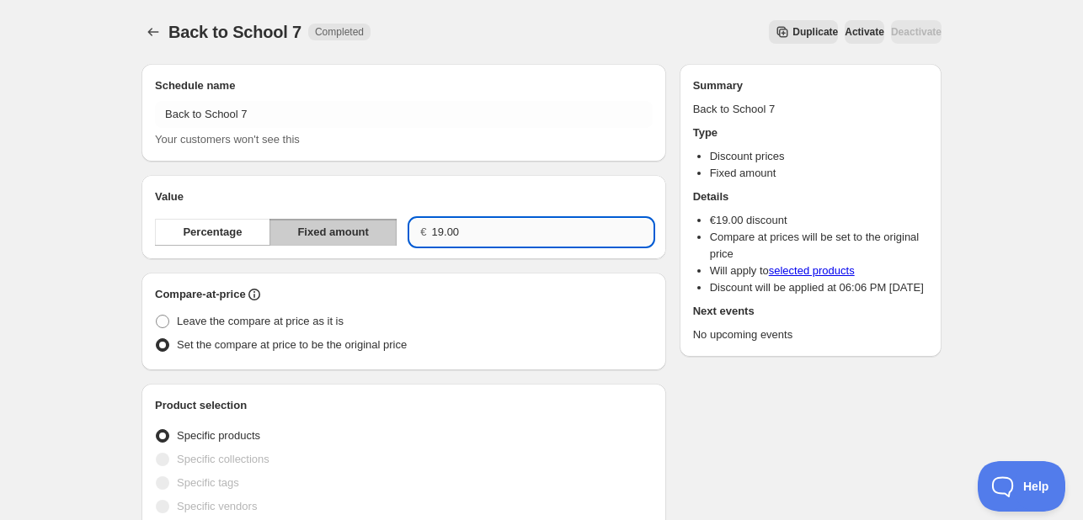
click at [525, 238] on input "19.00" at bounding box center [542, 232] width 221 height 27
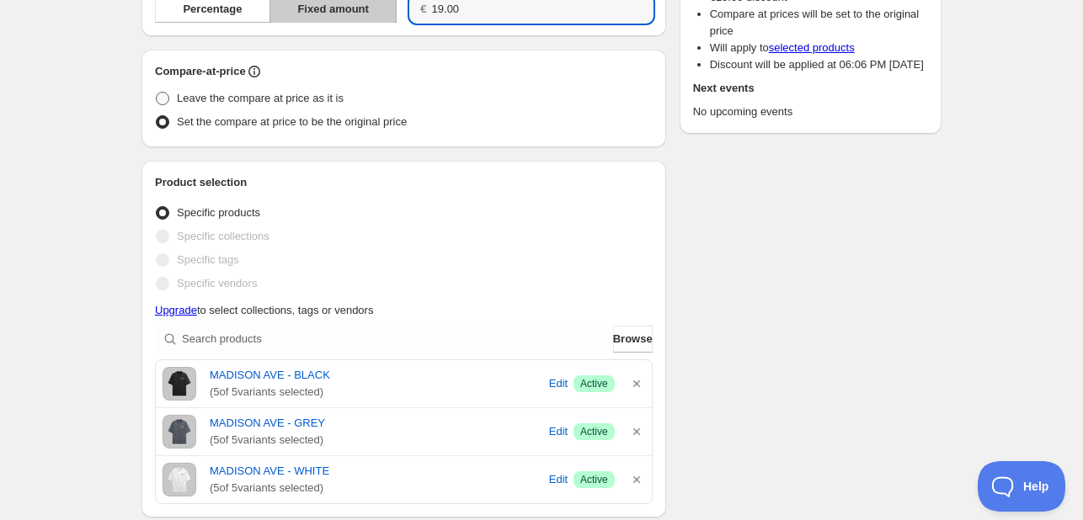
scroll to position [337, 0]
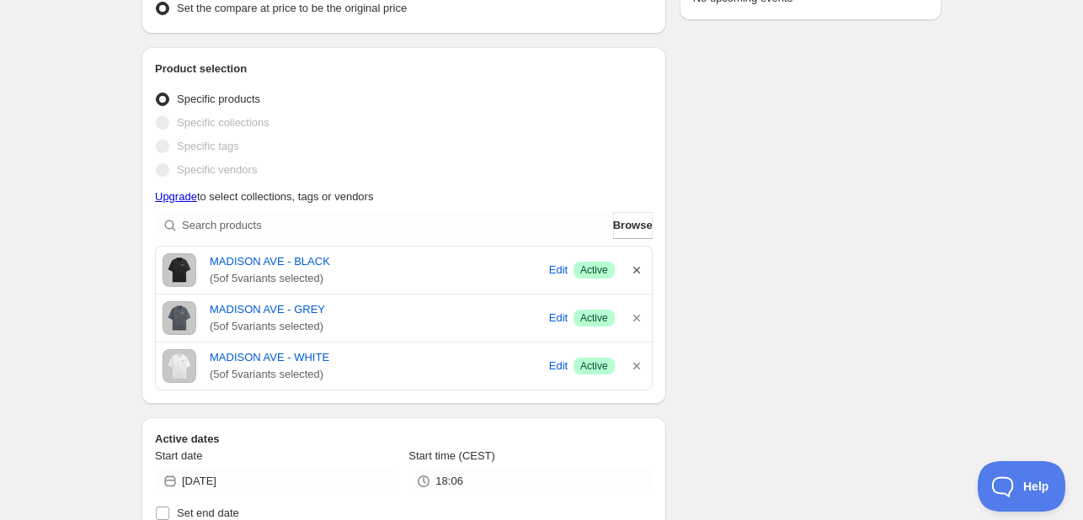
click at [629, 268] on icon "button" at bounding box center [636, 270] width 17 height 17
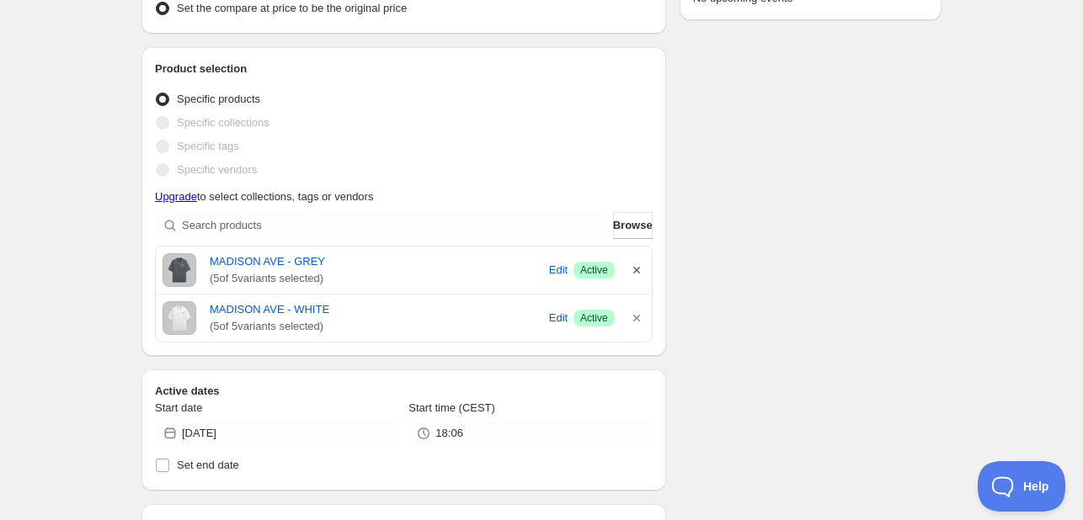
click at [638, 267] on icon "button" at bounding box center [636, 270] width 7 height 7
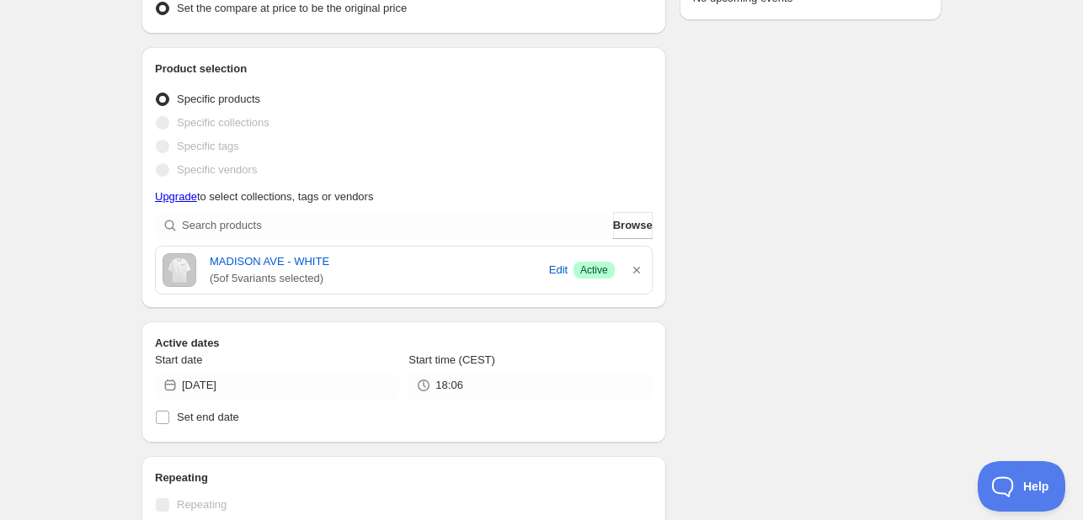
click at [638, 267] on icon "button" at bounding box center [636, 270] width 7 height 7
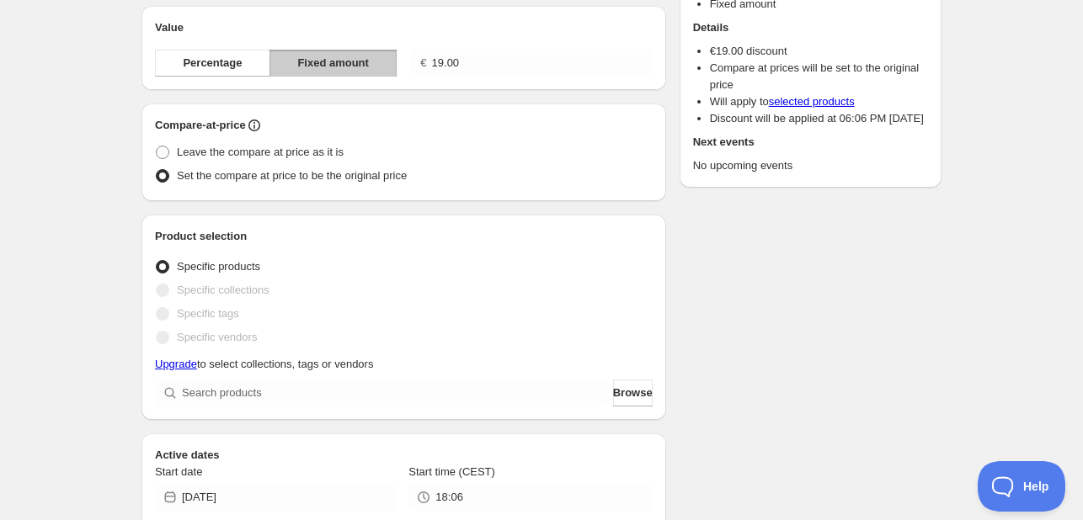
scroll to position [168, 0]
click at [278, 156] on span "Leave the compare at price as it is" at bounding box center [260, 153] width 167 height 13
click at [157, 147] on input "Leave the compare at price as it is" at bounding box center [156, 147] width 1 height 1
radio input "true"
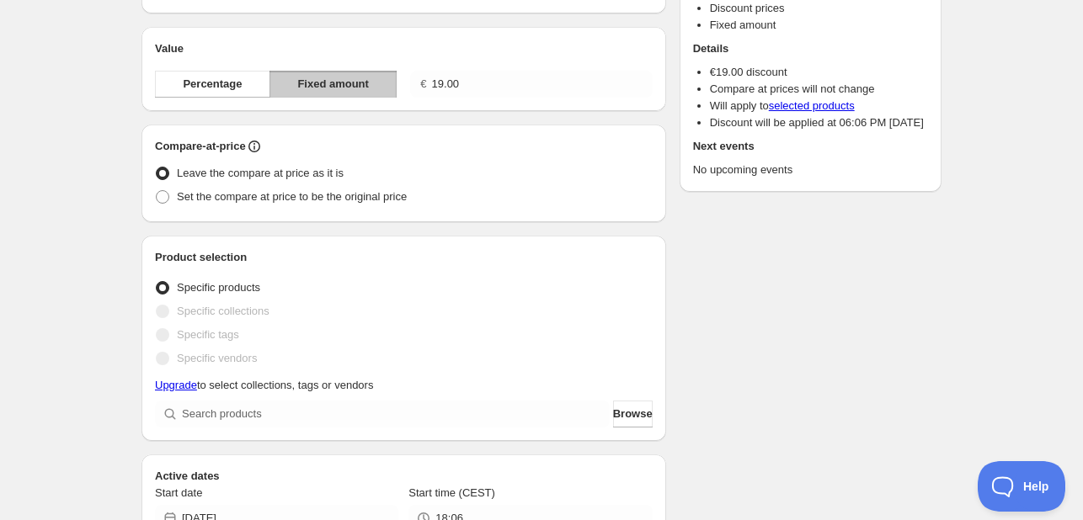
scroll to position [0, 0]
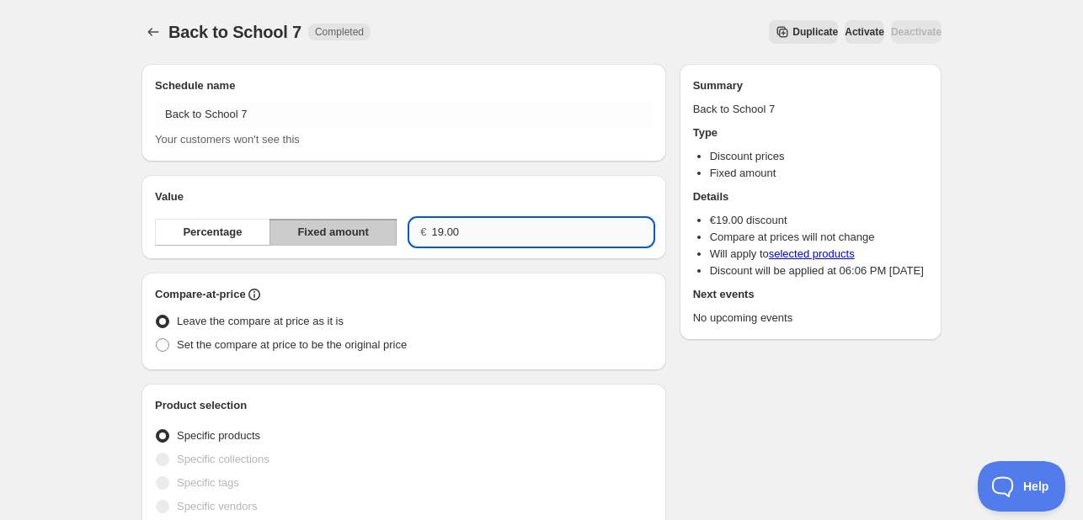
click at [481, 232] on input "19.00" at bounding box center [542, 232] width 221 height 27
type input "4"
type input "4.00"
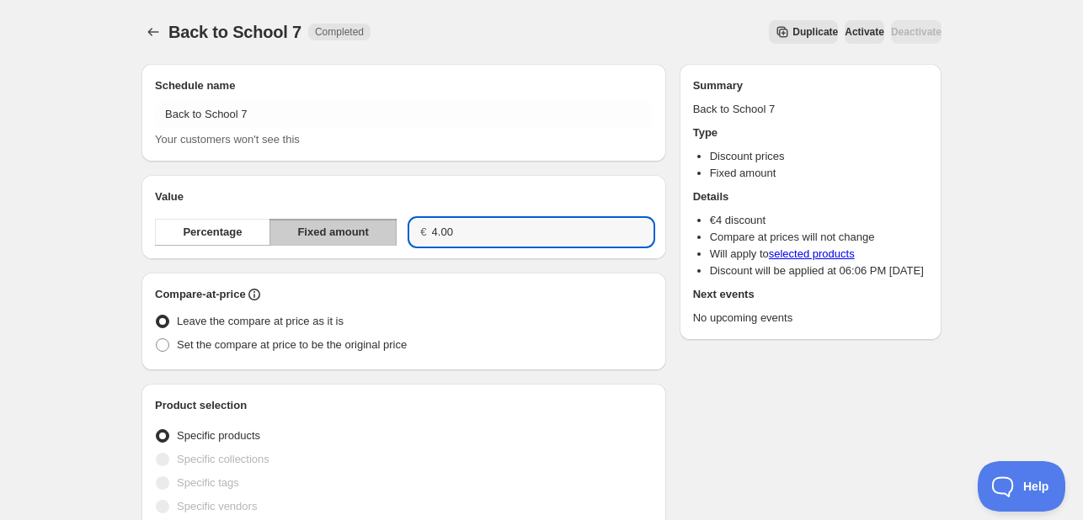
click at [563, 195] on h2 "Value" at bounding box center [404, 197] width 498 height 17
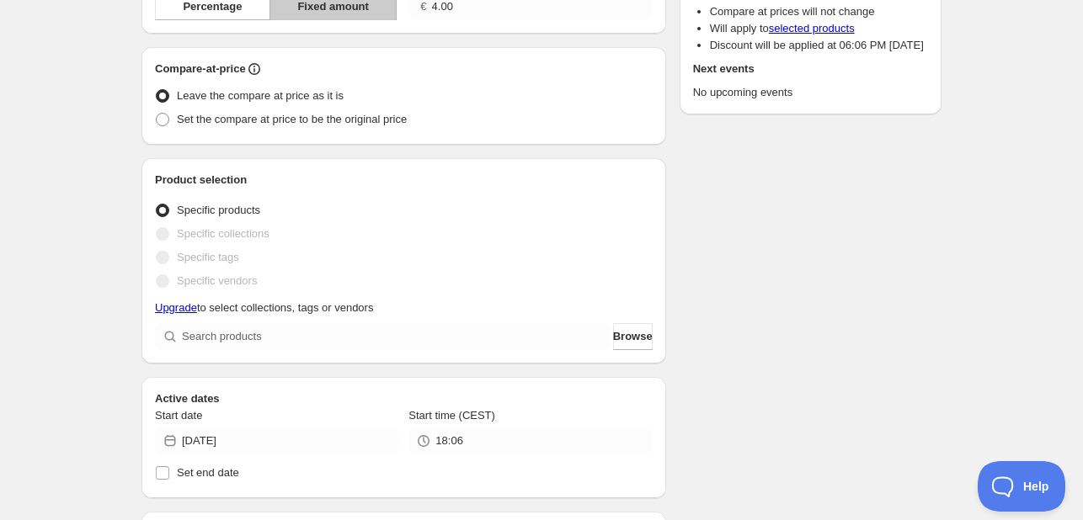
scroll to position [337, 0]
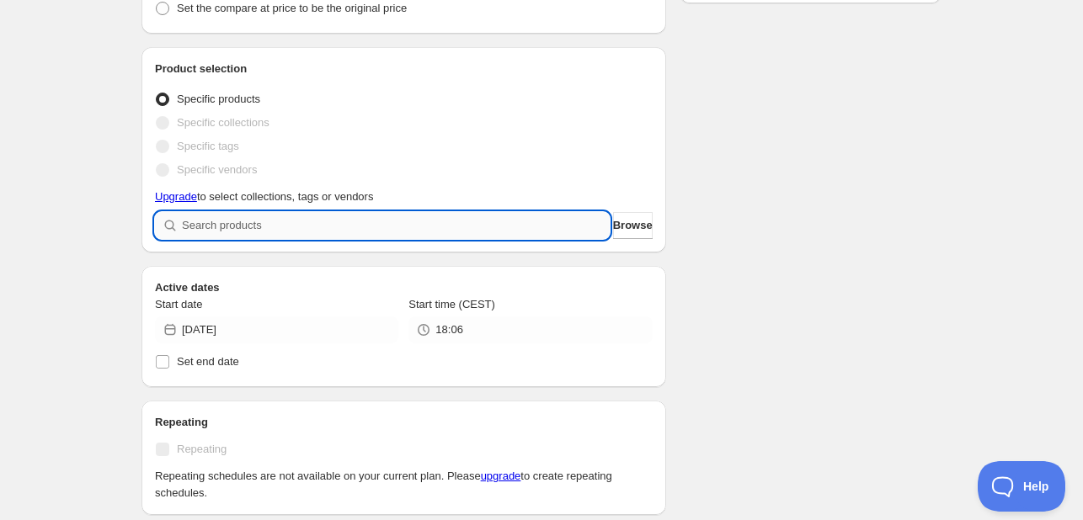
click at [537, 225] on input "search" at bounding box center [396, 225] width 428 height 27
type input "s"
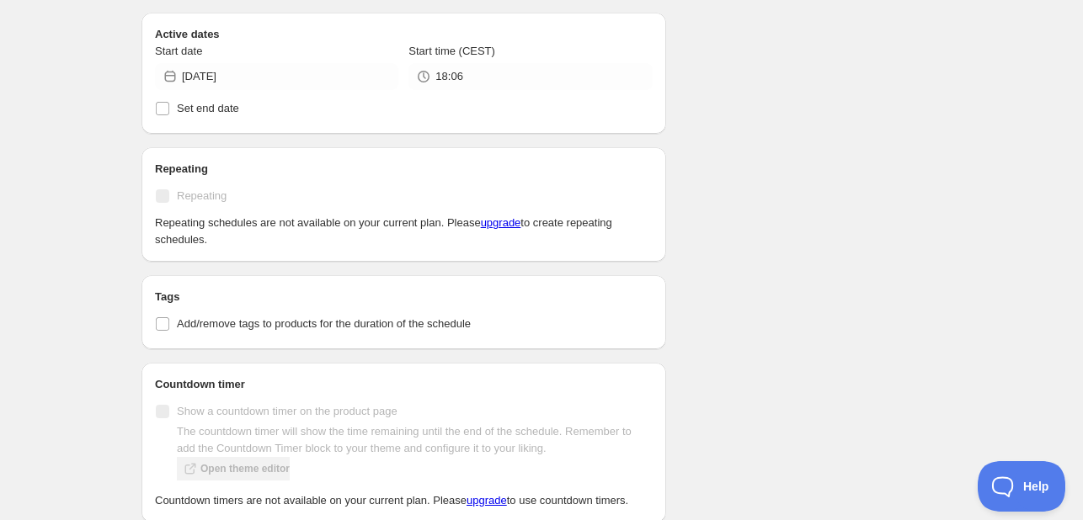
scroll to position [814, 0]
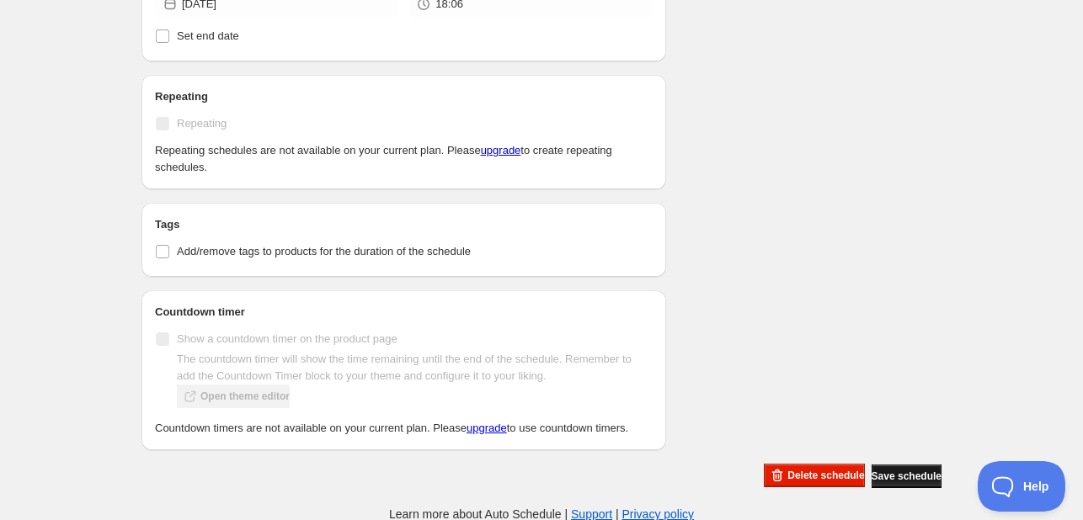
click at [885, 472] on span "Save schedule" at bounding box center [907, 476] width 70 height 13
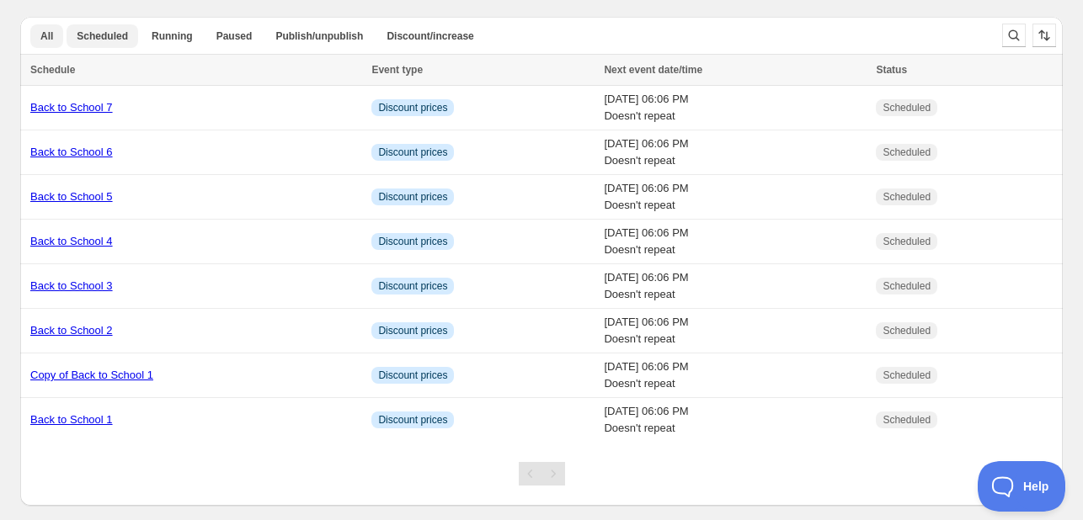
click at [115, 45] on button "Scheduled" at bounding box center [103, 36] width 72 height 24
click at [152, 41] on span "Running" at bounding box center [172, 35] width 41 height 13
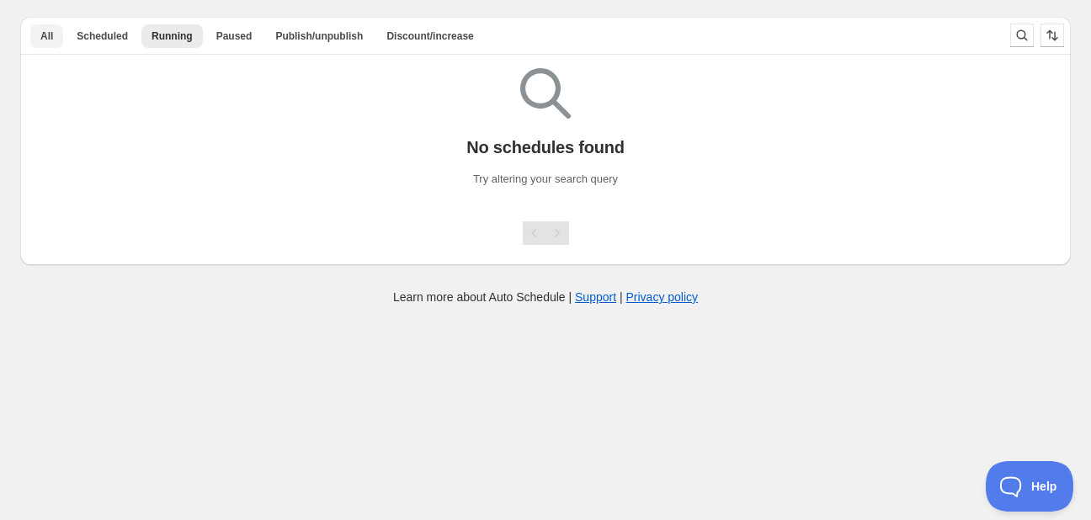
click at [61, 42] on ul "All Scheduled Running Paused Publish/unpublish Discount/increase More views" at bounding box center [508, 36] width 963 height 24
click at [61, 42] on button "All" at bounding box center [46, 36] width 33 height 24
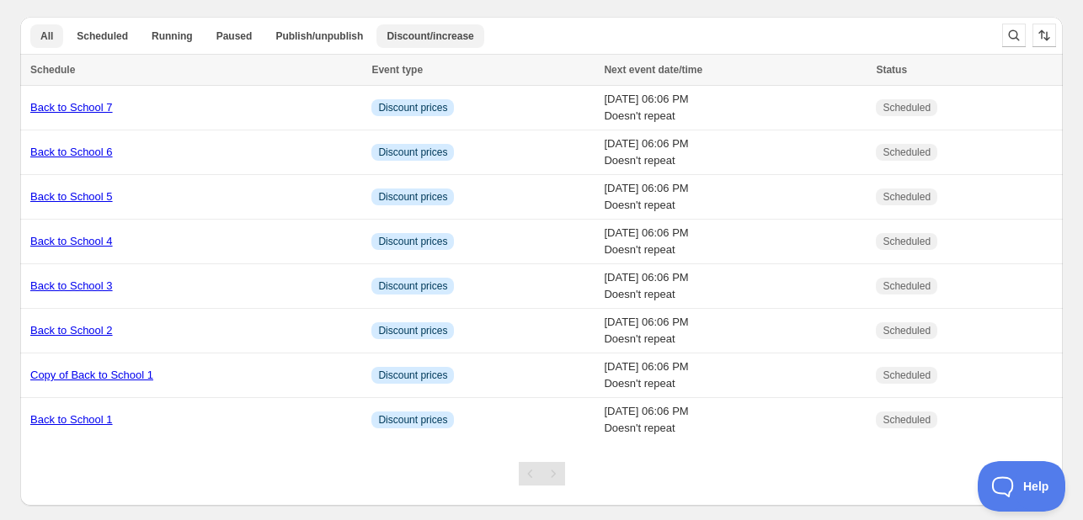
click at [414, 29] on span "Discount/increase" at bounding box center [430, 35] width 87 height 13
click at [58, 35] on button "All" at bounding box center [46, 36] width 33 height 24
